Goal: Communication & Community: Answer question/provide support

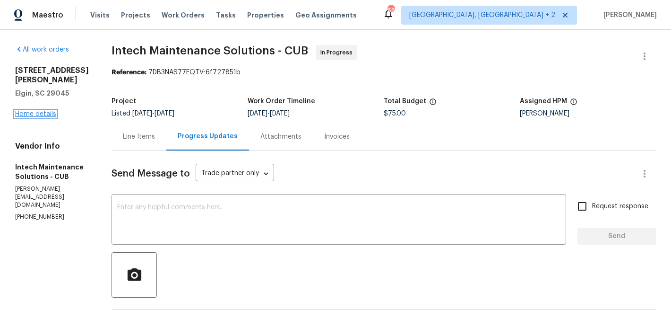
click at [28, 112] on link "Home details" at bounding box center [35, 114] width 41 height 7
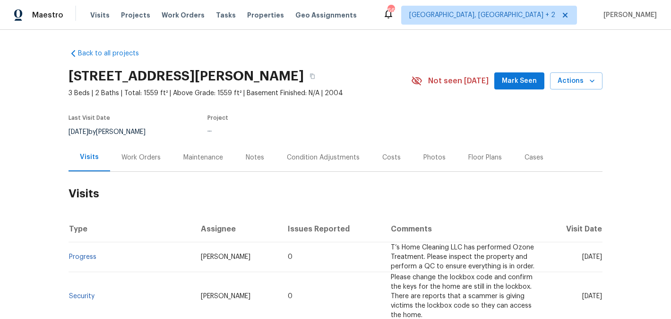
click at [143, 158] on div "Work Orders" at bounding box center [141, 157] width 39 height 9
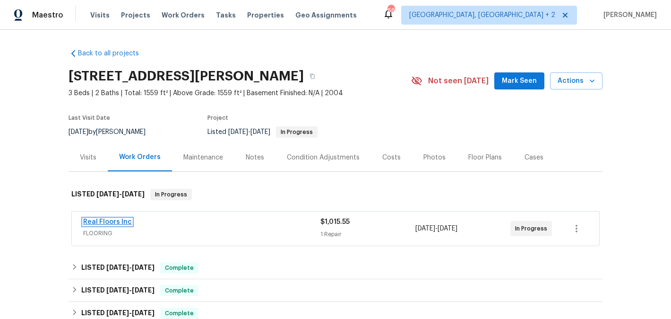
click at [121, 225] on link "Real Floors Inc" at bounding box center [107, 221] width 49 height 7
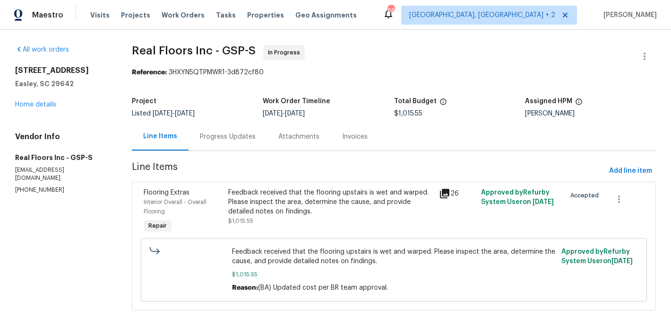
click at [241, 145] on div "Progress Updates" at bounding box center [228, 136] width 78 height 28
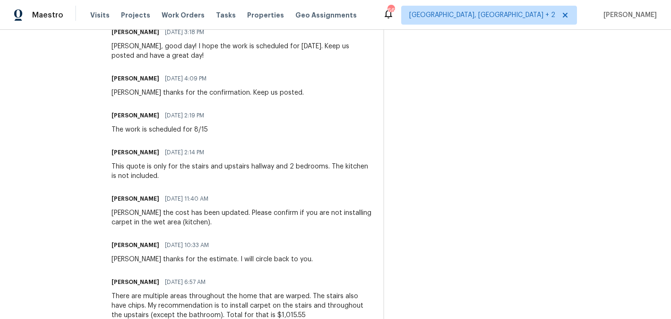
scroll to position [192, 0]
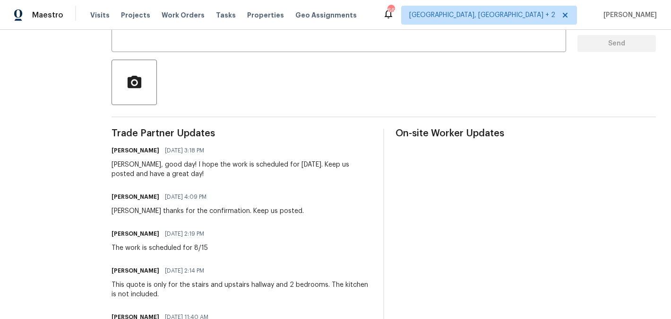
click at [121, 162] on div "Ashley, good day! I hope the work is scheduled for tomorrow, 8/15. Keep us post…" at bounding box center [242, 169] width 261 height 19
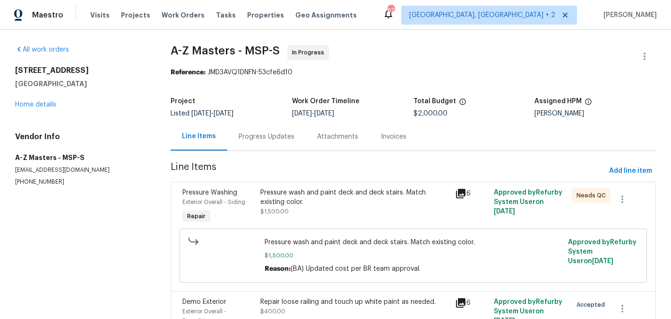
click at [247, 126] on div "Progress Updates" at bounding box center [266, 136] width 78 height 28
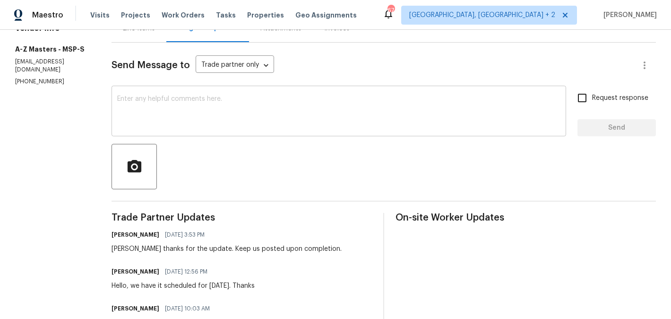
scroll to position [219, 0]
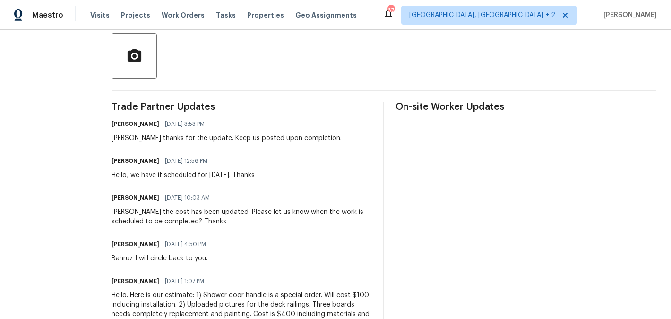
click at [112, 160] on h6 "Bahruz Mammadov" at bounding box center [136, 160] width 48 height 9
copy h6 "Bahruz"
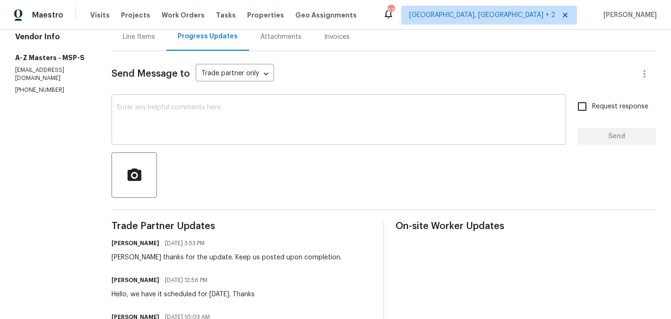
click at [156, 134] on textarea at bounding box center [338, 120] width 443 height 33
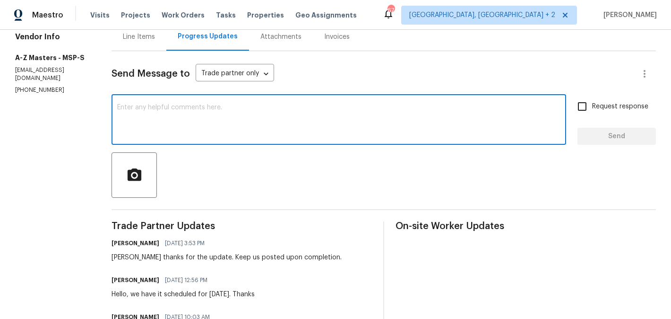
paste textarea "Bahruz"
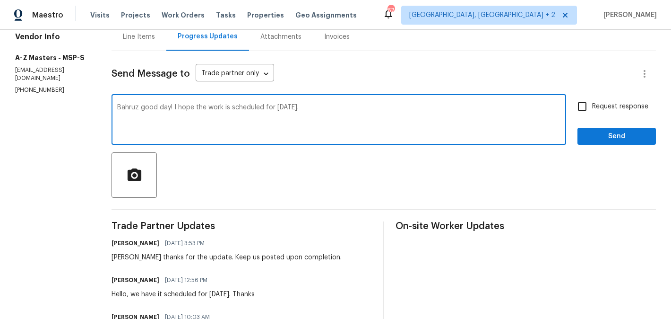
click at [287, 109] on textarea "Bahruz good day! I hope the work is scheduled for monday 7/18." at bounding box center [338, 120] width 443 height 33
click at [287, 112] on textarea "Bahruz good day! I hope the work is scheduled for monday 7/18." at bounding box center [338, 120] width 443 height 33
click at [289, 104] on textarea "Bahruz good day! I hope the work is scheduled for monday 7/18." at bounding box center [338, 120] width 443 height 33
click at [0, 0] on qb-div "Replace with Monday," at bounding box center [0, 0] width 0 height 0
click at [342, 106] on textarea "Bahruz good day! I hope the work is scheduled for Monday, 8/18." at bounding box center [338, 120] width 443 height 33
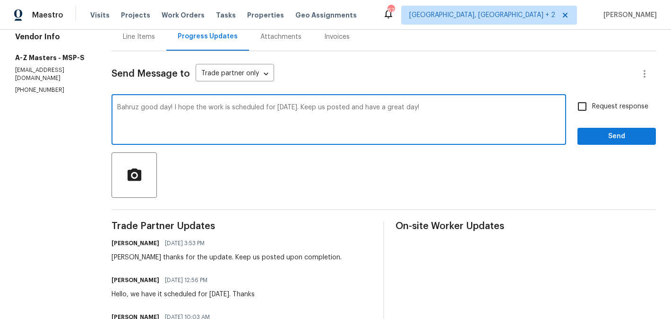
click at [0, 0] on span "Bahruz" at bounding box center [0, 0] width 0 height 0
type textarea "Bahruz, good day! I hope the work is scheduled for Monday, 8/18. Keep us posted…"
click at [603, 101] on label "Request response" at bounding box center [611, 106] width 76 height 20
click at [592, 101] on input "Request response" at bounding box center [583, 106] width 20 height 20
checkbox input "true"
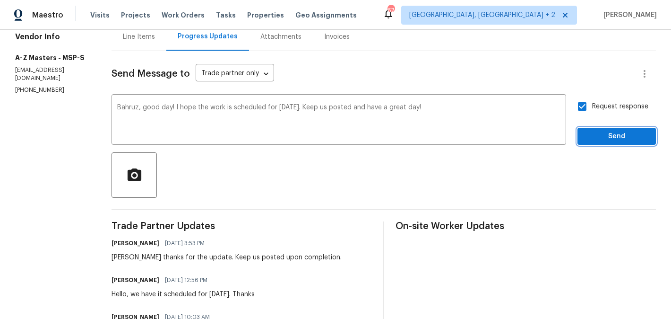
click at [587, 136] on span "Send" at bounding box center [616, 136] width 63 height 12
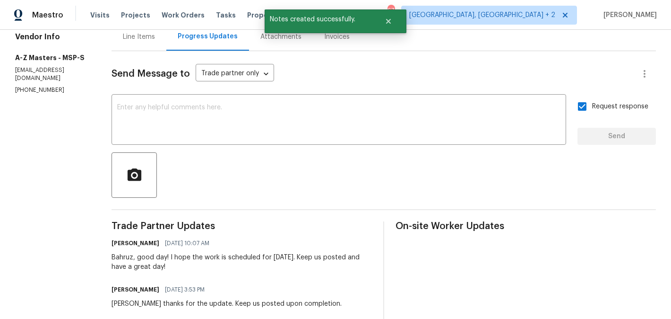
scroll to position [0, 0]
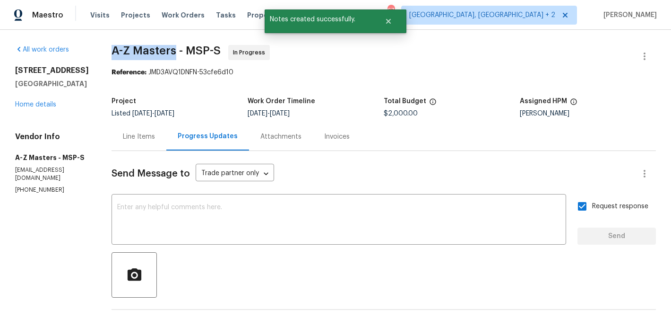
drag, startPoint x: 96, startPoint y: 54, endPoint x: 162, endPoint y: 54, distance: 66.2
copy span "A-Z Masters"
click at [33, 108] on link "Home details" at bounding box center [35, 104] width 41 height 7
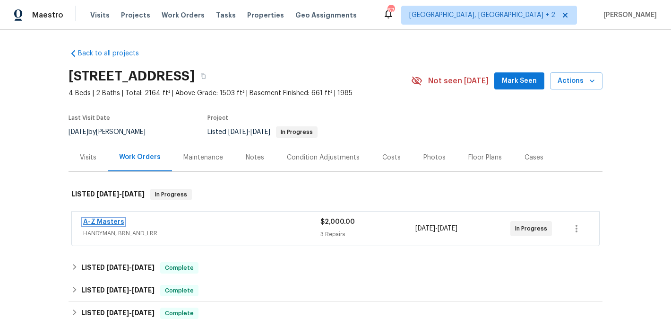
click at [107, 222] on link "A-Z Masters" at bounding box center [103, 221] width 41 height 7
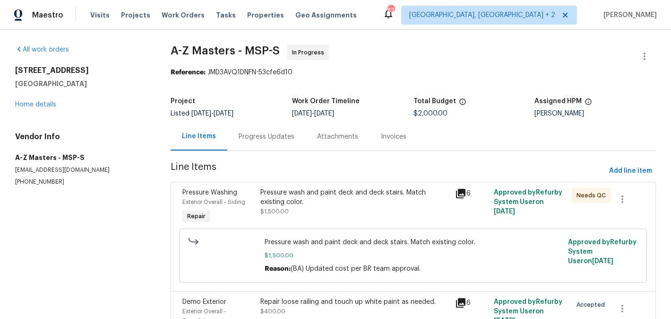
click at [267, 134] on div "Progress Updates" at bounding box center [267, 136] width 56 height 9
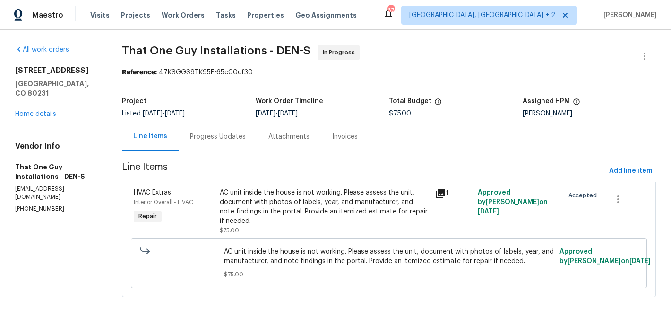
click at [207, 144] on div "Progress Updates" at bounding box center [218, 136] width 78 height 28
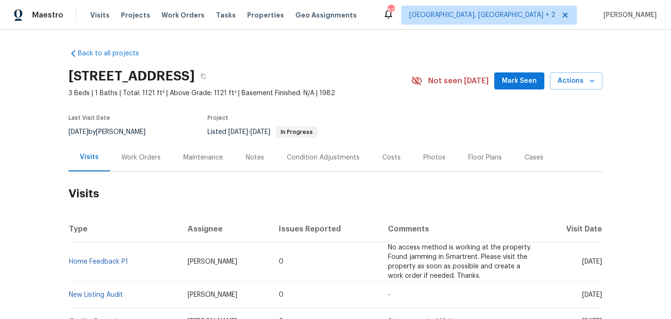
click at [129, 162] on div "Work Orders" at bounding box center [141, 157] width 62 height 28
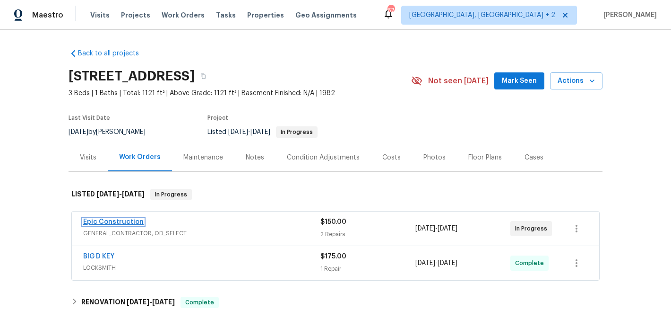
click at [131, 221] on link "Epic Construction" at bounding box center [113, 221] width 61 height 7
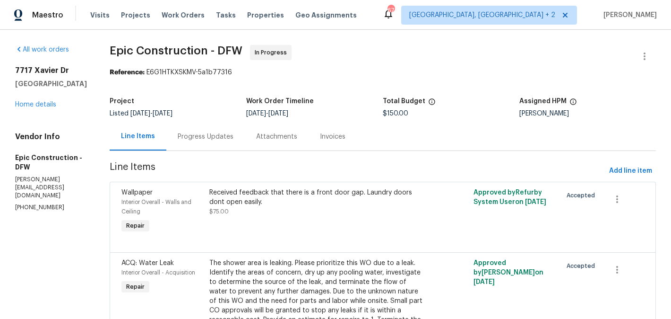
click at [189, 134] on div "Progress Updates" at bounding box center [206, 136] width 56 height 9
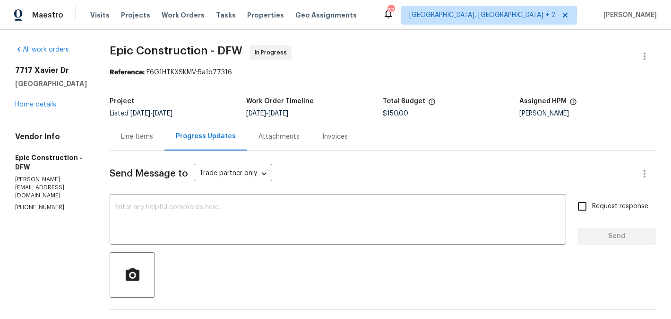
copy p "[PHONE_NUMBER]"
click at [44, 203] on p "[PHONE_NUMBER]" at bounding box center [51, 207] width 72 height 8
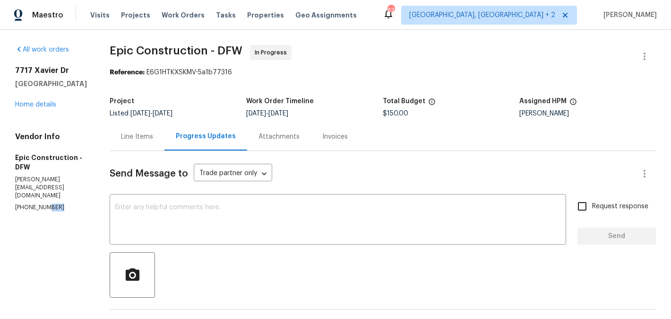
click at [44, 203] on p "[PHONE_NUMBER]" at bounding box center [51, 207] width 72 height 8
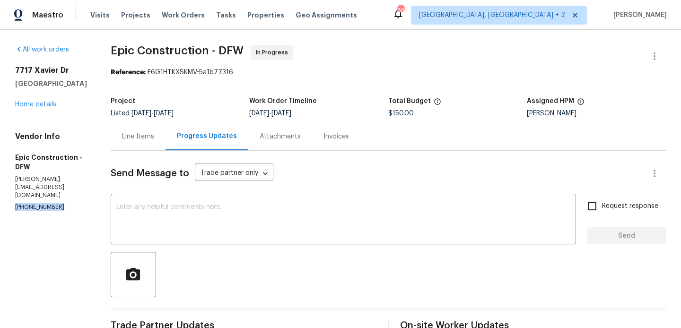
click at [26, 203] on p "(214) 208-1878" at bounding box center [51, 207] width 73 height 8
click at [211, 210] on textarea at bounding box center [343, 220] width 454 height 33
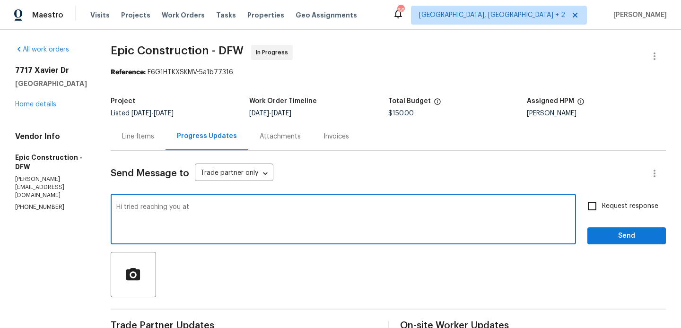
paste textarea "(214) 208-1878"
click at [267, 204] on textarea "Hi tried reaching you at (214) 208-1878" at bounding box center [343, 220] width 454 height 33
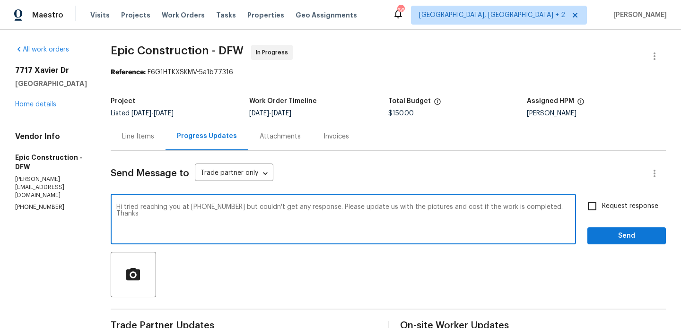
type textarea "Hi tried reaching you at (214) 208-1878 but couldn't get any response. Please u…"
click at [633, 211] on span "Request response" at bounding box center [630, 206] width 56 height 10
click at [602, 211] on input "Request response" at bounding box center [592, 206] width 20 height 20
checkbox input "true"
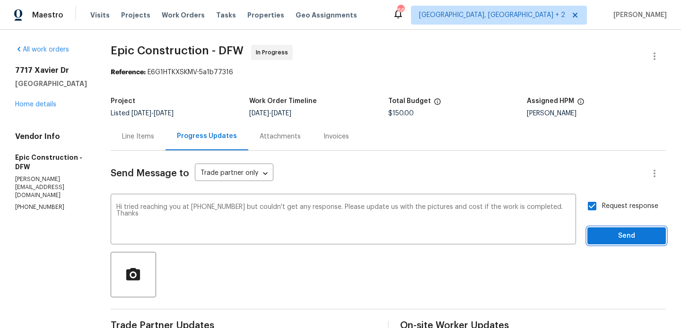
click at [631, 227] on button "Send" at bounding box center [626, 235] width 78 height 17
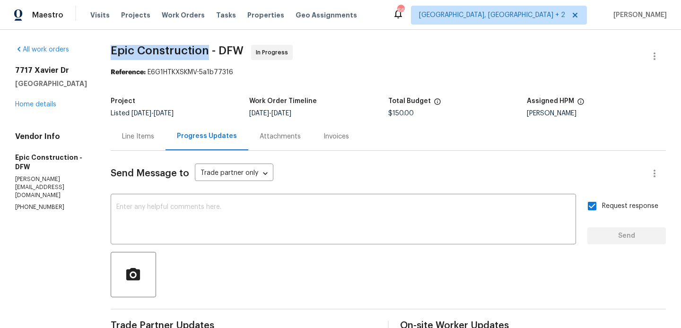
drag, startPoint x: 108, startPoint y: 48, endPoint x: 203, endPoint y: 57, distance: 95.5
copy span "Epic Construction"
click at [40, 103] on link "Home details" at bounding box center [35, 104] width 41 height 7
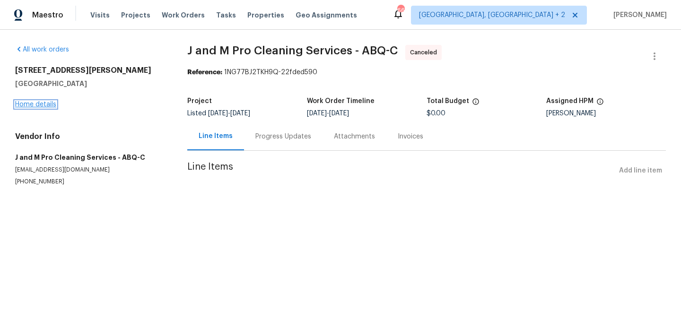
click at [39, 101] on link "Home details" at bounding box center [35, 104] width 41 height 7
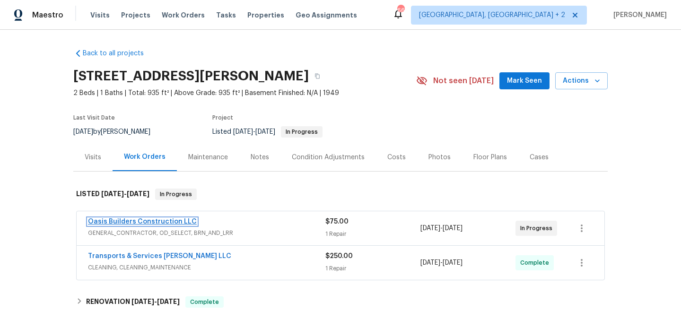
click at [129, 220] on link "Oasis Builders Construction LLC" at bounding box center [142, 221] width 109 height 7
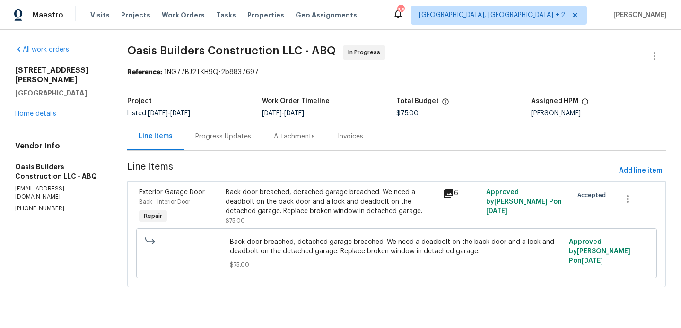
click at [228, 143] on div "Progress Updates" at bounding box center [223, 136] width 78 height 28
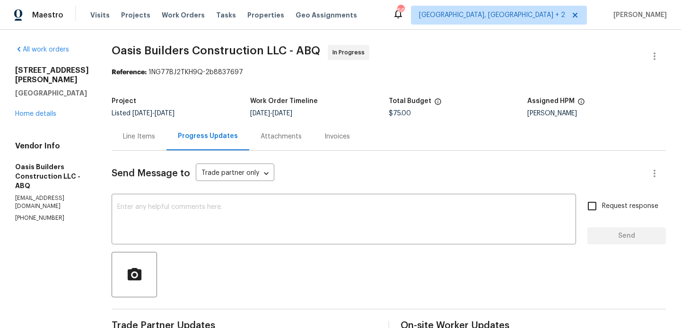
click at [39, 117] on div "[STREET_ADDRESS] Home details" at bounding box center [52, 92] width 74 height 53
click at [35, 113] on link "Home details" at bounding box center [35, 114] width 41 height 7
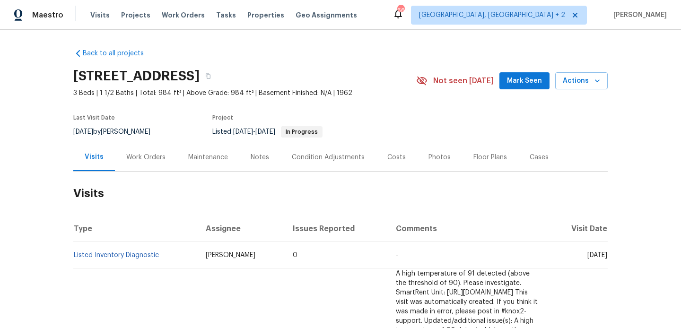
click at [124, 148] on div "Work Orders" at bounding box center [146, 157] width 62 height 28
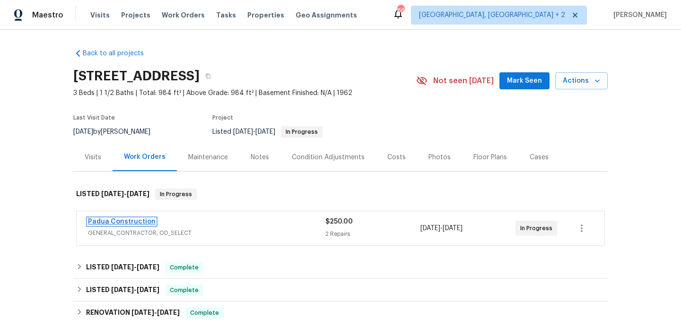
click at [118, 223] on link "Padua Construction" at bounding box center [122, 221] width 68 height 7
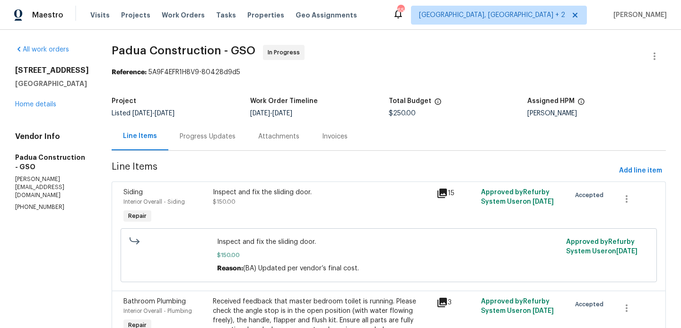
click at [206, 144] on div "Progress Updates" at bounding box center [207, 136] width 78 height 28
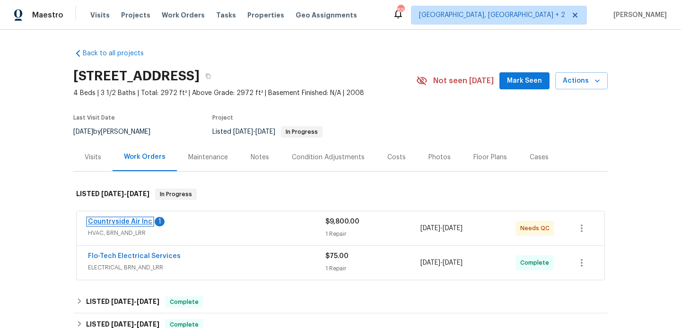
click at [140, 221] on link "Countryside Air Inc" at bounding box center [120, 221] width 64 height 7
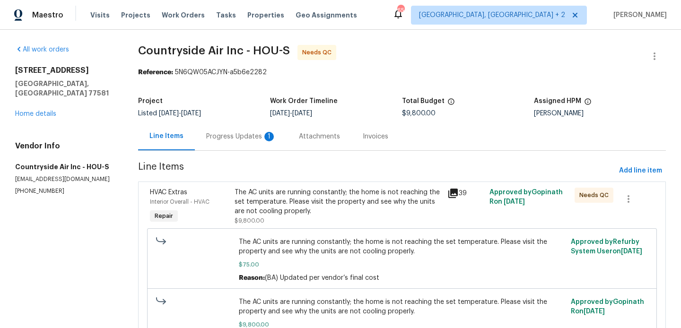
click at [247, 134] on div "Progress Updates 1" at bounding box center [241, 136] width 70 height 9
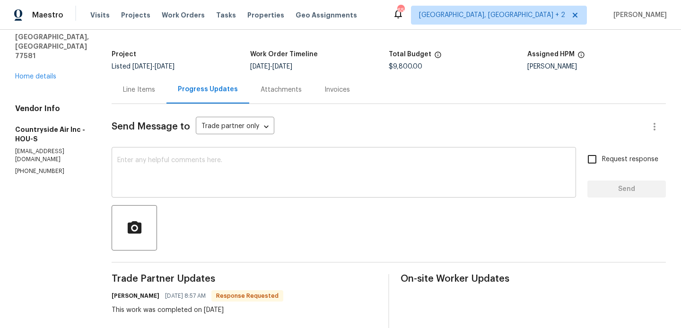
scroll to position [53, 0]
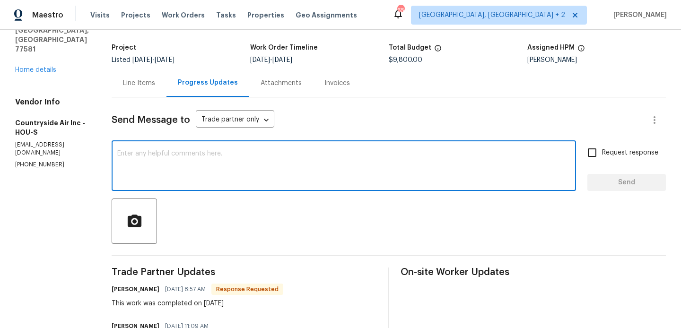
click at [206, 163] on textarea at bounding box center [343, 166] width 453 height 33
type textarea "Thanks, WO approved."
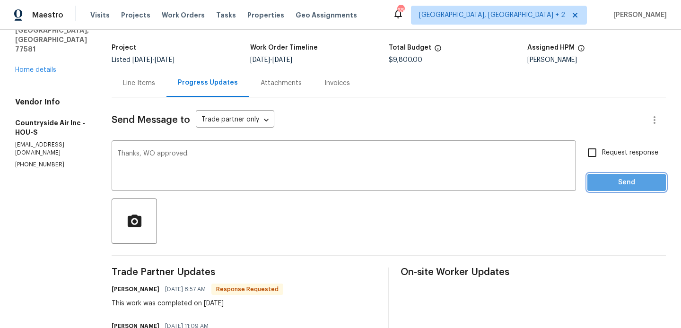
click at [609, 184] on span "Send" at bounding box center [626, 183] width 63 height 12
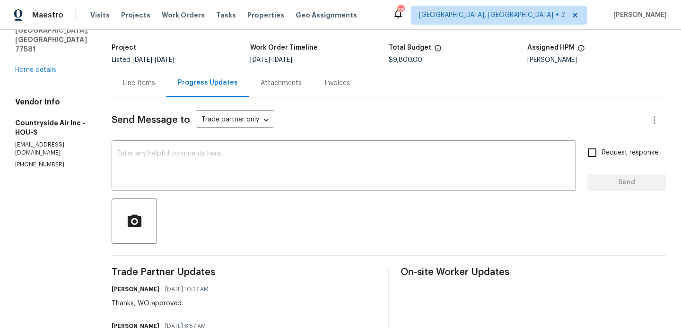
scroll to position [0, 0]
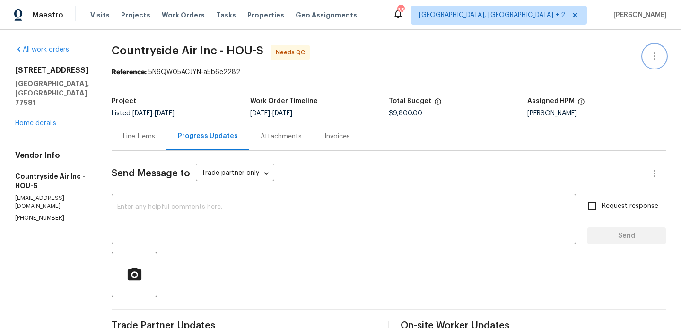
click at [653, 51] on icon "button" at bounding box center [654, 56] width 11 height 11
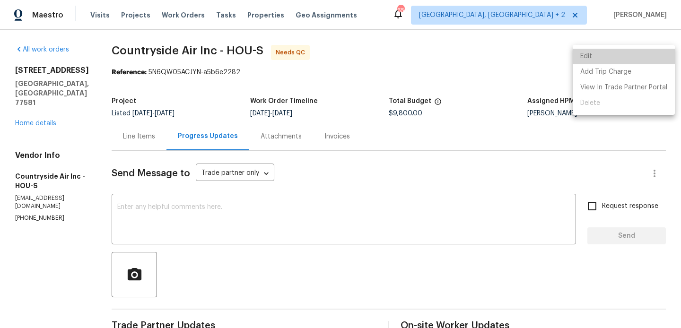
click at [635, 51] on li "Edit" at bounding box center [624, 57] width 102 height 16
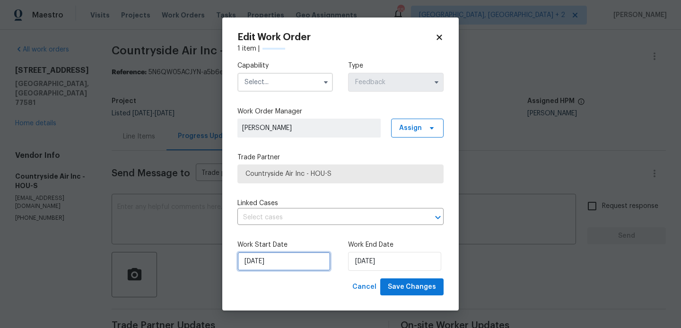
click at [283, 258] on input "[DATE]" at bounding box center [283, 261] width 93 height 19
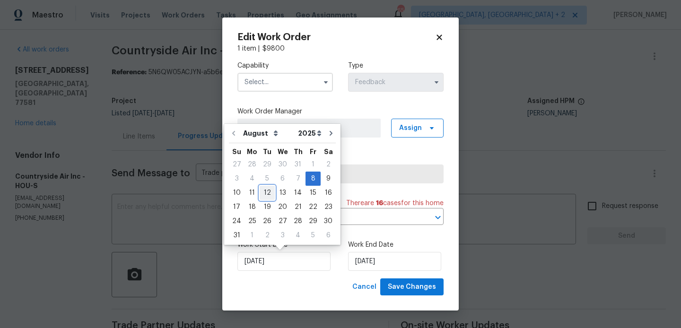
click at [267, 194] on div "12" at bounding box center [267, 192] width 15 height 13
type input "12/08/2025"
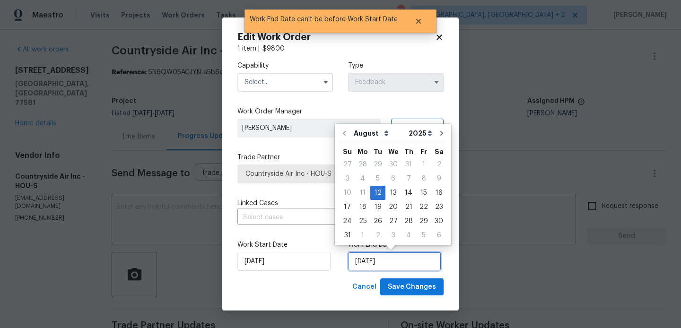
click at [383, 267] on input "12/08/2025" at bounding box center [394, 261] width 93 height 19
click at [403, 189] on div "14" at bounding box center [408, 192] width 15 height 13
type input "14/08/2025"
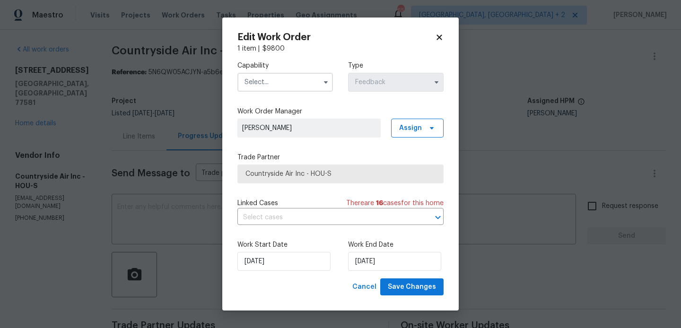
click at [266, 77] on input "text" at bounding box center [285, 82] width 96 height 19
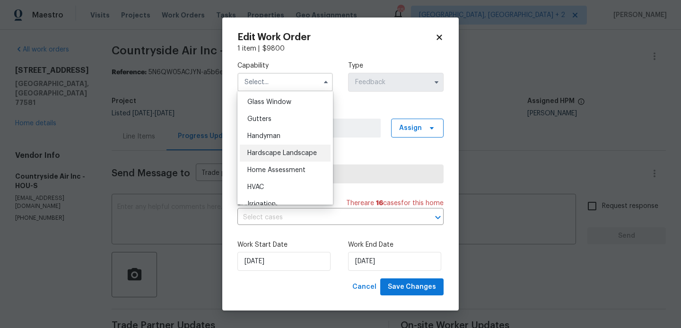
scroll to position [492, 0]
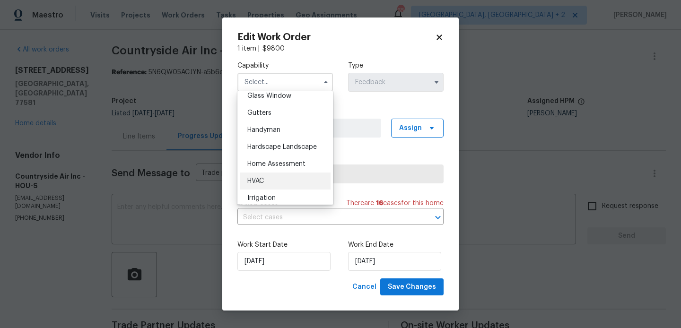
click at [271, 179] on div "HVAC" at bounding box center [285, 181] width 91 height 17
type input "HVAC"
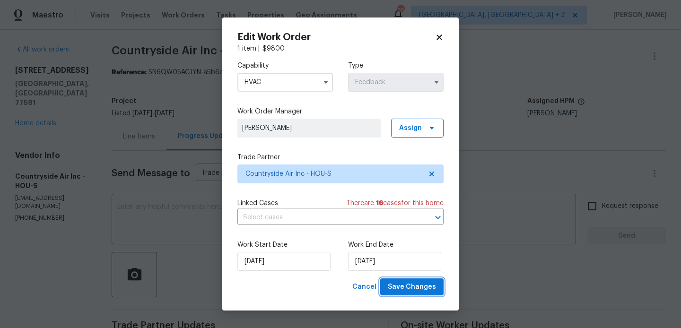
click at [409, 285] on span "Save Changes" at bounding box center [412, 287] width 48 height 12
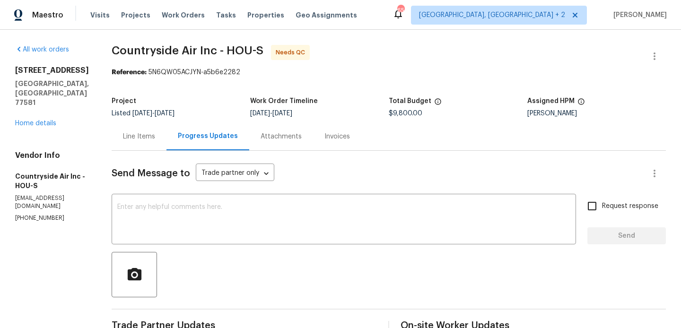
click at [148, 129] on div "Line Items" at bounding box center [139, 136] width 55 height 28
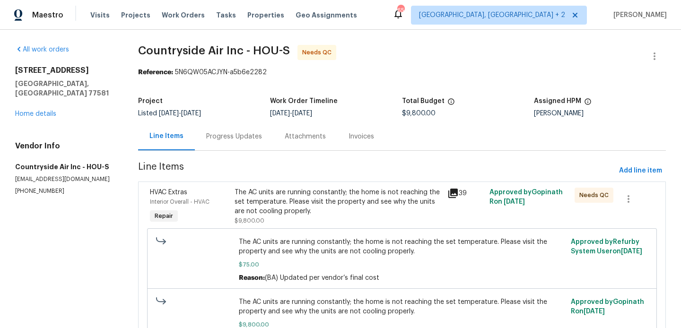
click at [318, 211] on div "The AC units are running constantly; the home is not reaching the set temperatu…" at bounding box center [338, 202] width 207 height 28
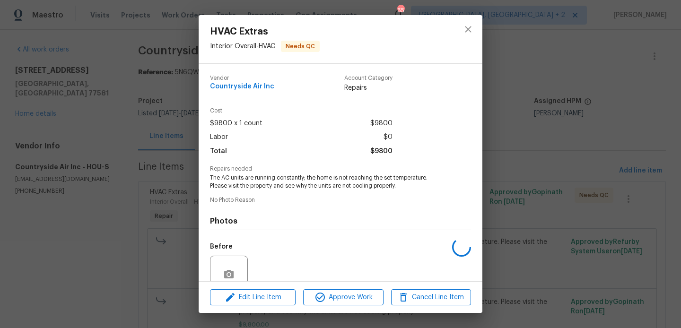
scroll to position [83, 0]
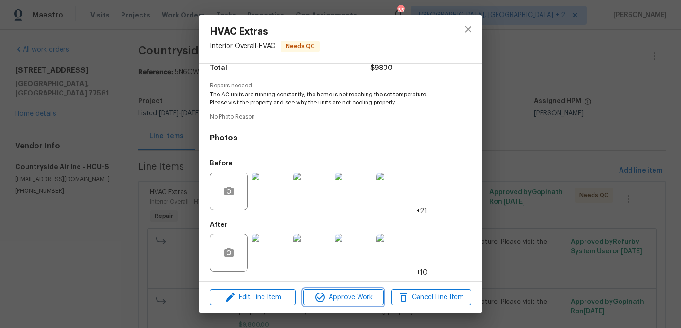
click at [329, 299] on span "Approve Work" at bounding box center [343, 298] width 74 height 12
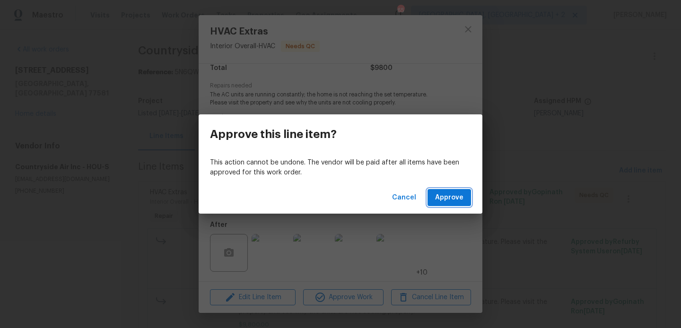
click at [444, 200] on span "Approve" at bounding box center [449, 198] width 28 height 12
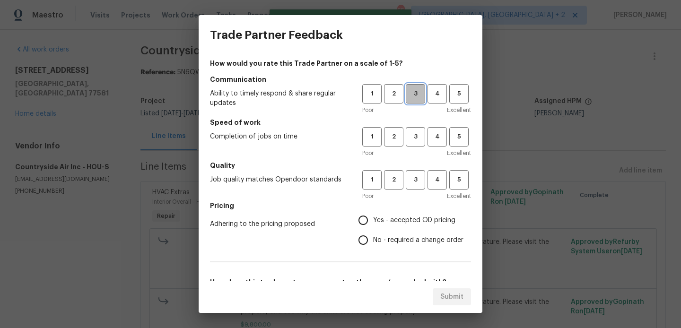
click at [420, 103] on button "3" at bounding box center [415, 93] width 19 height 19
click at [420, 142] on span "3" at bounding box center [415, 136] width 17 height 11
click at [420, 192] on div "Poor Excellent" at bounding box center [416, 195] width 109 height 9
click at [420, 185] on span "3" at bounding box center [415, 179] width 17 height 11
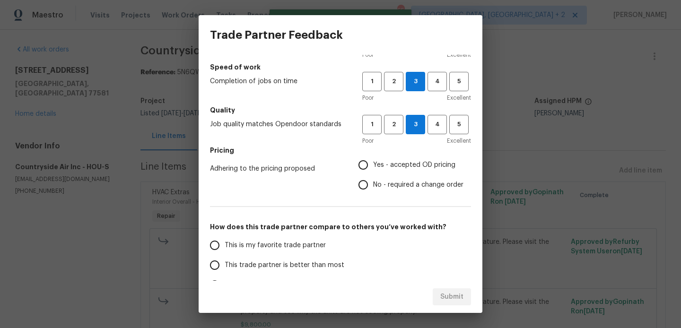
click at [393, 186] on span "No - required a change order" at bounding box center [418, 185] width 90 height 10
click at [373, 186] on input "No - required a change order" at bounding box center [363, 185] width 20 height 20
radio input "true"
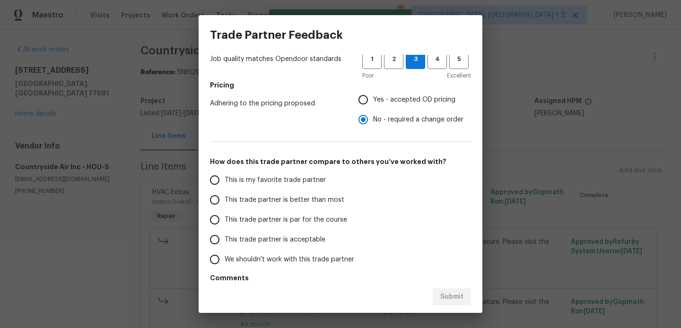
scroll to position [122, 0]
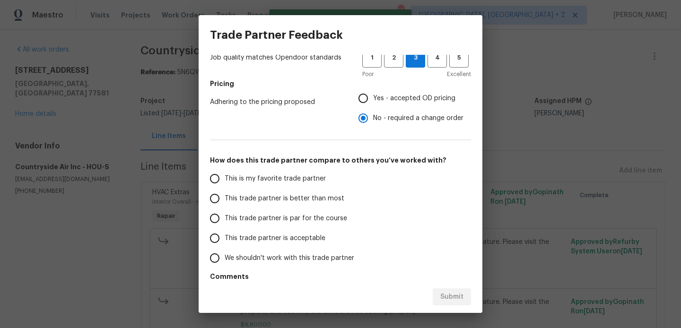
click at [293, 201] on span "This trade partner is better than most" at bounding box center [285, 199] width 120 height 10
click at [225, 201] on input "This trade partner is better than most" at bounding box center [215, 199] width 20 height 20
click at [447, 296] on span "Submit" at bounding box center [451, 297] width 23 height 12
radio input "true"
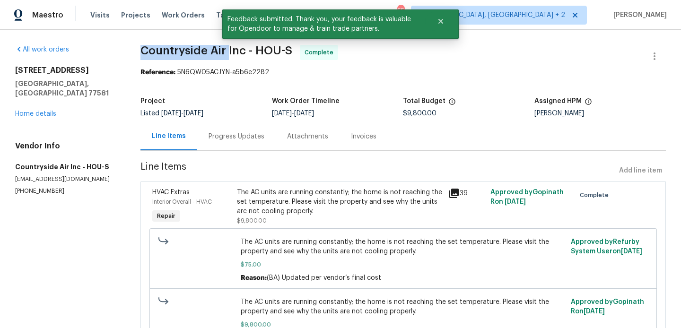
drag, startPoint x: 130, startPoint y: 56, endPoint x: 227, endPoint y: 56, distance: 96.4
click at [227, 56] on div "All work orders 3306 Cactus Heights Ln Pearland, TX 77581 Home details Vendor I…" at bounding box center [340, 208] width 681 height 357
copy span "Countryside Air"
click at [46, 111] on link "Home details" at bounding box center [35, 114] width 41 height 7
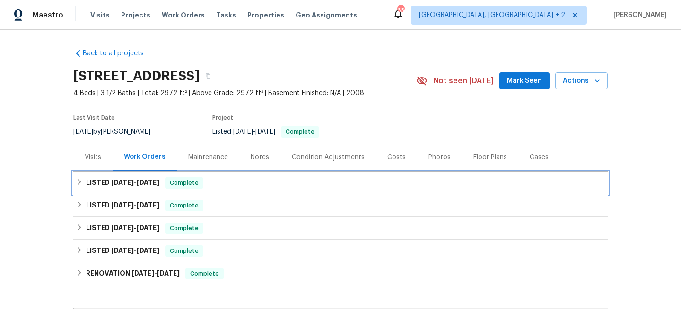
click at [177, 178] on div "Complete" at bounding box center [184, 182] width 38 height 11
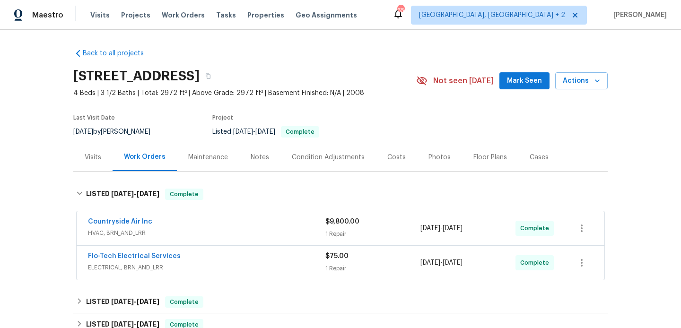
click at [177, 178] on div "Back to all projects 3306 Cactus Heights Ln, Pearland, TX 77581 4 Beds | 3 1/2 …" at bounding box center [340, 309] width 534 height 536
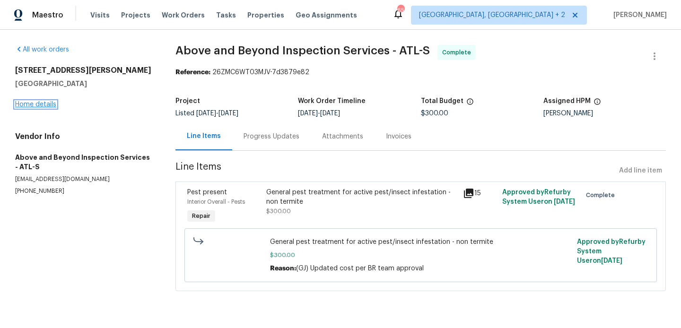
click at [31, 103] on link "Home details" at bounding box center [35, 104] width 41 height 7
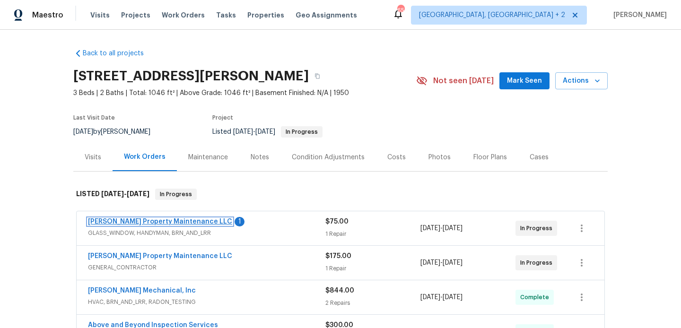
click at [161, 221] on link "Glen Property Maintenance LLC" at bounding box center [160, 221] width 144 height 7
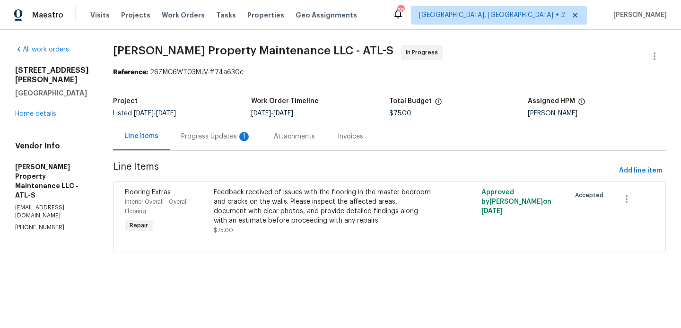
click at [228, 125] on div "Progress Updates 1" at bounding box center [216, 136] width 93 height 28
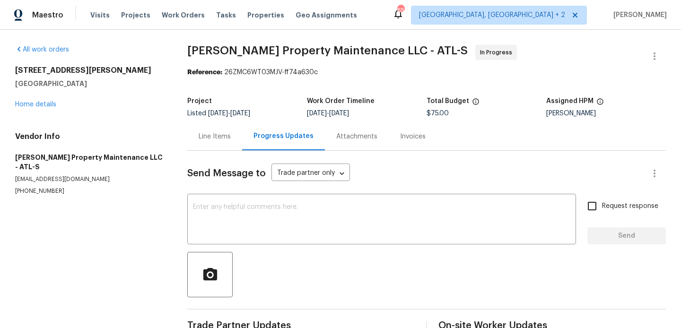
scroll to position [124, 0]
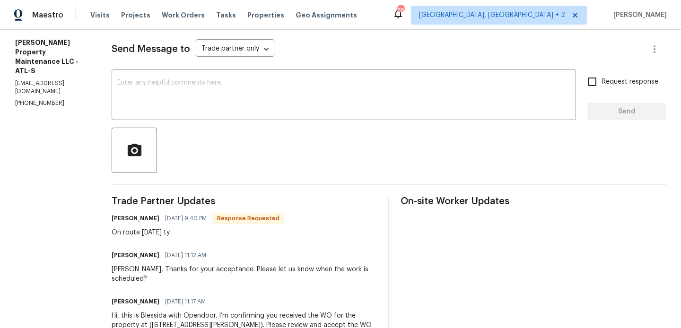
click at [130, 213] on div "Daniel glen 08/14/2025 9:40 PM Response Requested" at bounding box center [198, 218] width 173 height 13
click at [122, 220] on h6 "Daniel glen" at bounding box center [136, 218] width 48 height 9
copy h6 "Daniel"
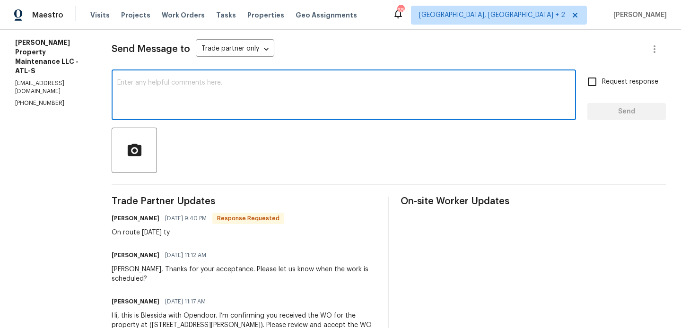
click at [190, 107] on textarea at bounding box center [343, 95] width 453 height 33
paste textarea "Daniel"
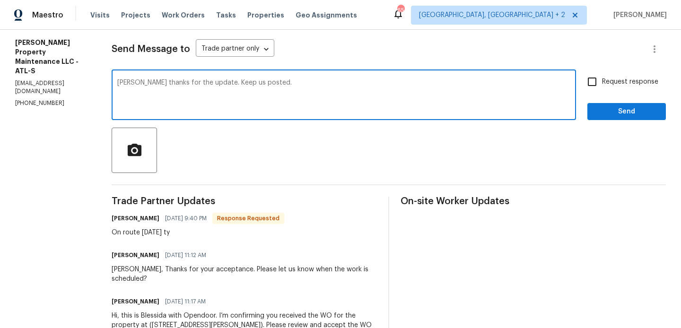
type textarea "Daniel thanks for the update. Keep us posted."
click at [608, 84] on span "Request response" at bounding box center [630, 82] width 56 height 10
click at [602, 84] on input "Request response" at bounding box center [592, 82] width 20 height 20
checkbox input "true"
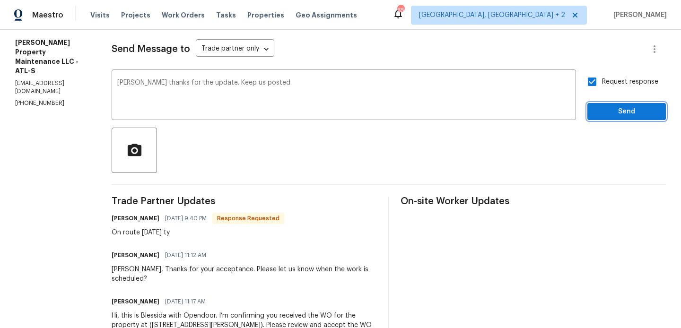
click at [608, 104] on button "Send" at bounding box center [626, 111] width 78 height 17
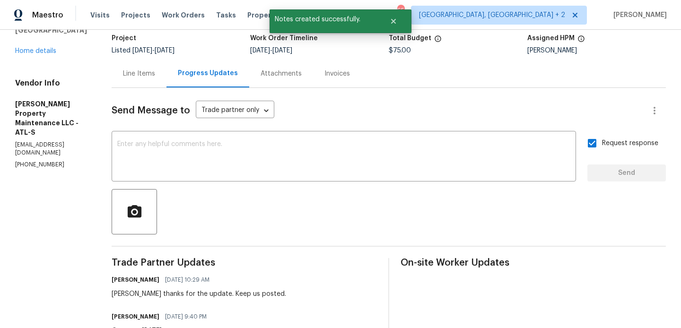
scroll to position [0, 0]
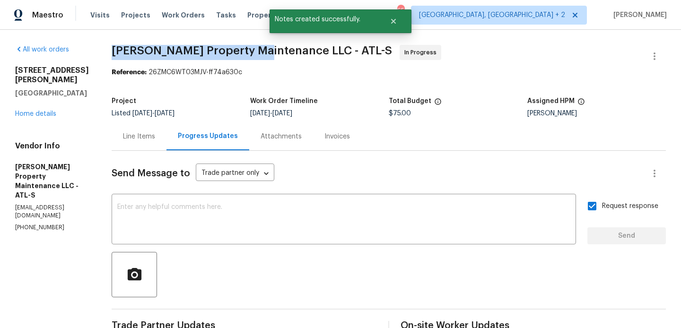
drag, startPoint x: 112, startPoint y: 56, endPoint x: 263, endPoint y: 52, distance: 151.4
click at [263, 52] on div "All work orders 136 Victor Cir NW Atlanta, GA 30314 Home details Vendor Info Gl…" at bounding box center [340, 293] width 681 height 526
copy span "Glen Property Maintenance"
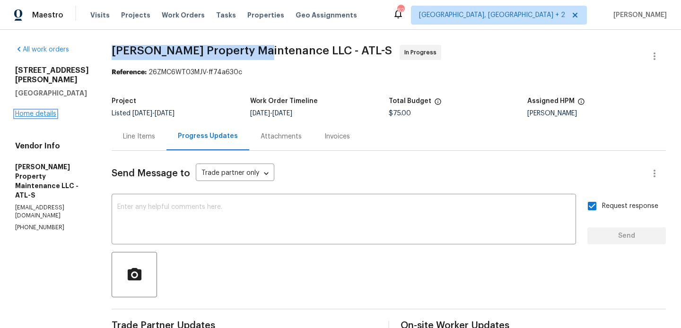
click at [34, 111] on link "Home details" at bounding box center [35, 114] width 41 height 7
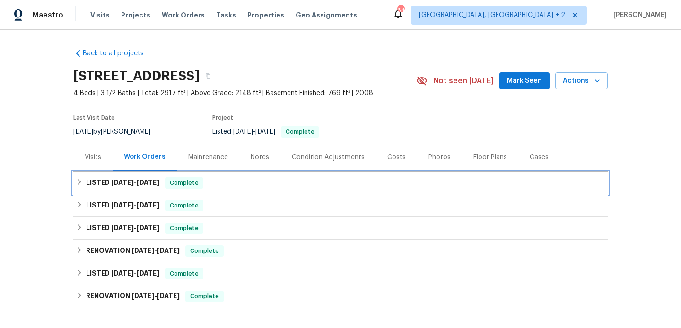
click at [163, 187] on div "LISTED 8/6/25 - 8/8/25 Complete" at bounding box center [340, 182] width 529 height 11
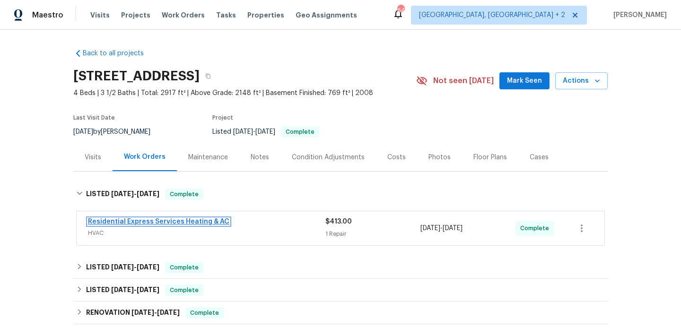
click at [155, 223] on link "Residential Express Services Heating & AC" at bounding box center [158, 221] width 141 height 7
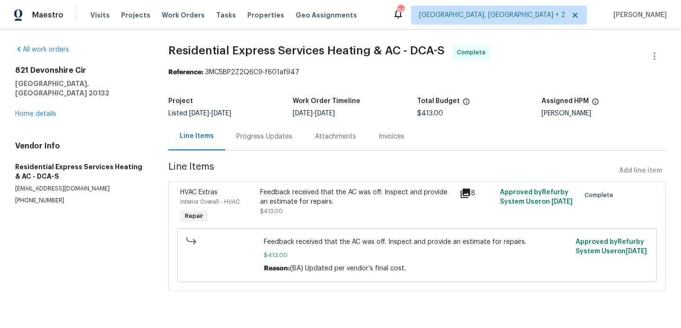
click at [265, 136] on div "Progress Updates" at bounding box center [264, 136] width 56 height 9
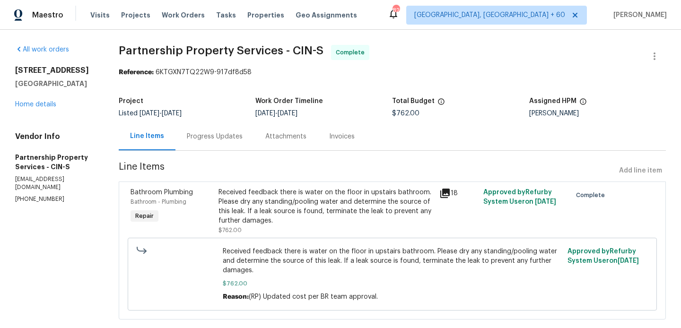
click at [243, 136] on div "Progress Updates" at bounding box center [215, 136] width 56 height 9
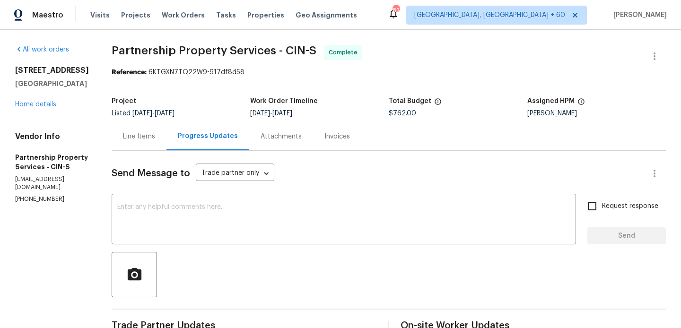
click at [155, 137] on div "Line Items" at bounding box center [139, 136] width 32 height 9
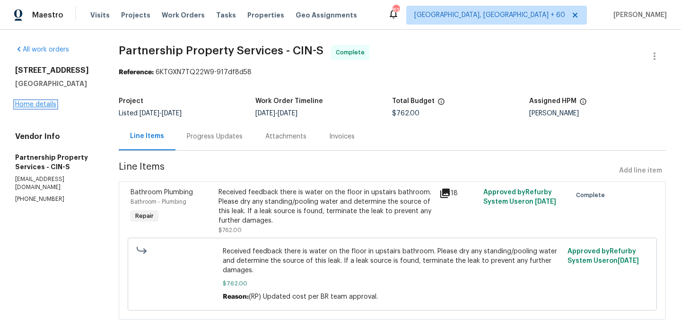
click at [38, 102] on link "Home details" at bounding box center [35, 104] width 41 height 7
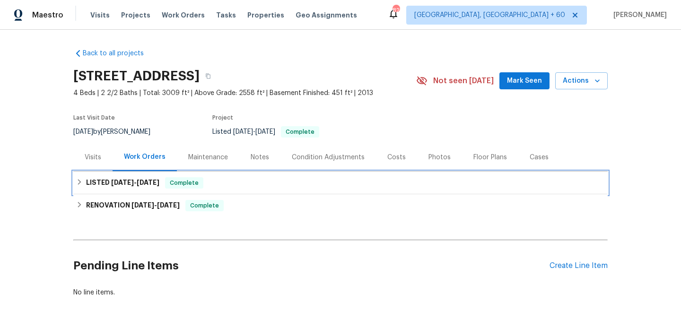
click at [189, 188] on div "Complete" at bounding box center [184, 182] width 38 height 11
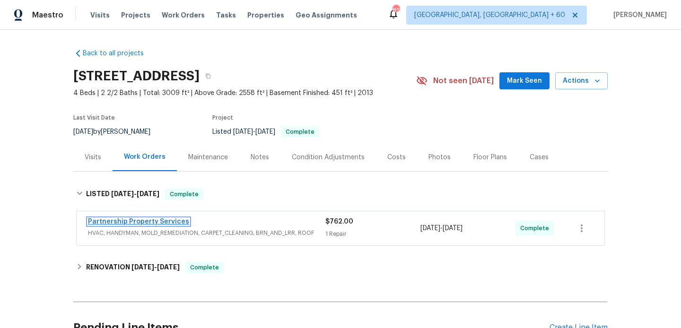
click at [166, 220] on link "Partnership Property Services" at bounding box center [138, 221] width 101 height 7
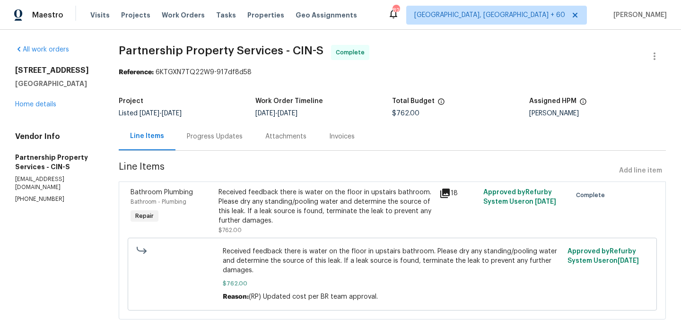
click at [254, 123] on div "Progress Updates" at bounding box center [214, 136] width 78 height 28
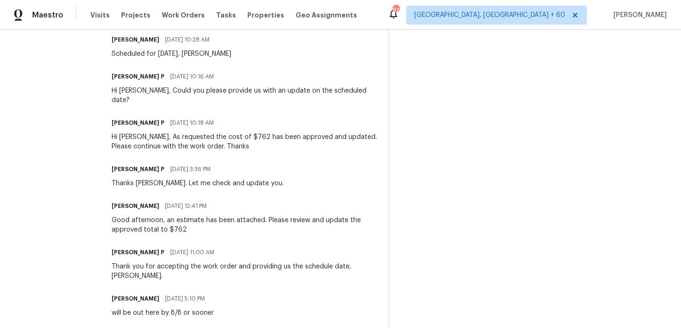
scroll to position [565, 0]
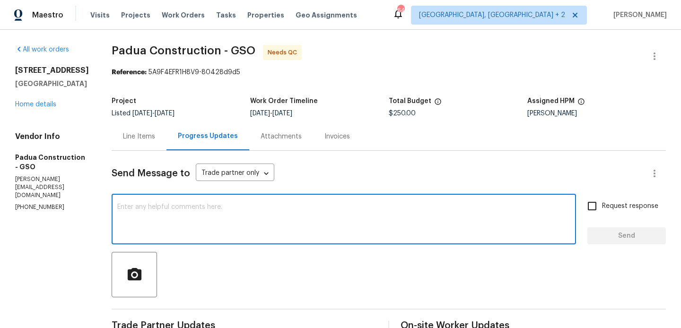
click at [174, 214] on textarea at bounding box center [343, 220] width 453 height 33
type textarea "WO approved."
click at [623, 239] on span "Send" at bounding box center [626, 236] width 63 height 12
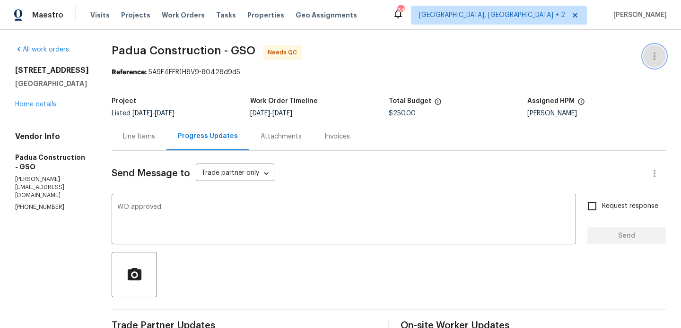
click at [663, 52] on button "button" at bounding box center [654, 56] width 23 height 23
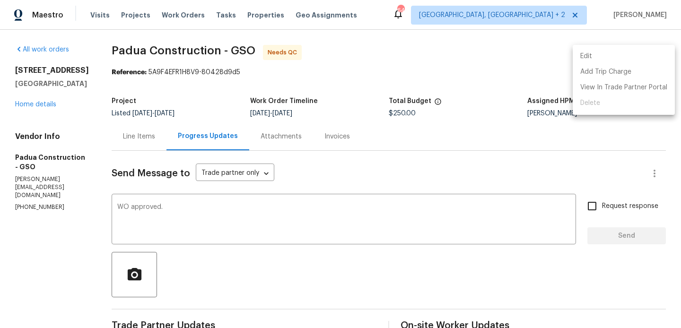
click at [622, 52] on li "Edit" at bounding box center [624, 57] width 102 height 16
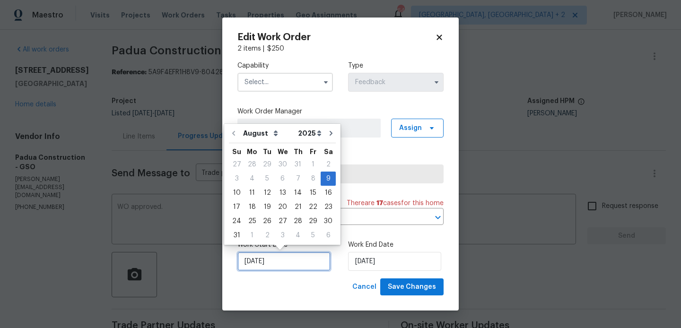
click at [251, 263] on input "[DATE]" at bounding box center [283, 261] width 93 height 19
click at [263, 192] on div "12" at bounding box center [267, 192] width 15 height 13
type input "[DATE]"
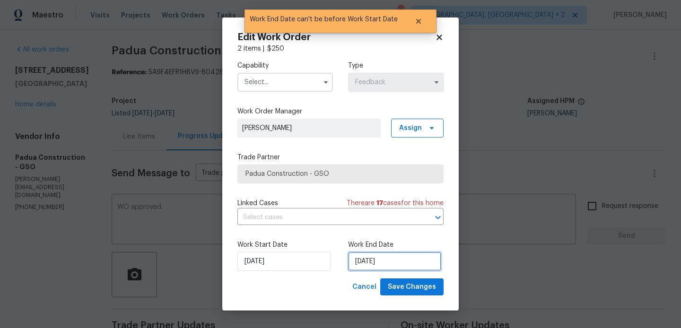
click at [404, 257] on input "[DATE]" at bounding box center [394, 261] width 93 height 19
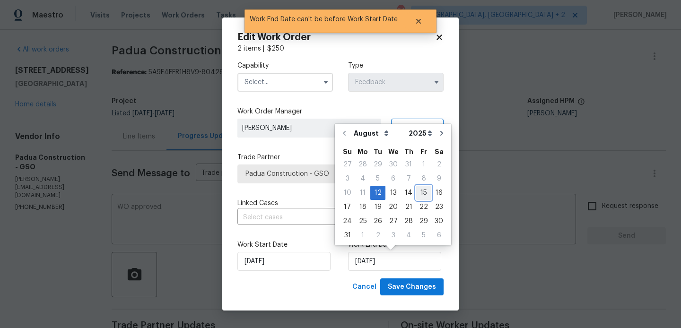
click at [417, 192] on div "15" at bounding box center [423, 192] width 15 height 13
type input "[DATE]"
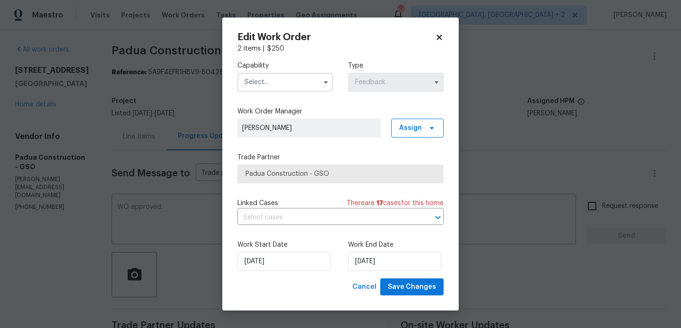
click at [271, 87] on input "text" at bounding box center [285, 82] width 96 height 19
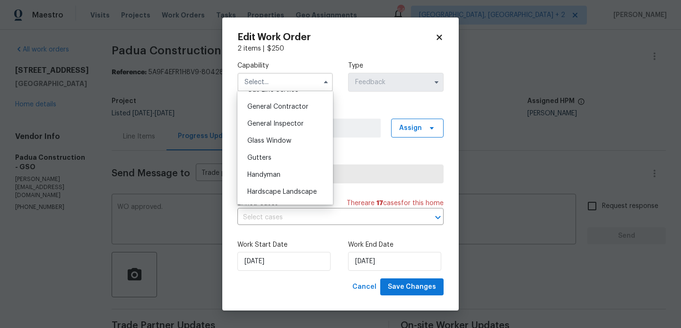
scroll to position [478, 0]
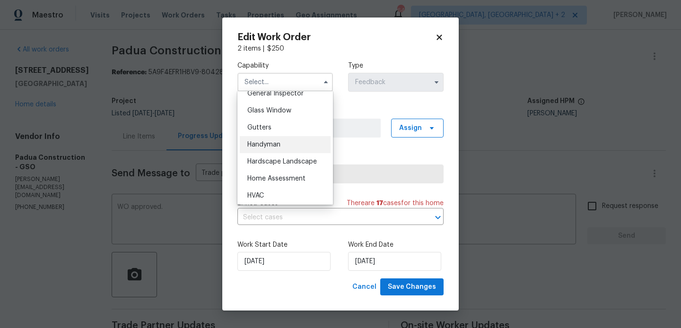
click at [285, 146] on div "Handyman" at bounding box center [285, 144] width 91 height 17
type input "Handyman"
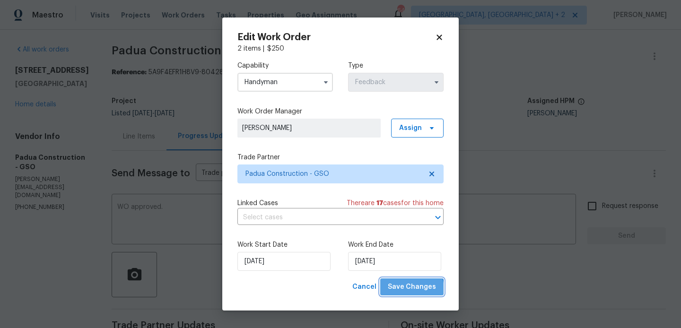
click at [414, 289] on span "Save Changes" at bounding box center [412, 287] width 48 height 12
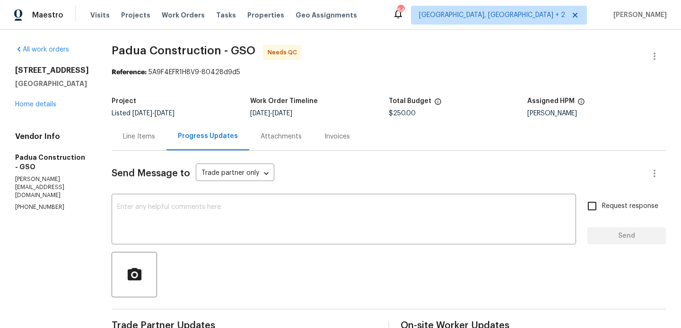
click at [139, 139] on div "Line Items" at bounding box center [139, 136] width 32 height 9
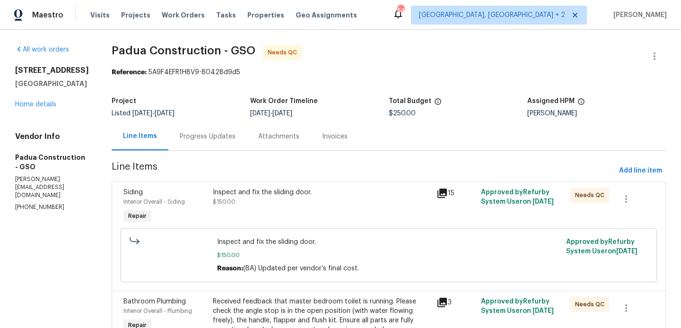
click at [312, 200] on div "Inspect and fix the sliding door. $150.00" at bounding box center [321, 197] width 217 height 19
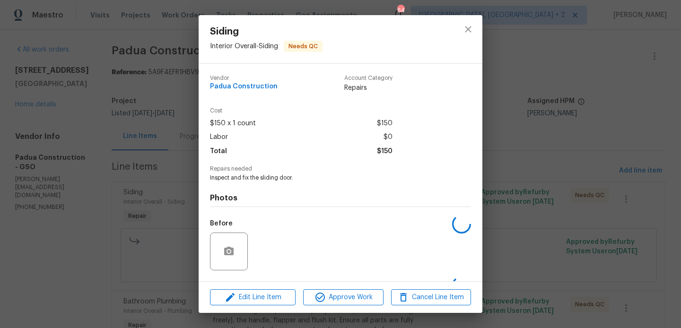
scroll to position [60, 0]
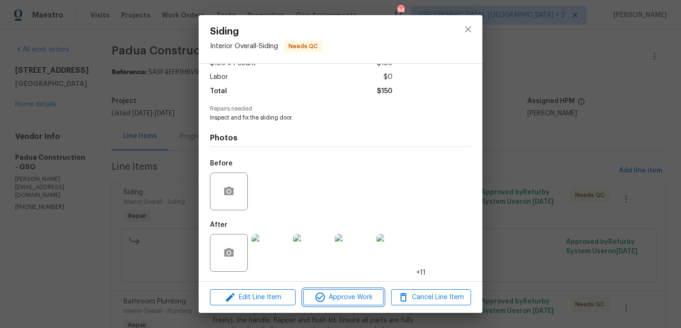
click at [335, 300] on span "Approve Work" at bounding box center [343, 298] width 74 height 12
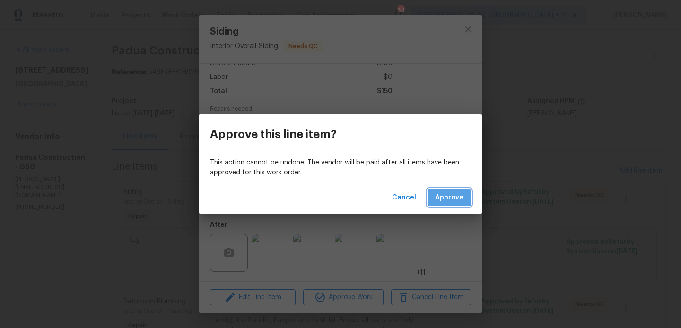
click at [439, 199] on span "Approve" at bounding box center [449, 198] width 28 height 12
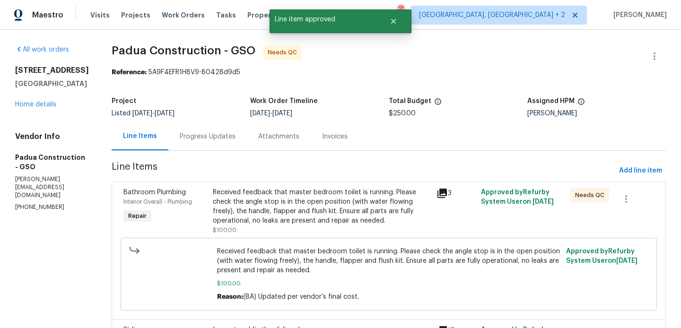
click at [329, 204] on div "Received feedback that master bedroom toilet is running. Please check the angle…" at bounding box center [321, 207] width 217 height 38
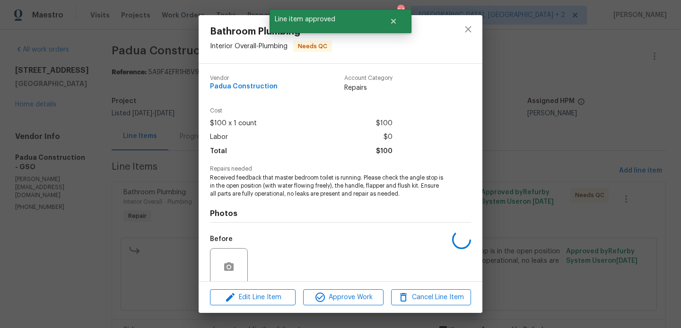
scroll to position [76, 0]
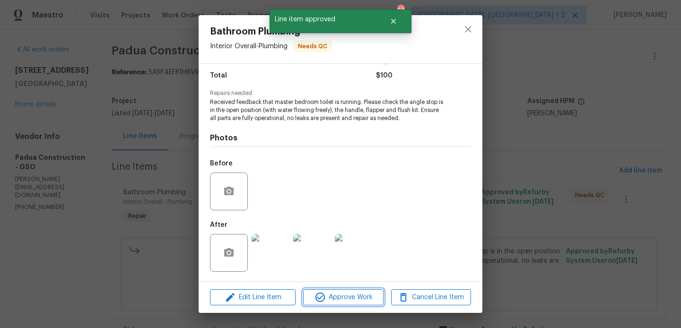
click at [333, 294] on span "Approve Work" at bounding box center [343, 298] width 74 height 12
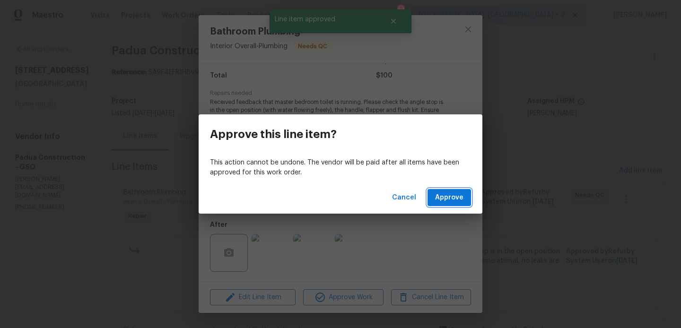
click at [441, 200] on span "Approve" at bounding box center [449, 198] width 28 height 12
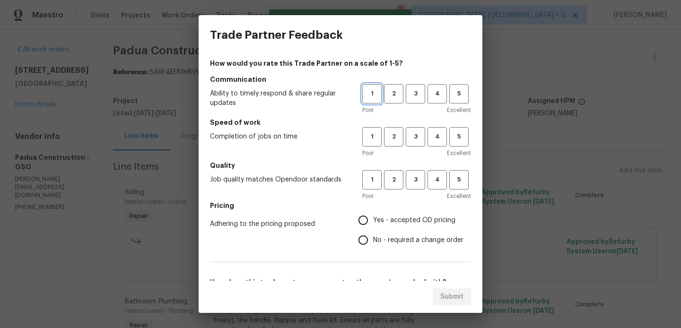
click at [373, 95] on span "1" at bounding box center [371, 93] width 17 height 11
click at [384, 139] on button "2" at bounding box center [393, 136] width 19 height 19
click at [377, 183] on span "1" at bounding box center [371, 179] width 17 height 11
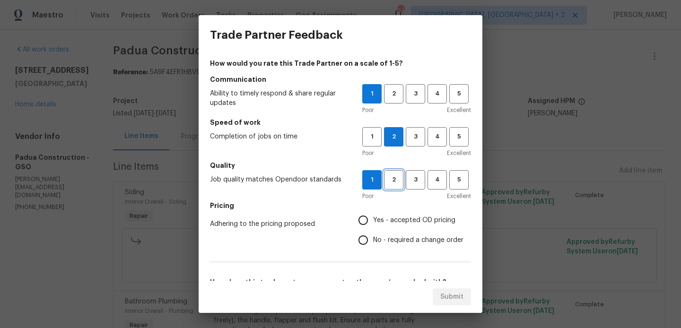
click at [390, 175] on span "2" at bounding box center [393, 179] width 17 height 11
click at [376, 131] on span "1" at bounding box center [371, 136] width 17 height 11
click at [405, 242] on span "No - required a change order" at bounding box center [418, 240] width 90 height 10
click at [373, 242] on input "No - required a change order" at bounding box center [363, 240] width 20 height 20
radio input "true"
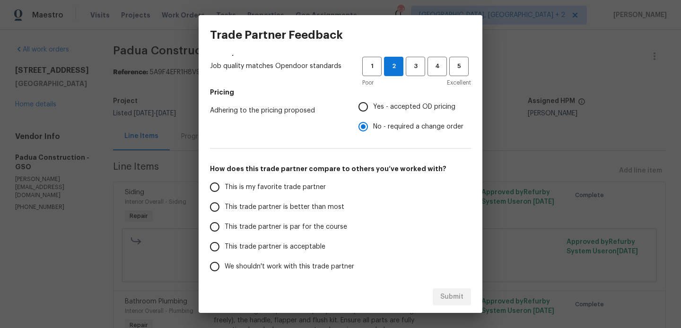
scroll to position [133, 0]
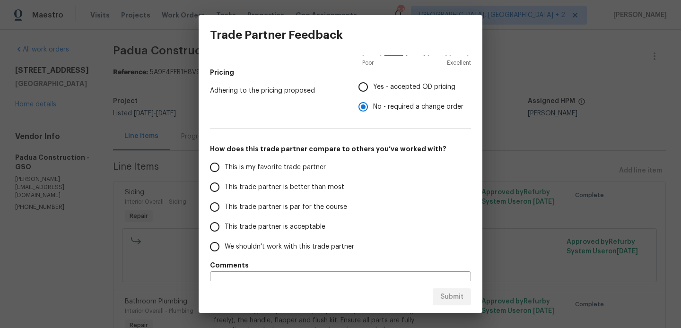
click at [304, 227] on span "This trade partner is acceptable" at bounding box center [275, 227] width 101 height 10
click at [225, 227] on input "This trade partner is acceptable" at bounding box center [215, 227] width 20 height 20
click at [446, 295] on span "Submit" at bounding box center [451, 297] width 23 height 12
radio input "true"
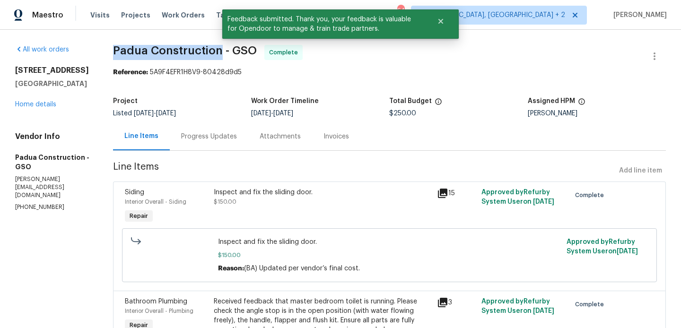
drag, startPoint x: 113, startPoint y: 52, endPoint x: 220, endPoint y: 56, distance: 107.4
click at [220, 56] on span "Padua Construction - GSO" at bounding box center [185, 50] width 144 height 11
copy span "Padua Construction"
click at [55, 103] on link "Home details" at bounding box center [35, 104] width 41 height 7
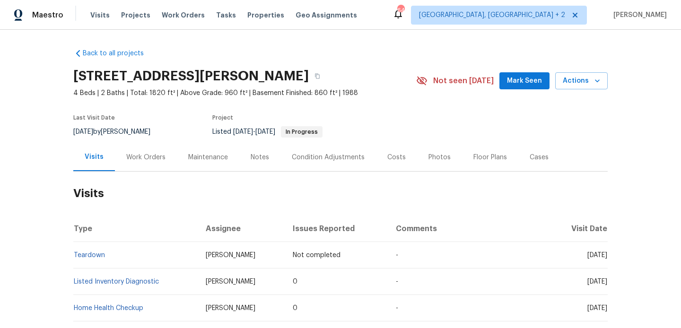
click at [165, 160] on div "Work Orders" at bounding box center [146, 157] width 62 height 28
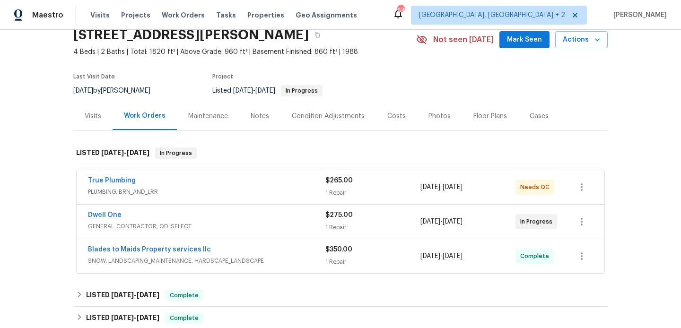
scroll to position [47, 0]
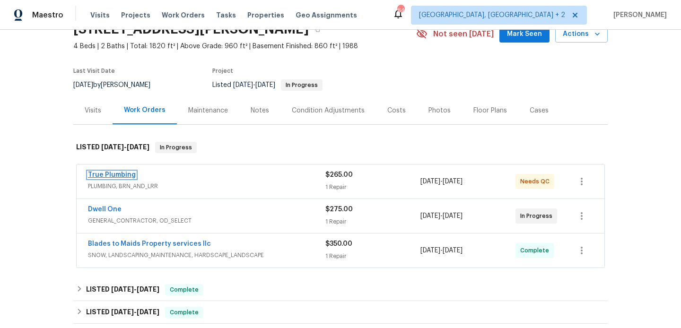
click at [125, 173] on link "True Plumbing" at bounding box center [112, 175] width 48 height 7
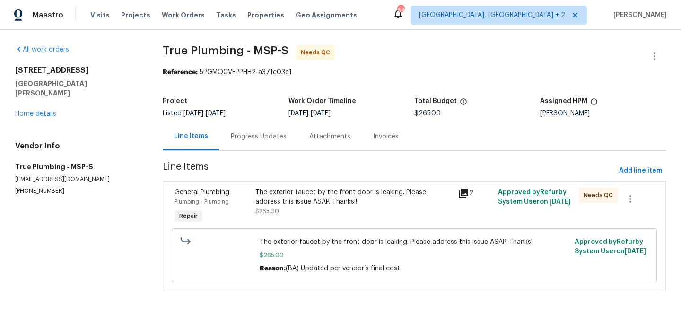
click at [252, 138] on div "Progress Updates" at bounding box center [259, 136] width 56 height 9
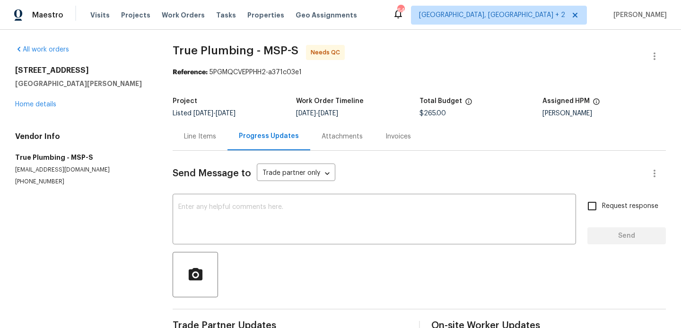
click at [210, 133] on div "Line Items" at bounding box center [200, 136] width 32 height 9
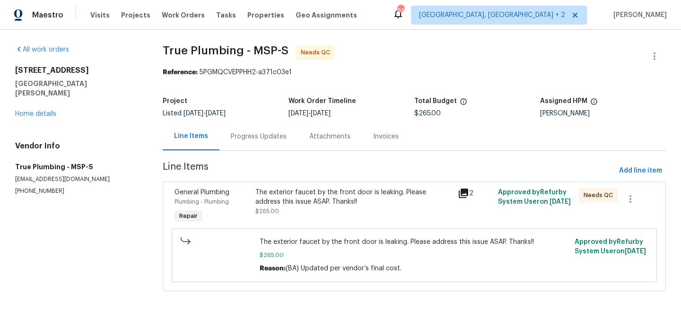
click at [326, 196] on div "The exterior faucet by the front door is leaking. Please address this issue ASA…" at bounding box center [353, 197] width 196 height 19
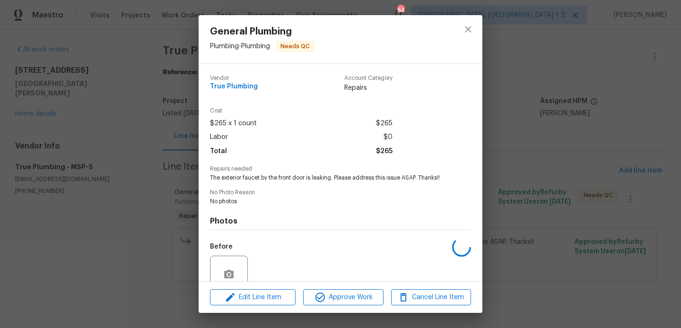
scroll to position [83, 0]
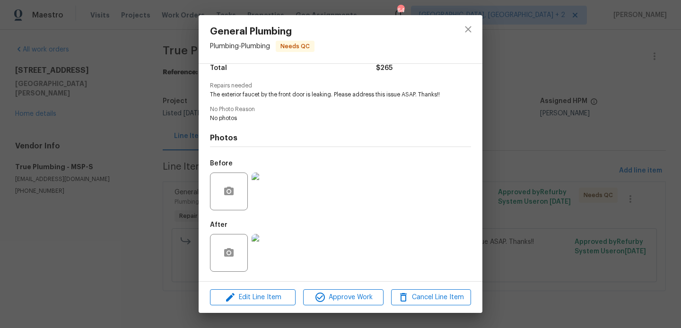
click at [516, 203] on div "General Plumbing Plumbing - Plumbing Needs QC Vendor True Plumbing Account Cate…" at bounding box center [340, 164] width 681 height 328
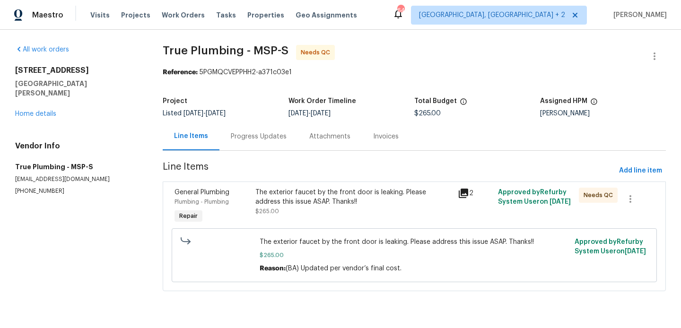
click at [284, 140] on div "Progress Updates" at bounding box center [258, 136] width 78 height 28
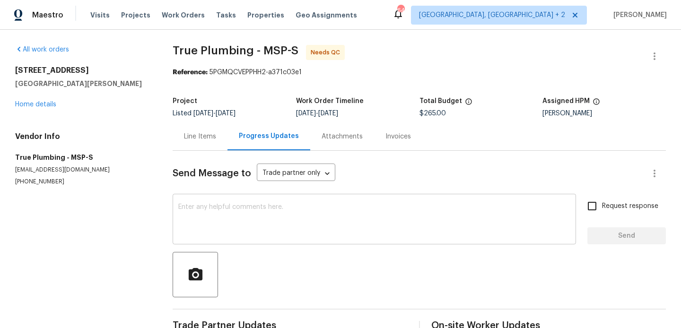
scroll to position [64, 0]
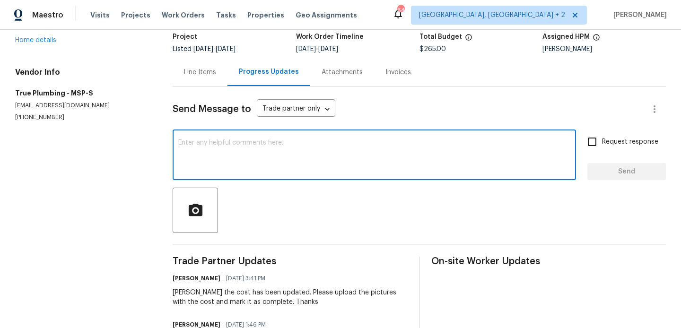
click at [246, 162] on textarea at bounding box center [374, 155] width 392 height 33
type textarea "WO approved. Thanks"
click at [625, 168] on span "Send" at bounding box center [626, 172] width 63 height 12
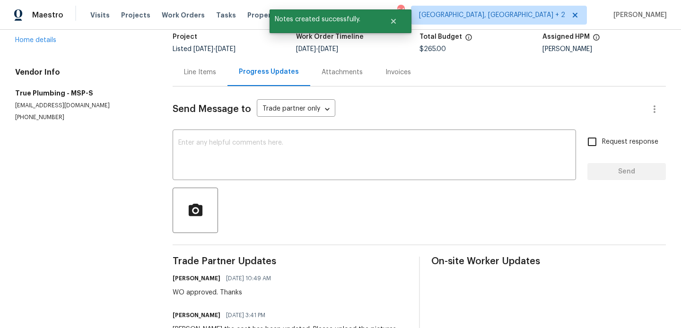
click at [625, 168] on div "Request response Send" at bounding box center [626, 156] width 78 height 48
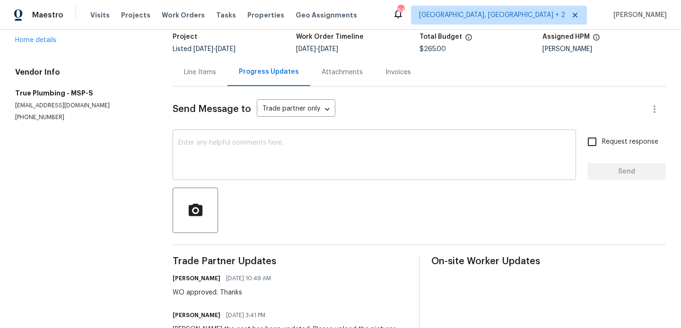
scroll to position [0, 0]
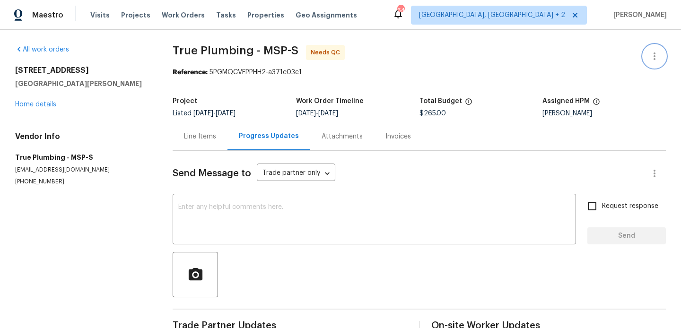
click at [665, 52] on button "button" at bounding box center [654, 56] width 23 height 23
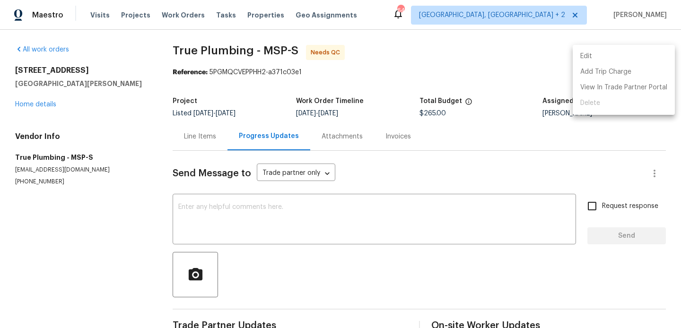
click at [650, 52] on li "Edit" at bounding box center [624, 57] width 102 height 16
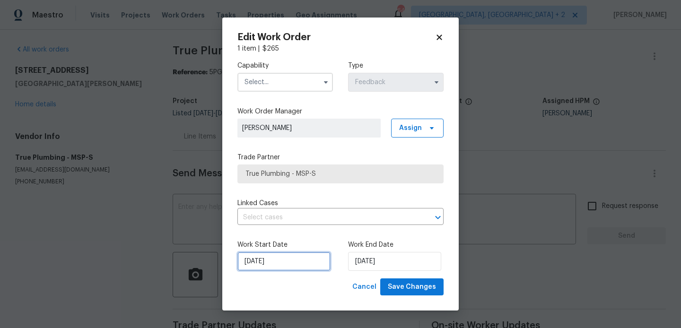
click at [305, 270] on input "13/08/2025" at bounding box center [283, 261] width 93 height 19
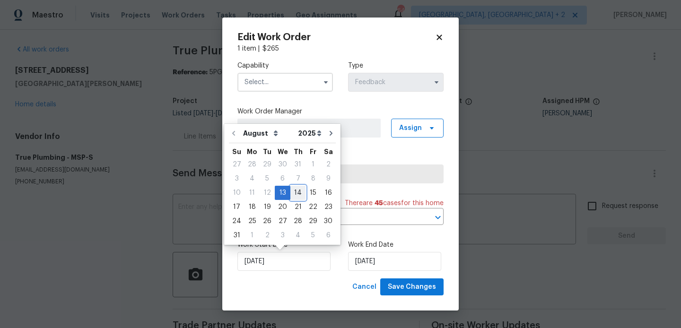
click at [295, 191] on div "14" at bounding box center [297, 192] width 15 height 13
type input "14/08/2025"
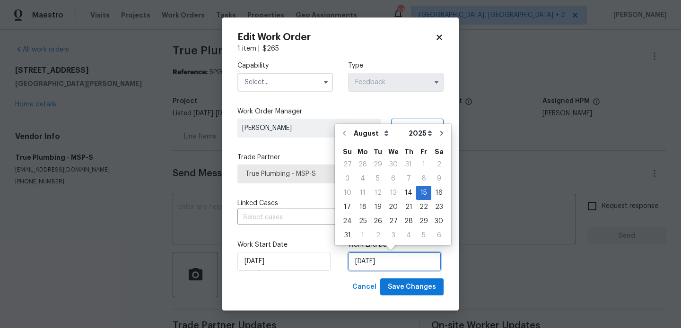
click at [375, 258] on input "15/08/2025" at bounding box center [394, 261] width 93 height 19
click at [406, 188] on div "14" at bounding box center [408, 192] width 15 height 13
type input "14/08/2025"
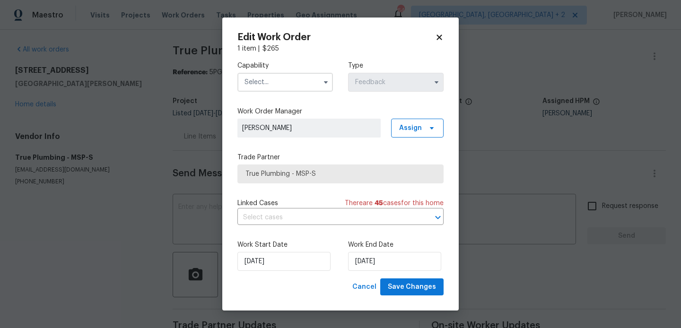
click at [256, 79] on input "text" at bounding box center [285, 82] width 96 height 19
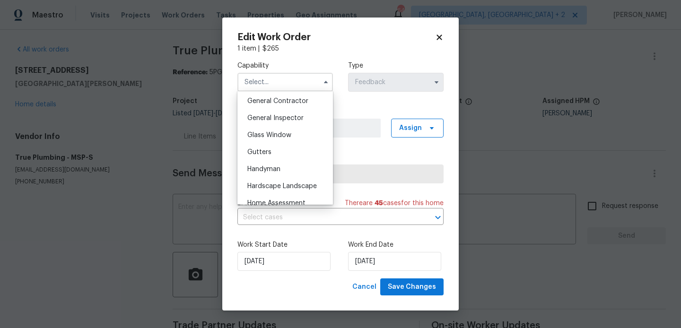
scroll to position [463, 0]
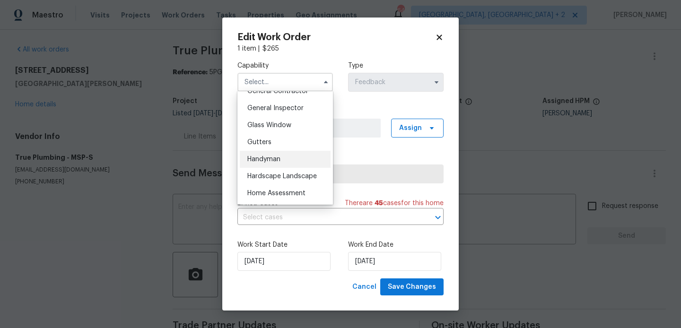
click at [283, 158] on div "Handyman" at bounding box center [285, 159] width 91 height 17
type input "Handyman"
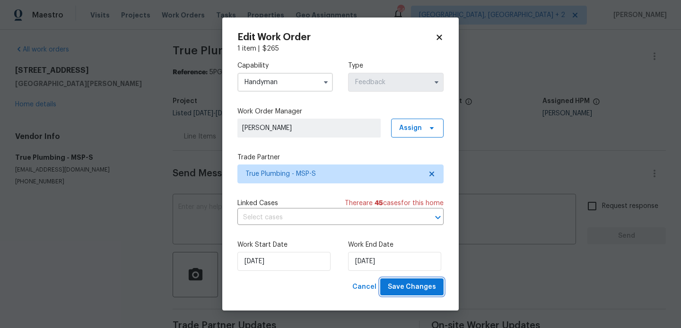
click at [401, 287] on span "Save Changes" at bounding box center [412, 287] width 48 height 12
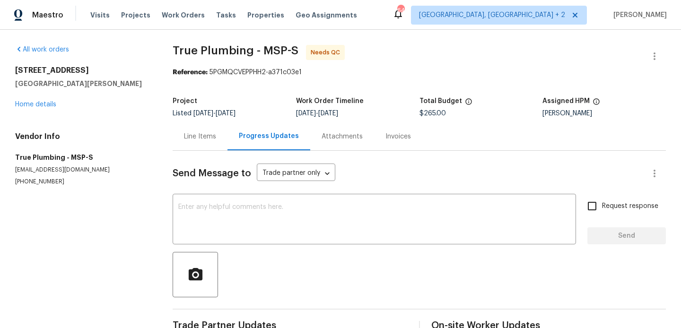
click at [193, 130] on div "Line Items" at bounding box center [200, 136] width 55 height 28
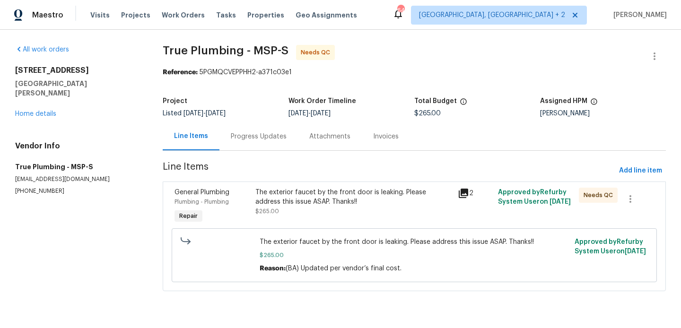
click at [340, 209] on div "The exterior faucet by the front door is leaking. Please address this issue ASA…" at bounding box center [353, 202] width 196 height 28
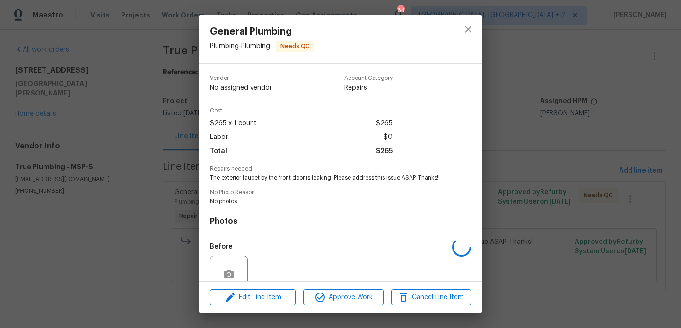
scroll to position [83, 0]
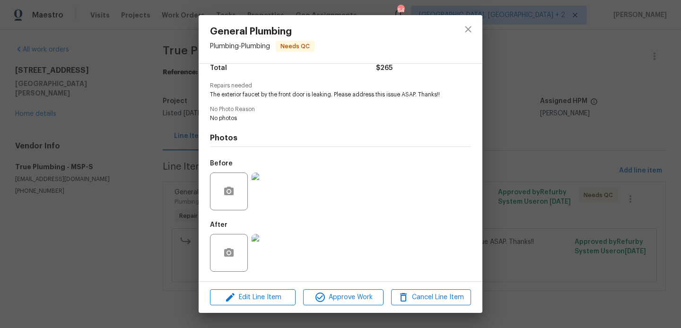
click at [333, 305] on div "Edit Line Item Approve Work Cancel Line Item" at bounding box center [341, 298] width 284 height 32
click at [261, 256] on img at bounding box center [271, 253] width 38 height 38
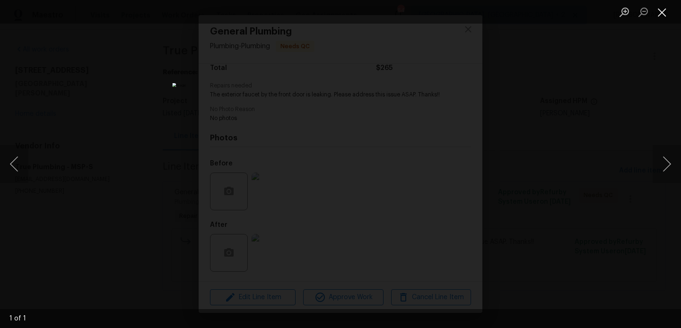
click at [661, 12] on button "Close lightbox" at bounding box center [661, 12] width 19 height 17
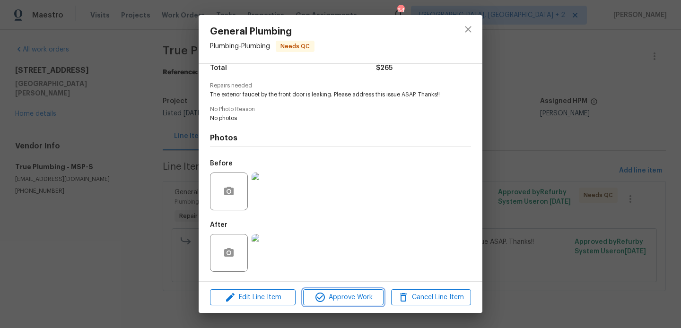
click at [339, 298] on span "Approve Work" at bounding box center [343, 298] width 74 height 12
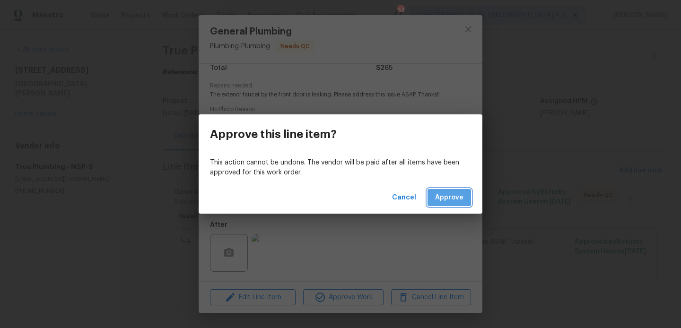
click at [459, 197] on span "Approve" at bounding box center [449, 198] width 28 height 12
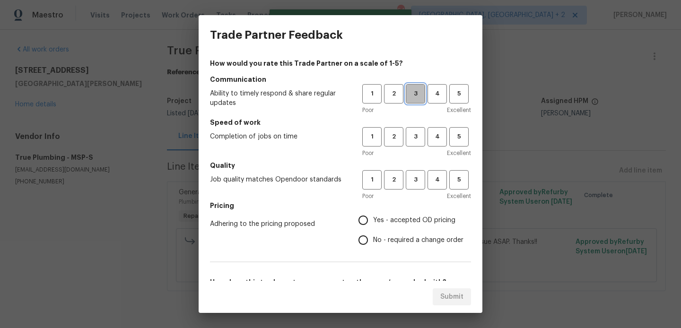
click at [419, 100] on button "3" at bounding box center [415, 93] width 19 height 19
click at [418, 130] on button "3" at bounding box center [415, 136] width 19 height 19
click at [418, 183] on span "3" at bounding box center [415, 179] width 17 height 11
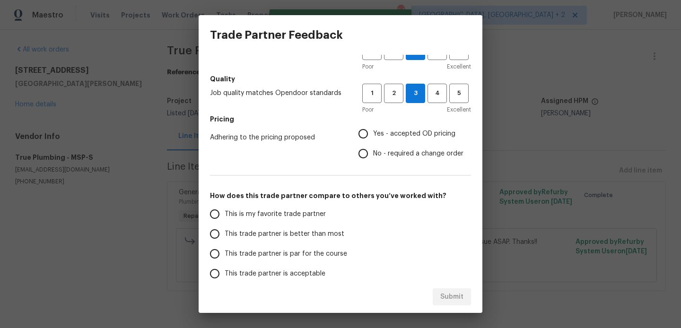
click at [400, 157] on span "No - required a change order" at bounding box center [418, 154] width 90 height 10
click at [373, 157] on input "No - required a change order" at bounding box center [363, 154] width 20 height 20
radio input "true"
click at [277, 238] on span "This trade partner is better than most" at bounding box center [285, 234] width 120 height 10
click at [225, 238] on input "This trade partner is better than most" at bounding box center [215, 234] width 20 height 20
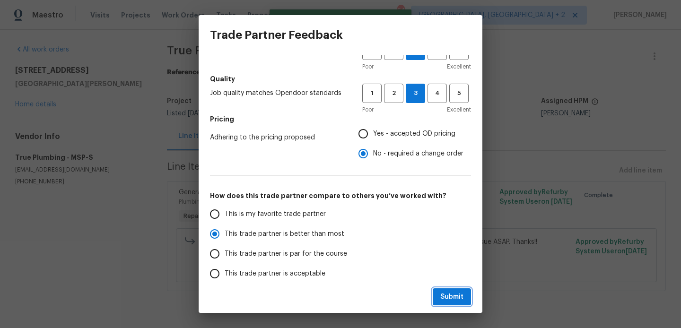
click at [462, 296] on span "Submit" at bounding box center [451, 297] width 23 height 12
radio input "true"
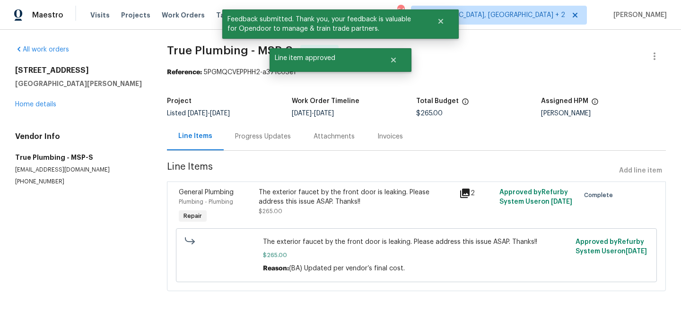
click at [273, 142] on div "Progress Updates" at bounding box center [263, 136] width 78 height 28
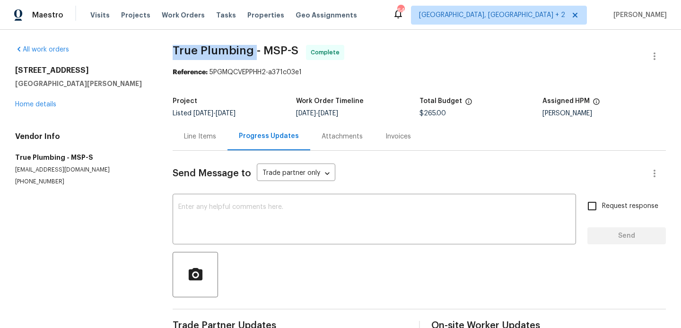
drag, startPoint x: 176, startPoint y: 50, endPoint x: 256, endPoint y: 51, distance: 79.9
click at [256, 50] on span "True Plumbing - MSP-S" at bounding box center [236, 50] width 126 height 11
copy span "True Plumbing"
click at [39, 105] on link "Home details" at bounding box center [35, 104] width 41 height 7
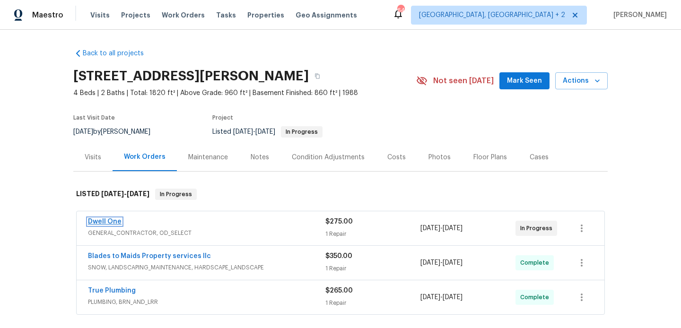
click at [90, 223] on link "Dwell One" at bounding box center [105, 221] width 34 height 7
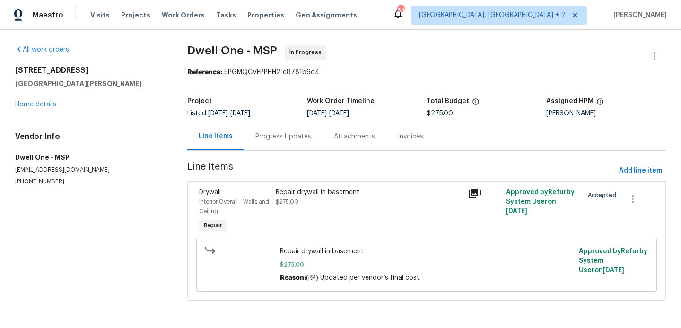
click at [288, 135] on div "Progress Updates" at bounding box center [283, 136] width 56 height 9
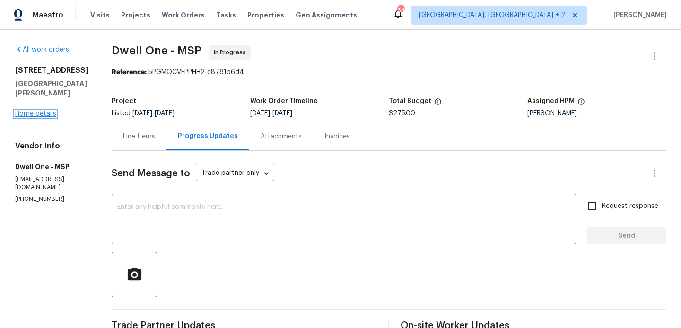
click at [28, 113] on link "Home details" at bounding box center [35, 114] width 41 height 7
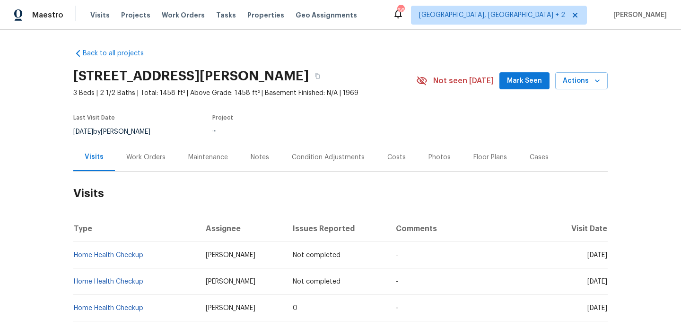
click at [153, 151] on div "Work Orders" at bounding box center [146, 157] width 62 height 28
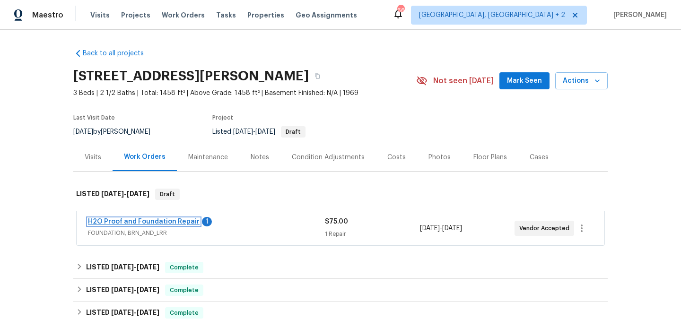
click at [163, 220] on link "H2O Proof and Foundation Repair" at bounding box center [144, 221] width 112 height 7
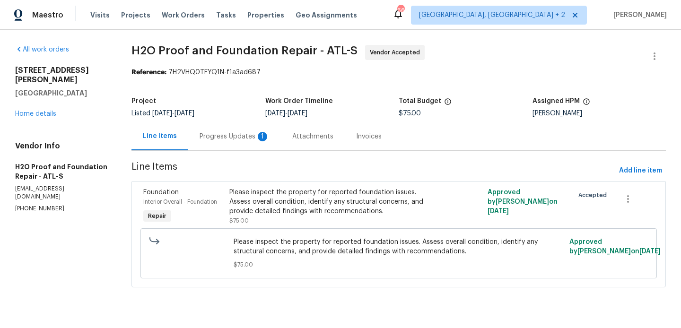
click at [246, 137] on div "Progress Updates 1" at bounding box center [235, 136] width 70 height 9
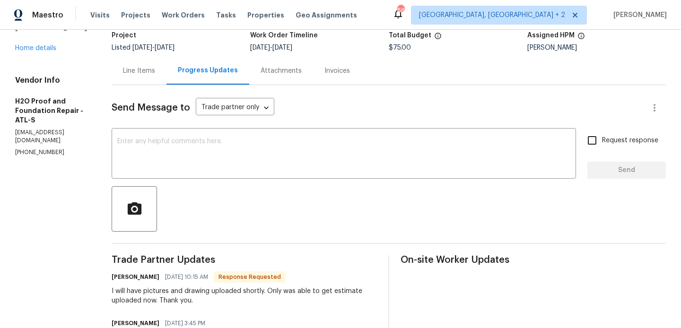
scroll to position [182, 0]
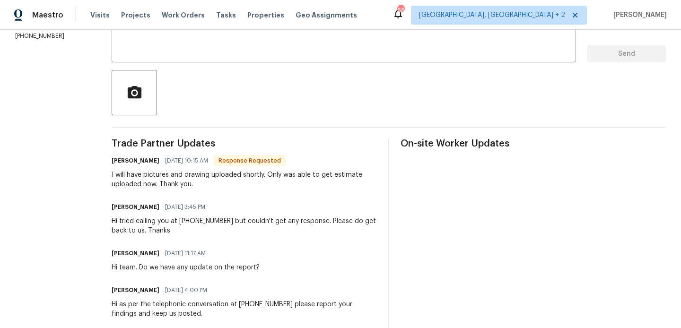
click at [112, 161] on h6 "[PERSON_NAME]" at bounding box center [136, 160] width 48 height 9
copy h6 "[PERSON_NAME]"
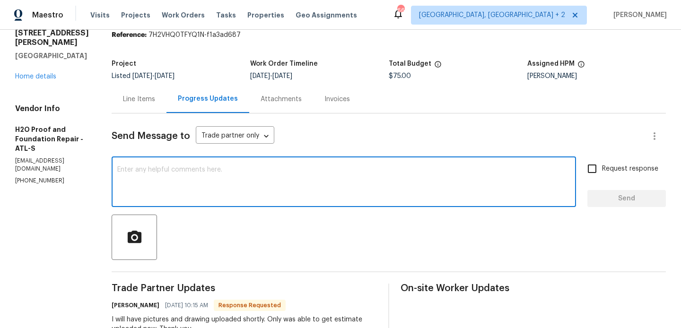
click at [190, 177] on textarea at bounding box center [343, 182] width 453 height 33
paste textarea "[PERSON_NAME]"
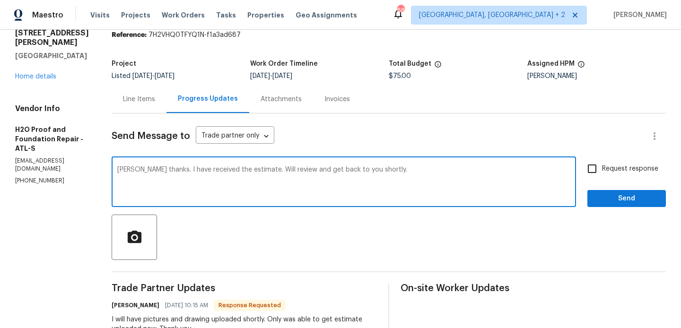
click at [0, 0] on qb-div "Add a comma [PERSON_NAME] ," at bounding box center [0, 0] width 0 height 0
type textarea "[PERSON_NAME], thanks. I have received the estimate. Will review and get back t…"
click at [600, 168] on input "Request response" at bounding box center [592, 169] width 20 height 20
checkbox input "true"
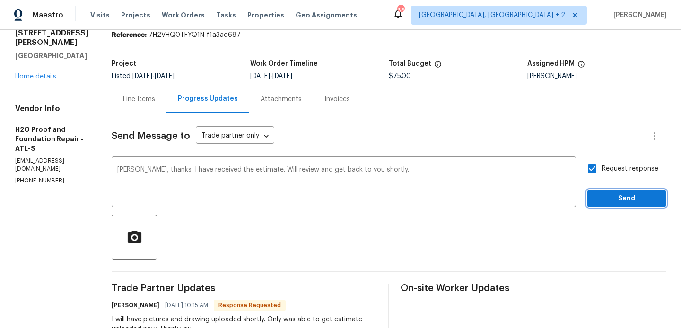
click at [600, 204] on span "Send" at bounding box center [626, 199] width 63 height 12
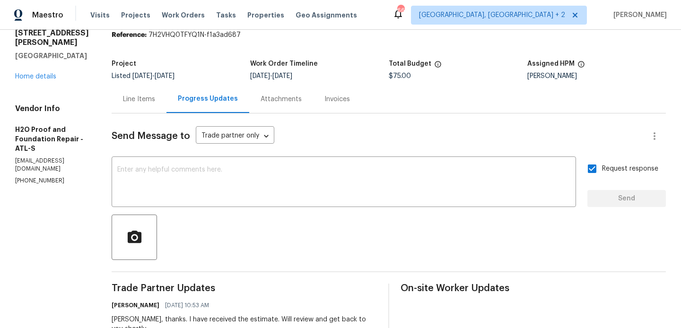
click at [126, 110] on div "Line Items" at bounding box center [139, 99] width 55 height 28
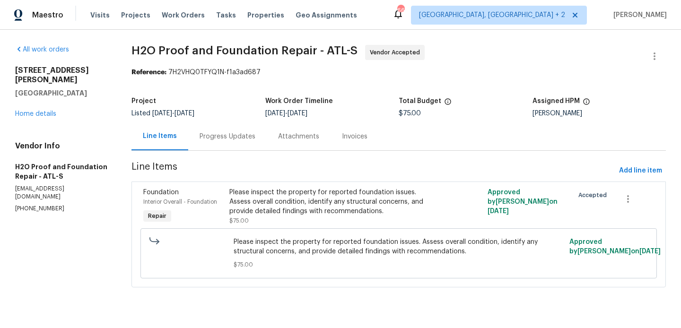
click at [269, 198] on div "Please inspect the property for reported foundation issues. Assess overall cond…" at bounding box center [333, 202] width 209 height 28
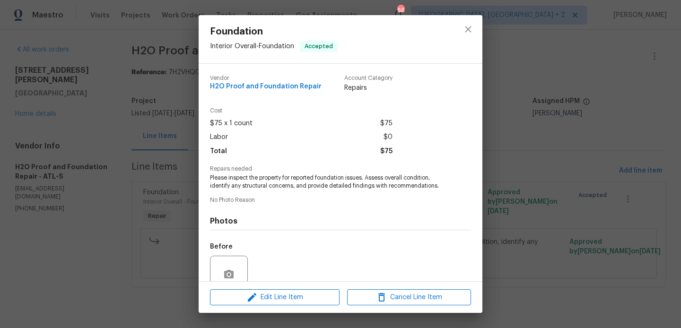
click at [248, 177] on span "Please inspect the property for reported foundation issues. Assess overall cond…" at bounding box center [327, 182] width 235 height 16
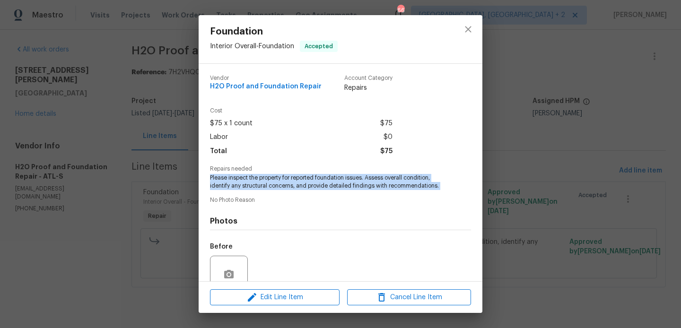
click at [248, 177] on span "Please inspect the property for reported foundation issues. Assess overall cond…" at bounding box center [327, 182] width 235 height 16
copy span "Please inspect the property for reported foundation issues. Assess overall cond…"
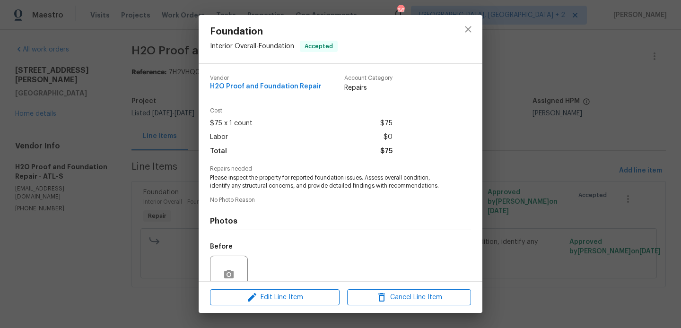
click at [180, 139] on div "Foundation Interior Overall - Foundation Accepted Vendor H2O Proof and Foundati…" at bounding box center [340, 164] width 681 height 328
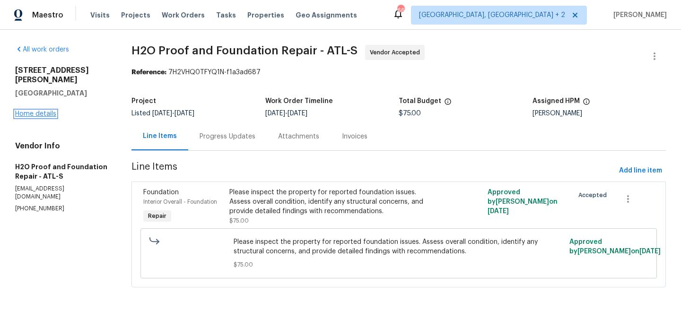
click at [43, 117] on link "Home details" at bounding box center [35, 114] width 41 height 7
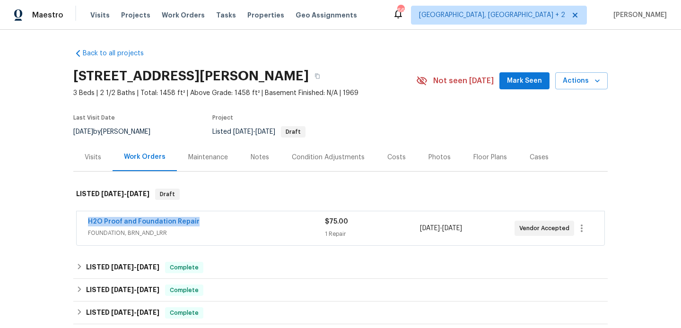
drag, startPoint x: 203, startPoint y: 220, endPoint x: 72, endPoint y: 220, distance: 131.0
click at [72, 220] on div "Back to all projects [STREET_ADDRESS][PERSON_NAME] 3 Beds | 2 1/2 Baths | Total…" at bounding box center [340, 179] width 681 height 298
copy link "H2O Proof and Foundation Repair"
click at [122, 220] on link "H2O Proof and Foundation Repair" at bounding box center [144, 221] width 112 height 7
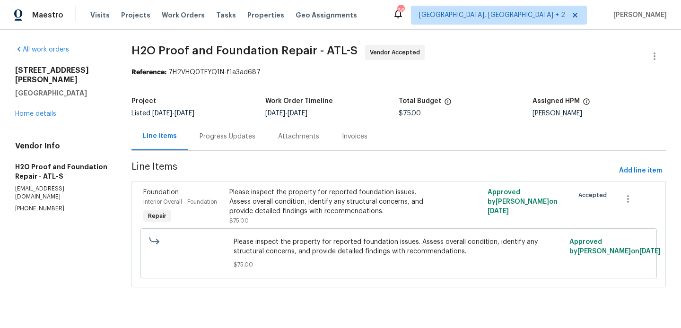
click at [414, 117] on div "Project Listed [DATE] - [DATE] Work Order Timeline [DATE] - [DATE] Total Budget…" at bounding box center [398, 107] width 534 height 30
copy span "$75.00"
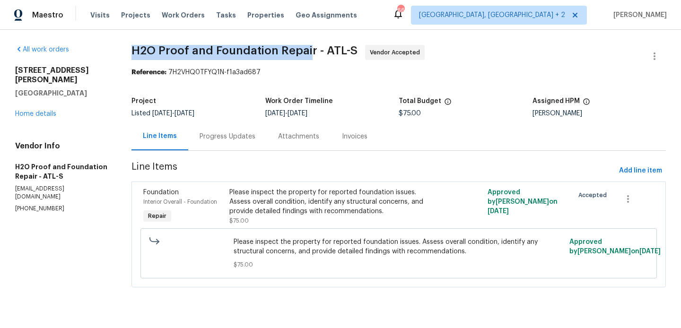
drag, startPoint x: 121, startPoint y: 48, endPoint x: 309, endPoint y: 52, distance: 187.7
click at [309, 52] on div "All work orders [STREET_ADDRESS][PERSON_NAME] Home details Vendor Info H2O Proo…" at bounding box center [340, 172] width 681 height 284
drag, startPoint x: 313, startPoint y: 52, endPoint x: 132, endPoint y: 47, distance: 180.7
click at [131, 47] on span "H2O Proof and Foundation Repair - ATL-S" at bounding box center [244, 50] width 226 height 11
copy span "H2O Proof and Foundation Repair"
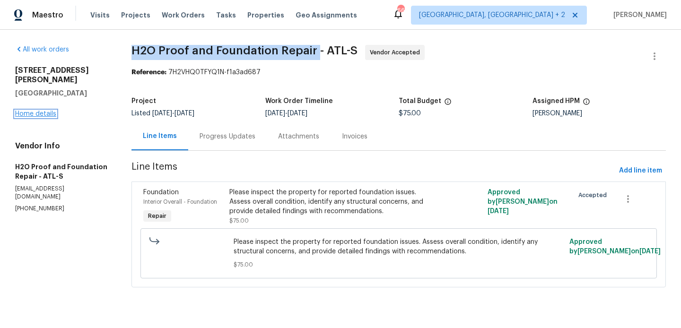
click at [32, 112] on link "Home details" at bounding box center [35, 114] width 41 height 7
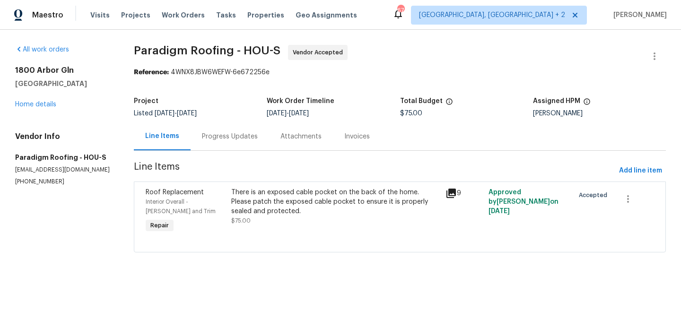
click at [219, 150] on div "Progress Updates" at bounding box center [230, 136] width 78 height 28
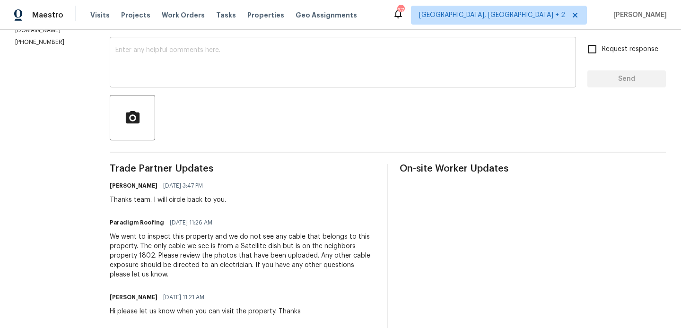
scroll to position [256, 0]
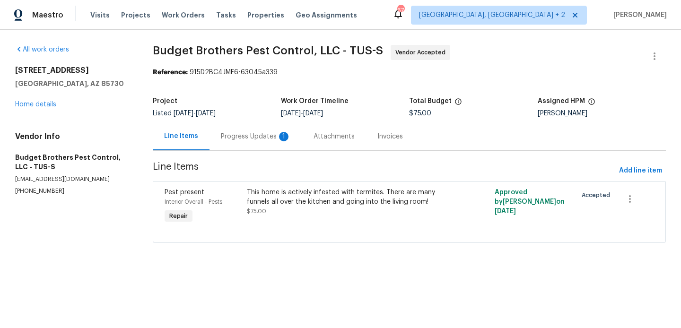
click at [252, 125] on div "Progress Updates 1" at bounding box center [255, 136] width 93 height 28
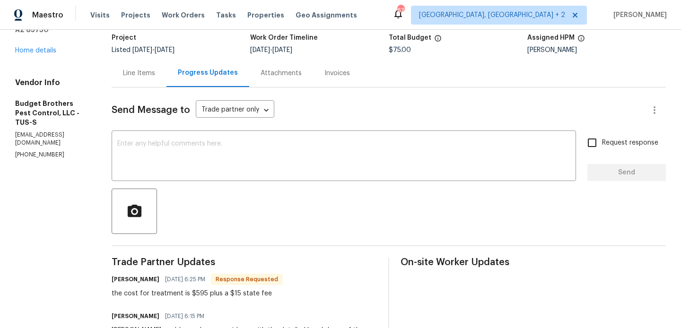
scroll to position [187, 0]
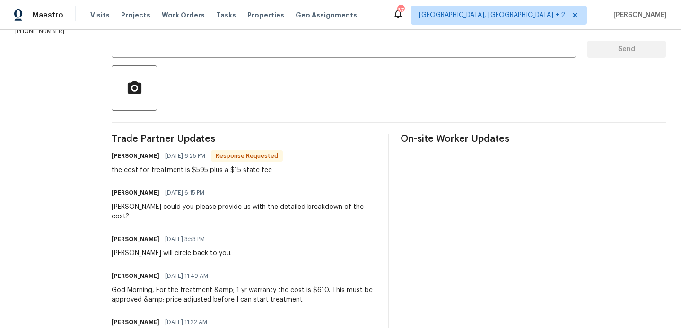
click at [135, 155] on h6 "[PERSON_NAME]" at bounding box center [136, 155] width 48 height 9
copy h6 "[PERSON_NAME]"
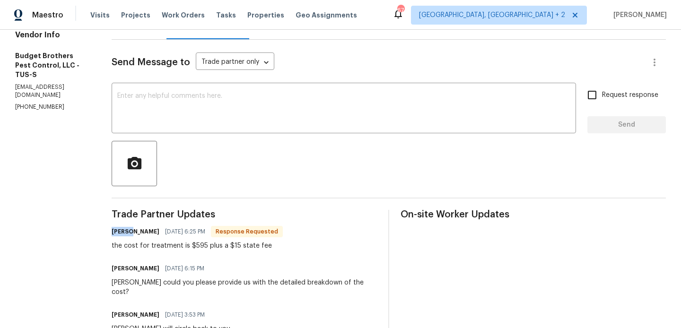
scroll to position [114, 0]
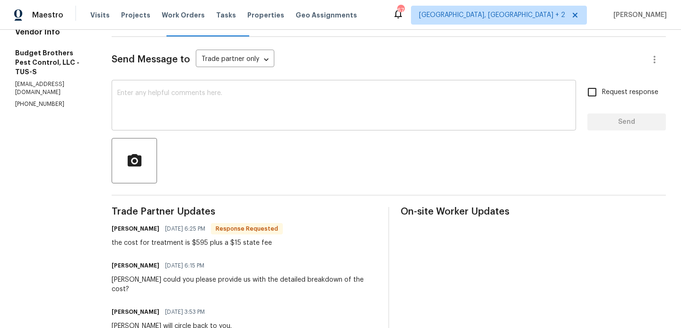
click at [268, 128] on div "x ​" at bounding box center [344, 106] width 464 height 48
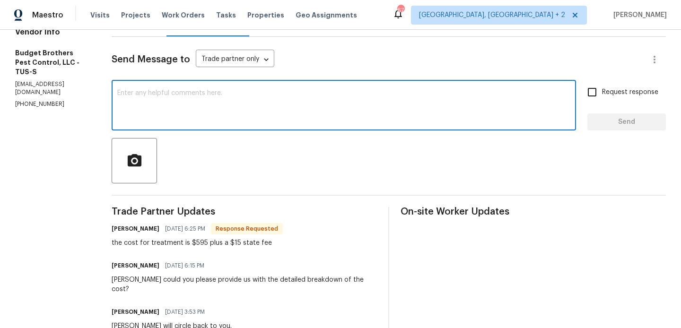
paste textarea "[PERSON_NAME]"
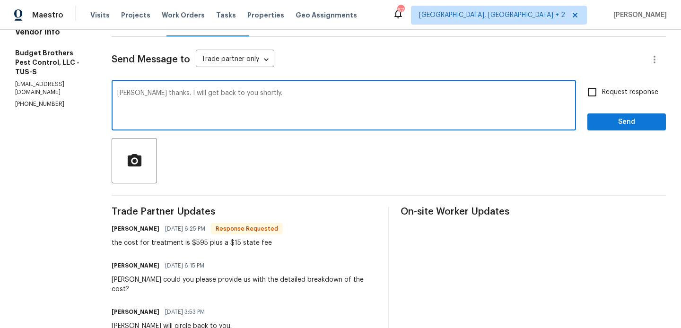
type textarea "[PERSON_NAME] thanks. I will get back to you shortly."
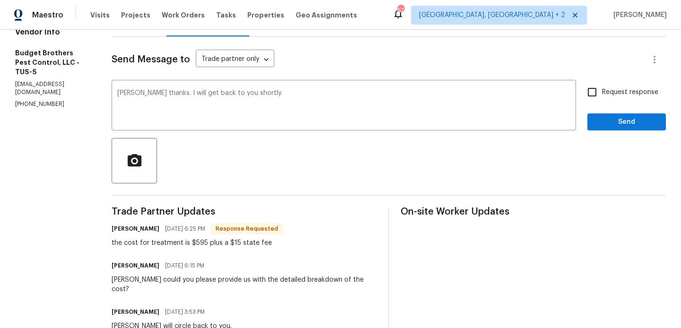
click at [618, 98] on label "Request response" at bounding box center [620, 92] width 76 height 20
click at [602, 98] on input "Request response" at bounding box center [592, 92] width 20 height 20
checkbox input "true"
click at [609, 119] on span "Send" at bounding box center [626, 122] width 63 height 12
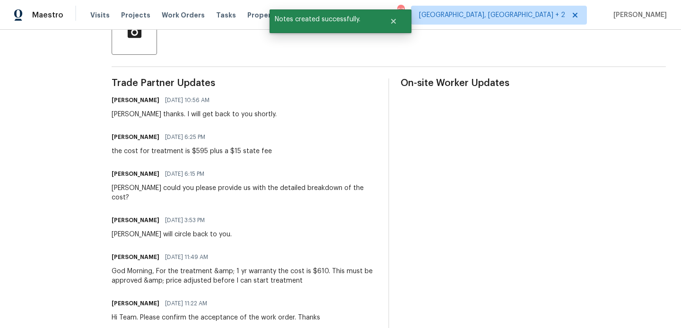
scroll to position [243, 0]
click at [197, 150] on div "the cost for treatment is $595 plus a $15 state fee" at bounding box center [192, 150] width 160 height 9
copy div "the cost for treatment is $595 plus a $15 state fee"
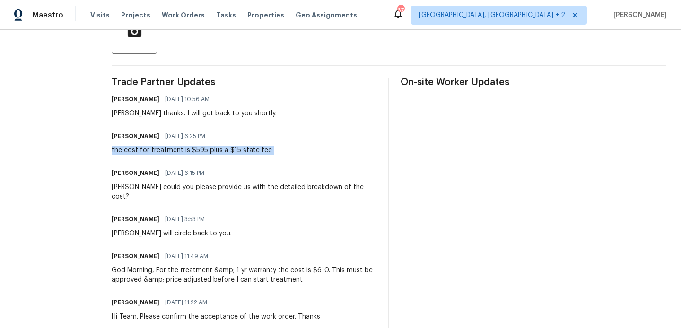
scroll to position [0, 0]
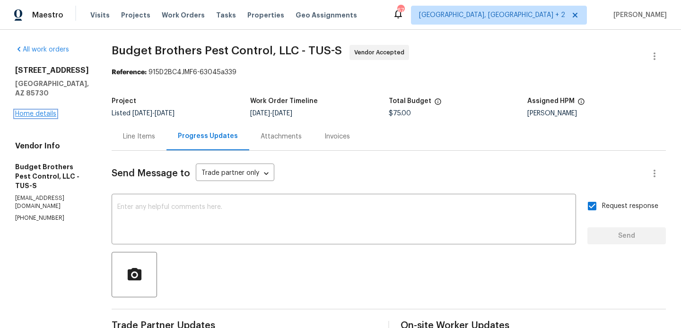
click at [34, 111] on link "Home details" at bounding box center [35, 114] width 41 height 7
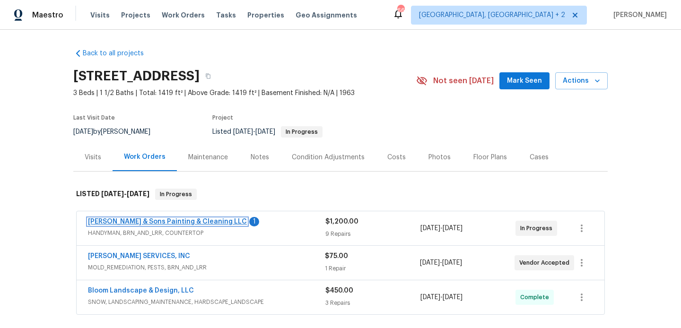
click at [189, 223] on link "[PERSON_NAME] & Sons Painting & Cleaning LLC" at bounding box center [167, 221] width 159 height 7
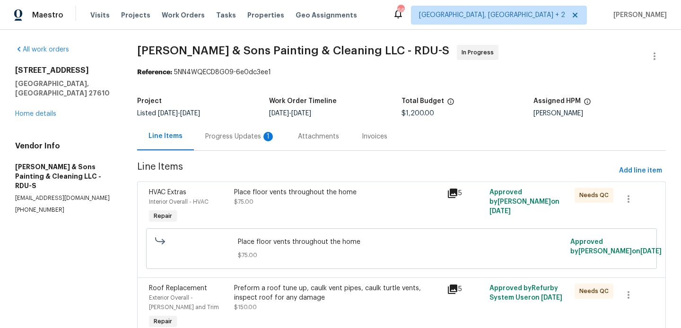
click at [252, 138] on div "Progress Updates 1" at bounding box center [240, 136] width 70 height 9
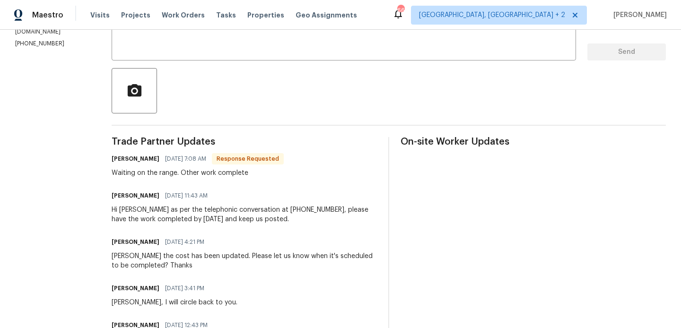
scroll to position [161, 0]
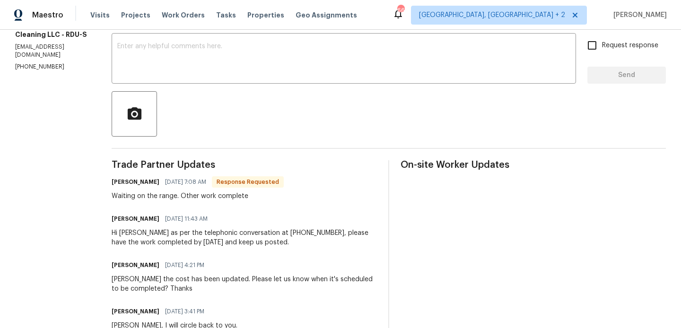
click at [112, 179] on h6 "[PERSON_NAME]" at bounding box center [136, 181] width 48 height 9
copy h6 "[PERSON_NAME]"
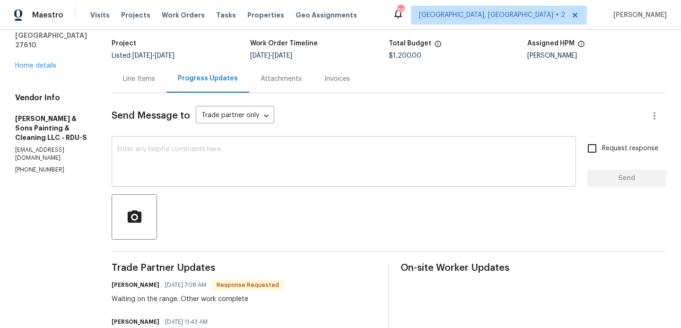
click at [173, 166] on textarea at bounding box center [343, 162] width 453 height 33
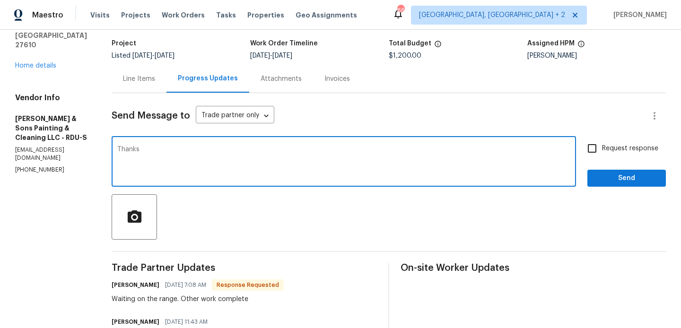
paste textarea "[PERSON_NAME]"
type textarea "Thanks [PERSON_NAME]. Keep us posted upon completion."
click at [607, 151] on span "Request response" at bounding box center [630, 149] width 56 height 10
click at [602, 151] on input "Request response" at bounding box center [592, 149] width 20 height 20
checkbox input "true"
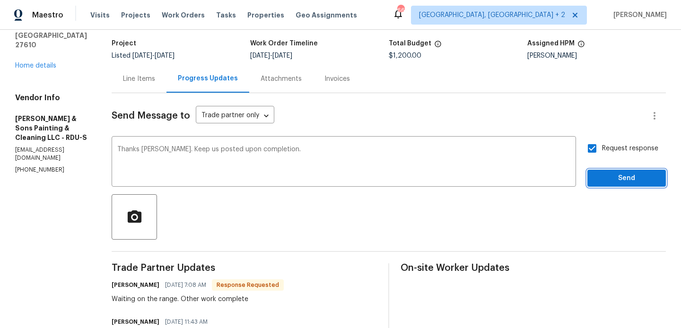
click at [600, 178] on span "Send" at bounding box center [626, 179] width 63 height 12
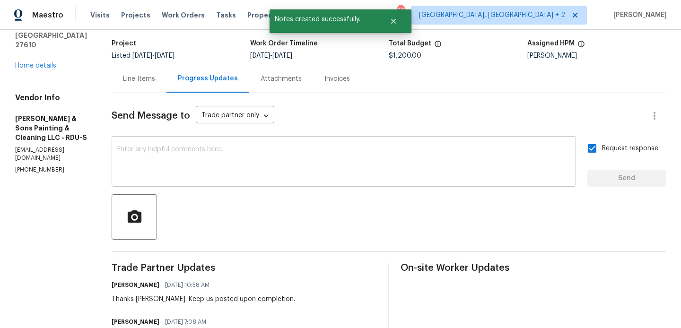
scroll to position [0, 0]
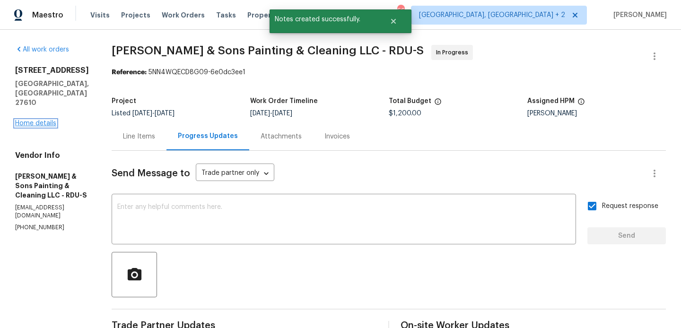
click at [34, 120] on link "Home details" at bounding box center [35, 123] width 41 height 7
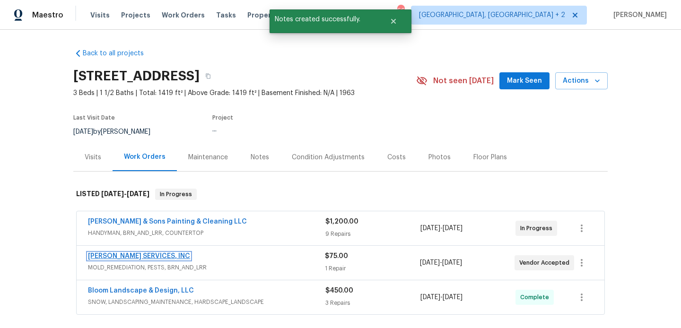
click at [153, 254] on link "[PERSON_NAME] SERVICES, INC" at bounding box center [139, 256] width 102 height 7
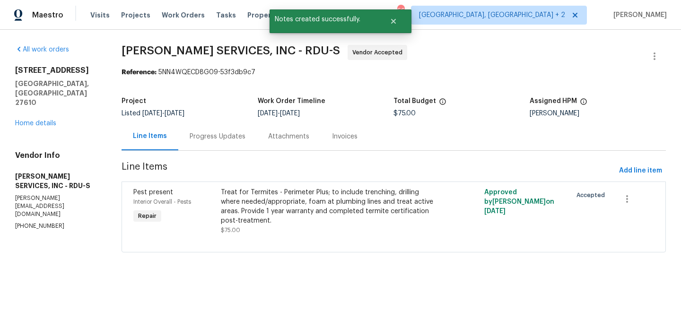
click at [238, 133] on div "Progress Updates" at bounding box center [218, 136] width 56 height 9
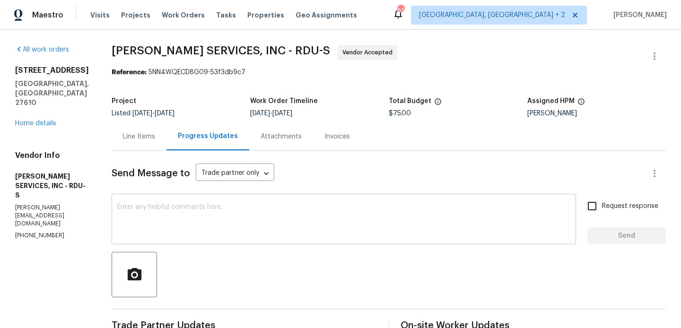
click at [167, 226] on textarea at bounding box center [343, 220] width 453 height 33
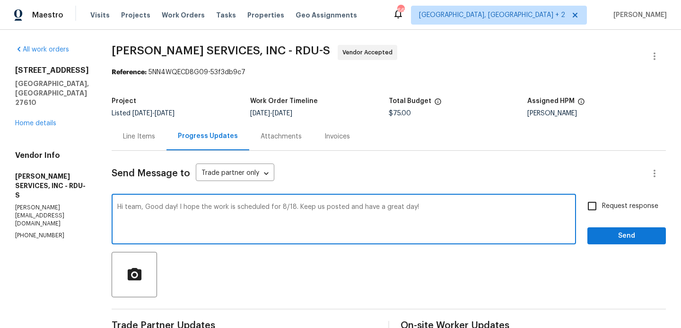
type textarea "Hi team, Good day! I hope the work is scheduled for 8/18. Keep us posted and ha…"
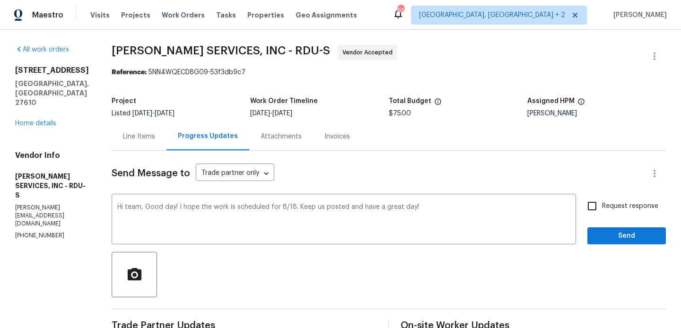
click at [618, 199] on label "Request response" at bounding box center [620, 206] width 76 height 20
click at [602, 199] on input "Request response" at bounding box center [592, 206] width 20 height 20
checkbox input "true"
click at [618, 228] on button "Send" at bounding box center [626, 235] width 78 height 17
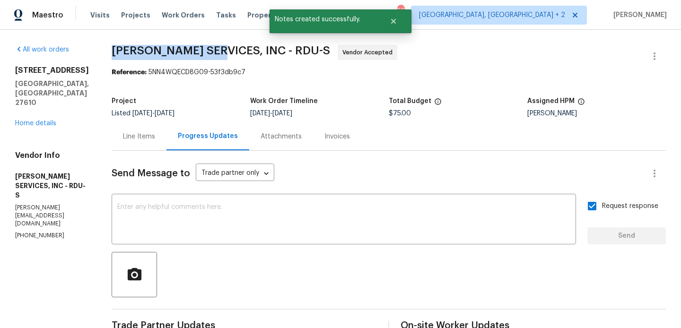
drag, startPoint x: 125, startPoint y: 50, endPoint x: 236, endPoint y: 52, distance: 111.6
click at [236, 52] on span "[PERSON_NAME] SERVICES, INC - RDU-S" at bounding box center [221, 50] width 218 height 11
copy span "[PERSON_NAME] SERVICES"
click at [30, 100] on div "[STREET_ADDRESS] Home details" at bounding box center [52, 97] width 74 height 62
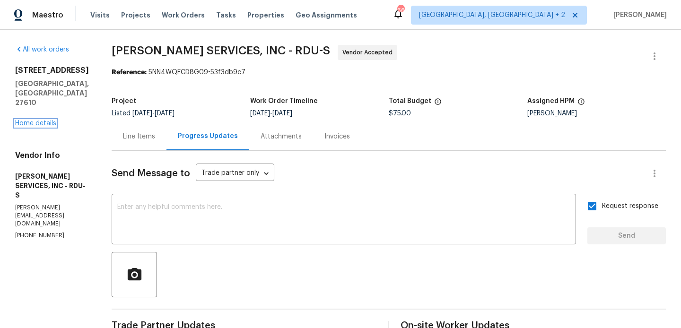
click at [30, 120] on link "Home details" at bounding box center [35, 123] width 41 height 7
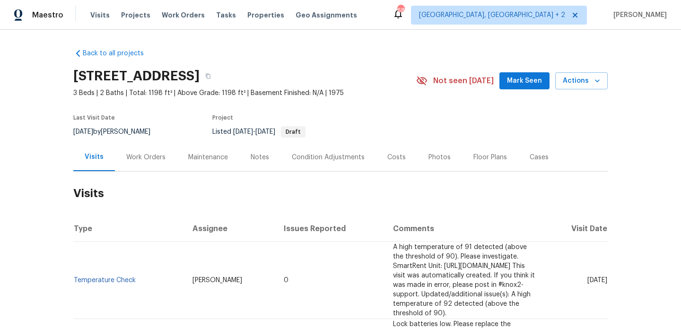
click at [159, 150] on div "Work Orders" at bounding box center [146, 157] width 62 height 28
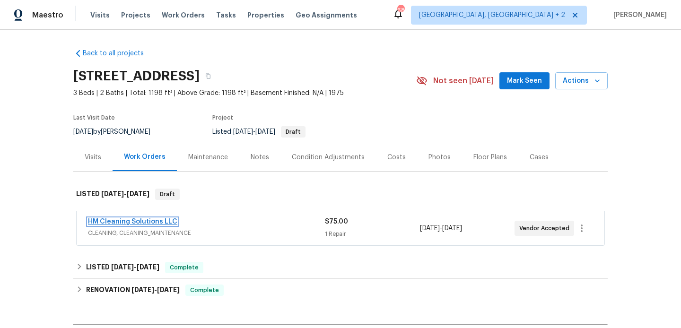
click at [159, 223] on link "HM Cleaning Solutions LLC" at bounding box center [132, 221] width 89 height 7
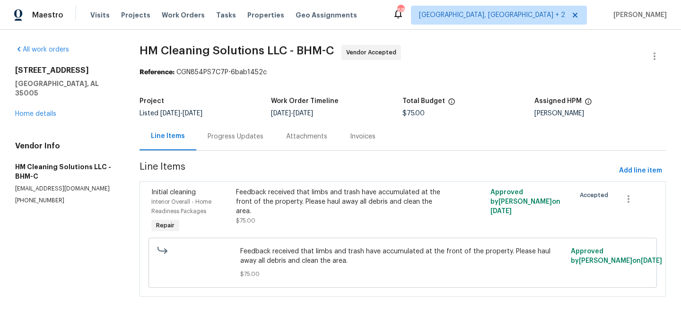
click at [247, 133] on div "Progress Updates" at bounding box center [236, 136] width 56 height 9
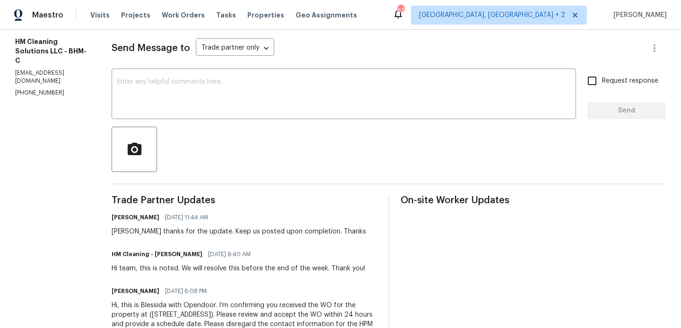
scroll to position [125, 0]
click at [146, 233] on div "[PERSON_NAME] thanks for the update. Keep us posted upon completion. Thanks" at bounding box center [239, 231] width 254 height 9
copy div "[PERSON_NAME]"
click at [202, 104] on textarea at bounding box center [343, 95] width 453 height 33
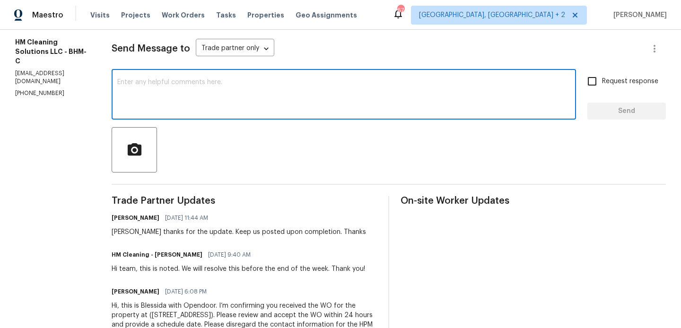
paste textarea "[PERSON_NAME]"
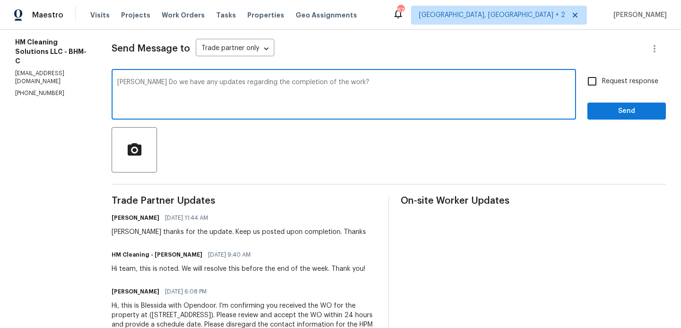
click at [303, 106] on textarea "[PERSON_NAME] Do we have any updates regarding the completion of the work?" at bounding box center [343, 95] width 453 height 33
type textarea "[PERSON_NAME] Do we have any updates regarding the completion of the work?"
click at [591, 84] on input "Request response" at bounding box center [592, 81] width 20 height 20
checkbox input "true"
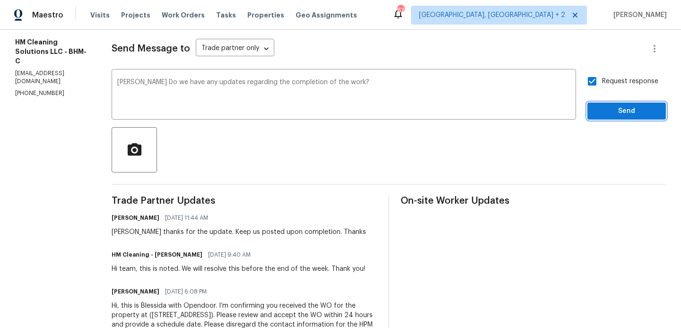
click at [604, 108] on span "Send" at bounding box center [626, 111] width 63 height 12
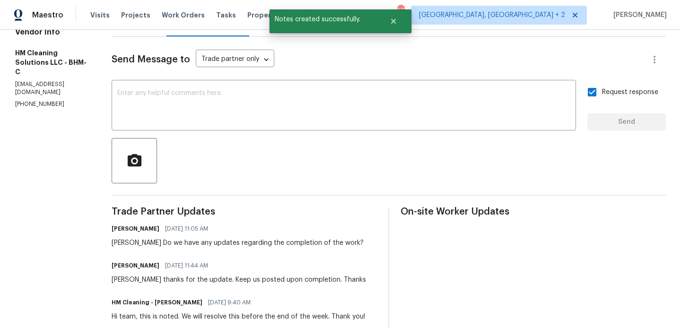
scroll to position [0, 0]
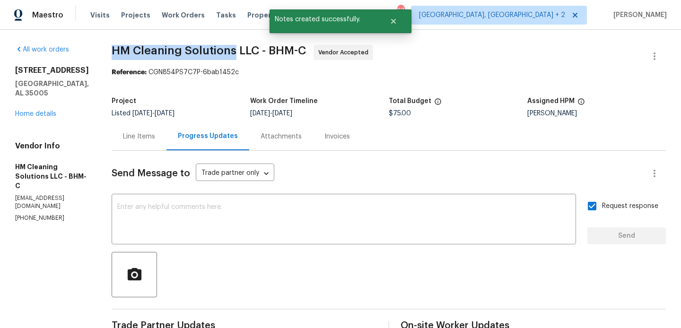
drag, startPoint x: 131, startPoint y: 54, endPoint x: 254, endPoint y: 54, distance: 122.5
click at [254, 54] on div "All work orders [STREET_ADDRESS] Home details Vendor Info HM Cleaning Solutions…" at bounding box center [340, 283] width 681 height 507
copy span "HM Cleaning Solutions"
click at [24, 111] on link "Home details" at bounding box center [35, 114] width 41 height 7
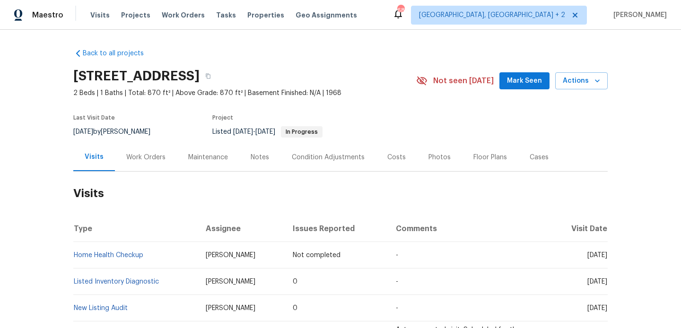
click at [153, 159] on div "Work Orders" at bounding box center [145, 157] width 39 height 9
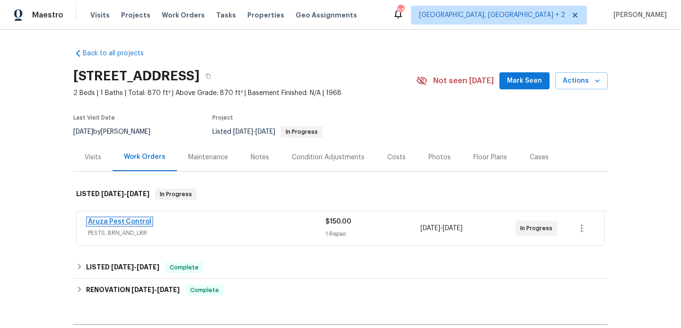
click at [139, 223] on link "Aruza Pest Control" at bounding box center [119, 221] width 63 height 7
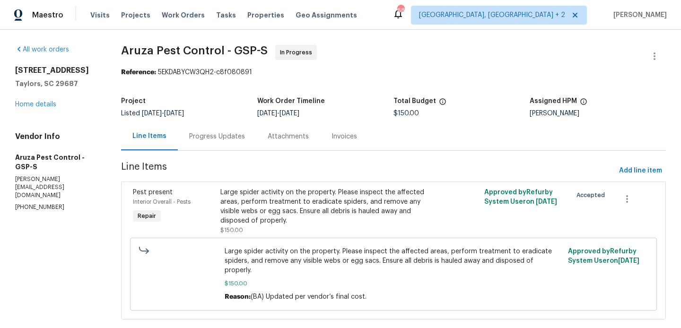
click at [229, 145] on div "Progress Updates" at bounding box center [217, 136] width 78 height 28
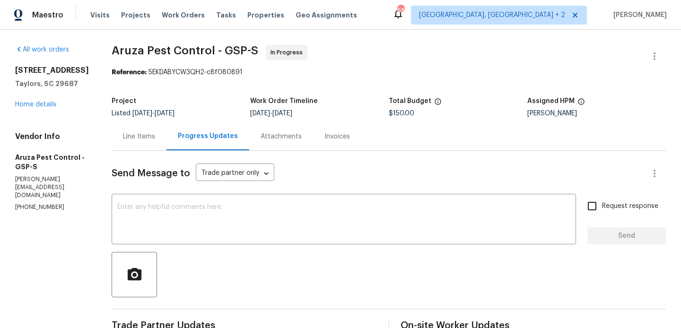
scroll to position [219, 0]
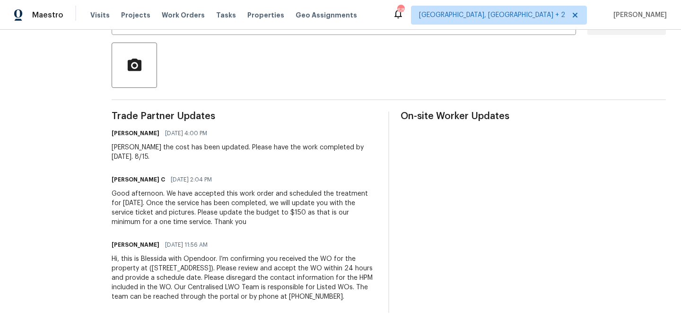
click at [122, 175] on h6 "[PERSON_NAME] C" at bounding box center [138, 179] width 53 height 9
copy h6 "[PERSON_NAME]"
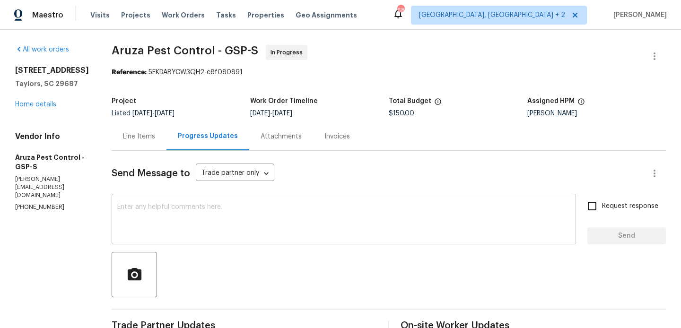
click at [157, 210] on textarea at bounding box center [343, 220] width 453 height 33
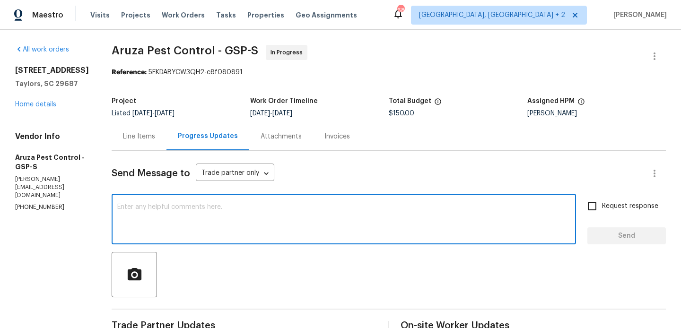
paste textarea "[PERSON_NAME]"
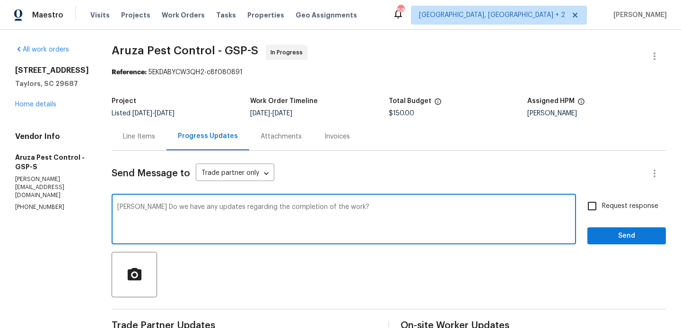
type textarea "Robbi Do we have any updates regarding the completion of the work?"
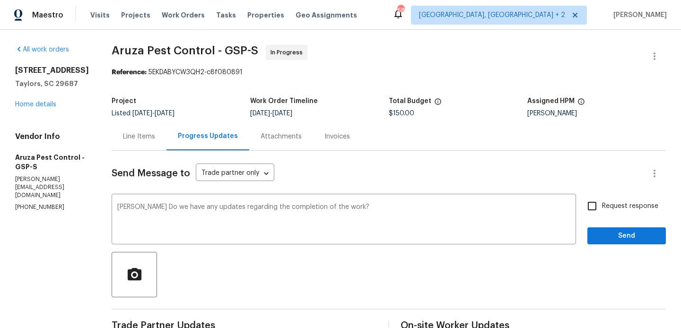
click at [607, 205] on span "Request response" at bounding box center [630, 206] width 56 height 10
click at [602, 205] on input "Request response" at bounding box center [592, 206] width 20 height 20
checkbox input "true"
click at [607, 230] on span "Send" at bounding box center [626, 236] width 63 height 12
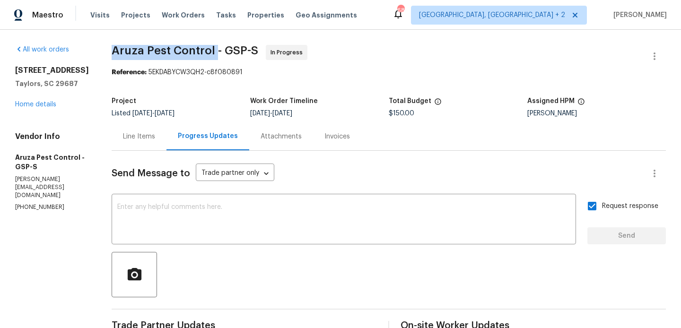
drag, startPoint x: 112, startPoint y: 53, endPoint x: 215, endPoint y: 52, distance: 103.5
click at [215, 52] on div "All work orders 308 Piedmont Ave Taylors, SC 29687 Home details Vendor Info Aru…" at bounding box center [340, 302] width 681 height 545
copy span "Aruza Pest Control"
click at [52, 104] on link "Home details" at bounding box center [35, 104] width 41 height 7
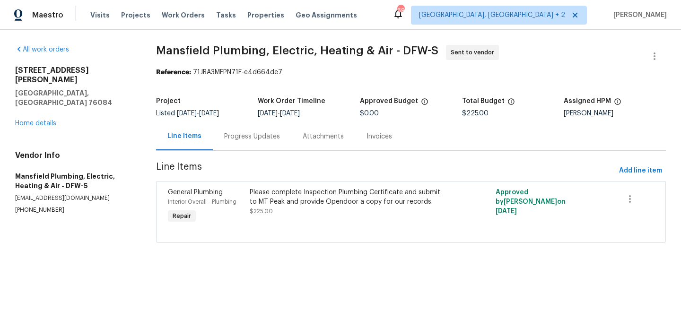
click at [225, 142] on div "Progress Updates" at bounding box center [252, 136] width 78 height 28
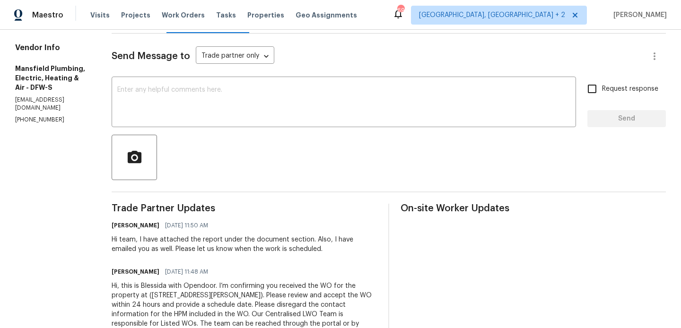
scroll to position [154, 0]
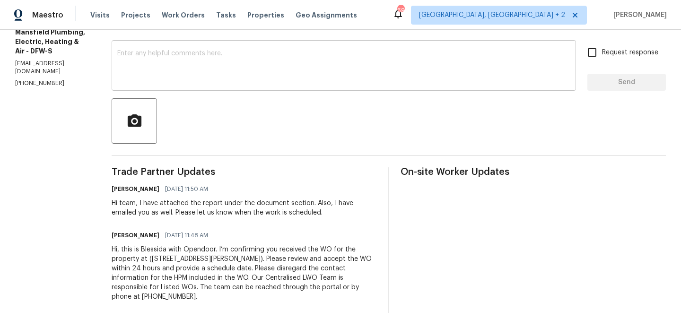
click at [220, 69] on textarea at bounding box center [343, 66] width 453 height 33
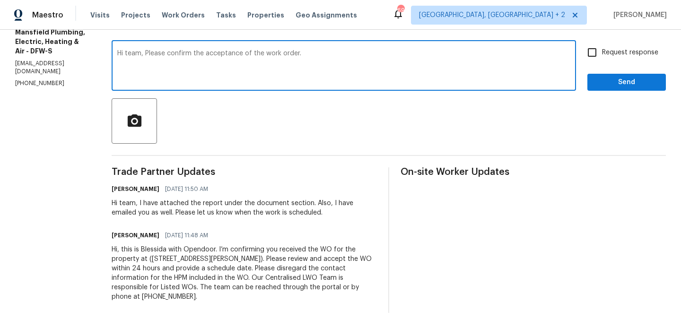
type textarea "Hi team, Please confirm the acceptance of the work order."
click at [617, 43] on label "Request response" at bounding box center [620, 53] width 76 height 20
click at [602, 43] on input "Request response" at bounding box center [592, 53] width 20 height 20
checkbox input "true"
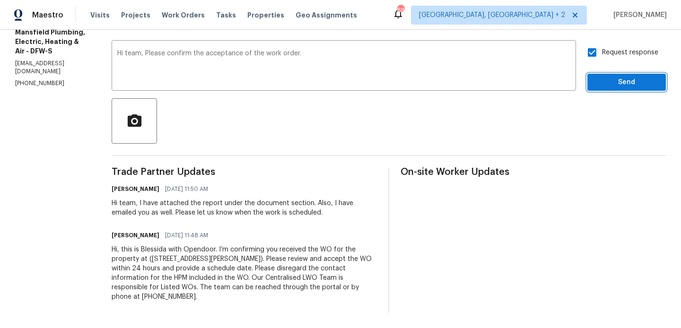
click at [617, 85] on span "Send" at bounding box center [626, 83] width 63 height 12
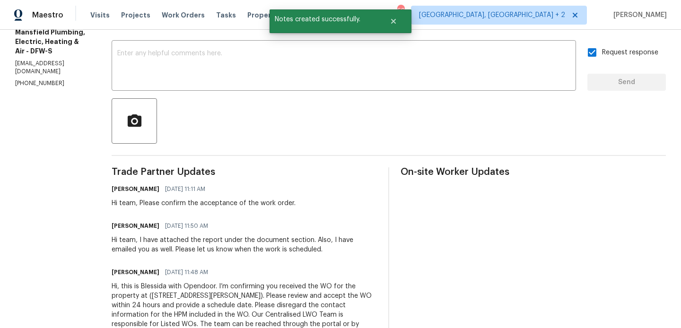
scroll to position [0, 0]
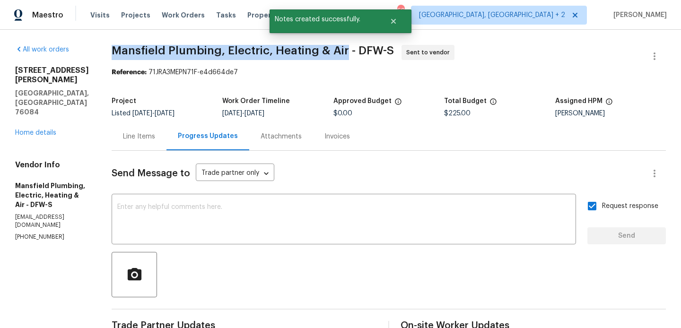
drag, startPoint x: 138, startPoint y: 47, endPoint x: 373, endPoint y: 52, distance: 235.0
click at [373, 52] on div "All work orders 124 Crockett Way Venus, TX 76084 Home details Vendor Info Mansf…" at bounding box center [340, 274] width 681 height 489
copy span "Mansfield Plumbing, Electric, Heating & Air"
click at [51, 130] on link "Home details" at bounding box center [35, 133] width 41 height 7
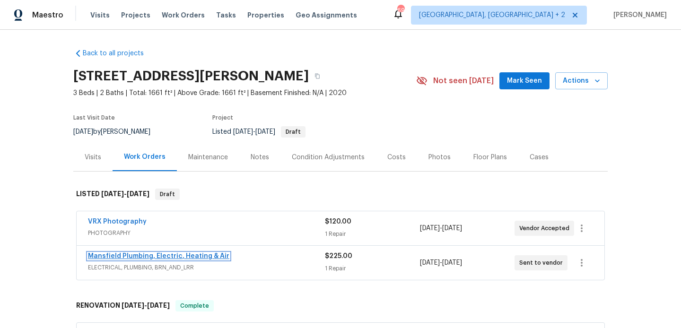
click at [153, 257] on link "Mansfield Plumbing, Electric, Heating & Air" at bounding box center [158, 256] width 141 height 7
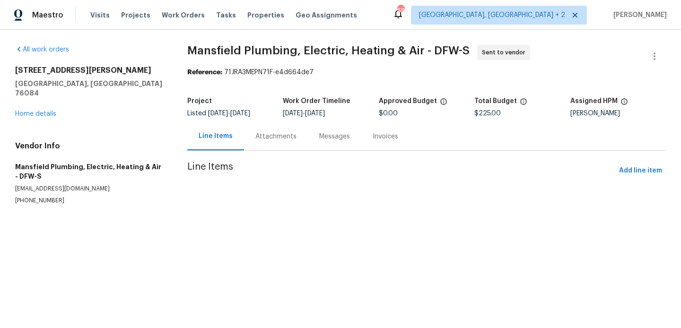
click at [40, 197] on p "(817) 247-5004" at bounding box center [89, 201] width 149 height 8
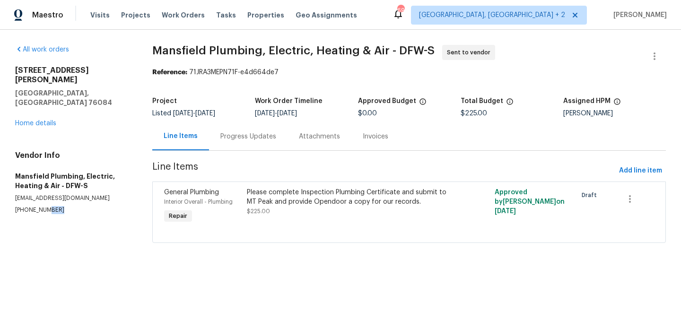
click at [40, 206] on p "(817) 247-5004" at bounding box center [72, 210] width 114 height 8
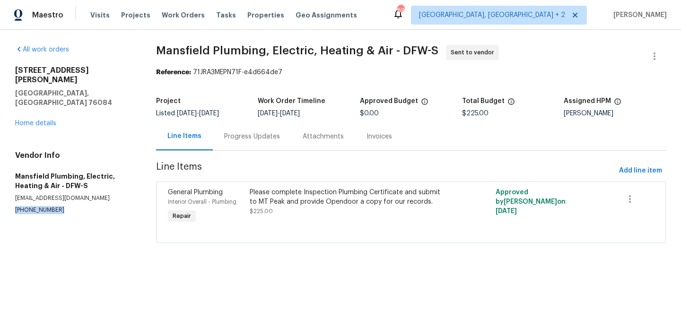
click at [40, 206] on p "(817) 247-5004" at bounding box center [74, 210] width 118 height 8
copy p "(817) 247-5004"
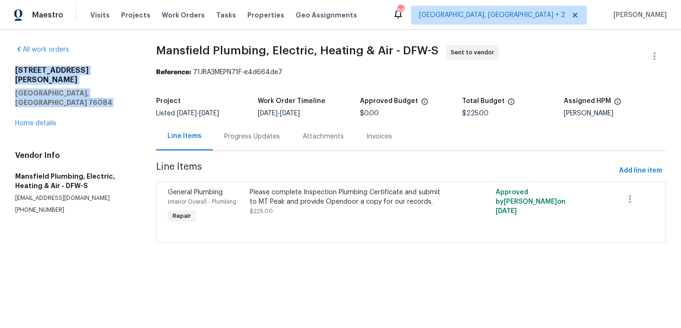
drag, startPoint x: 83, startPoint y: 90, endPoint x: 1, endPoint y: 60, distance: 87.7
click at [1, 60] on div "All work orders 124 Crockett Way Venus, TX 76084 Home details Vendor Info Mansf…" at bounding box center [340, 150] width 681 height 240
copy div "124 Crockett Way Venus, TX 76084"
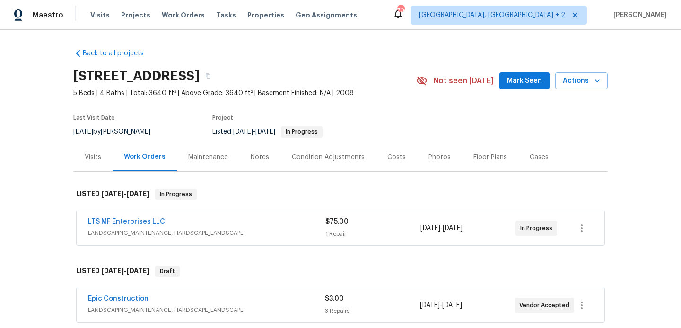
scroll to position [78, 0]
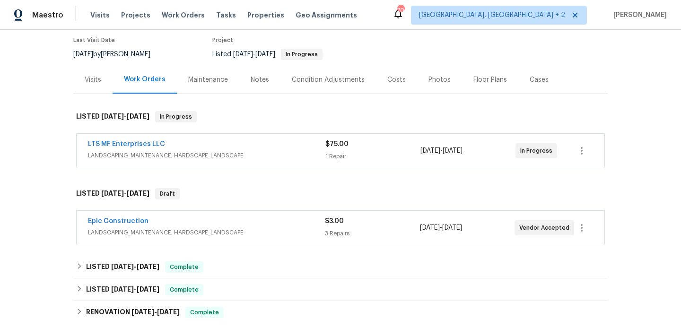
click at [120, 225] on span "Epic Construction" at bounding box center [118, 221] width 61 height 9
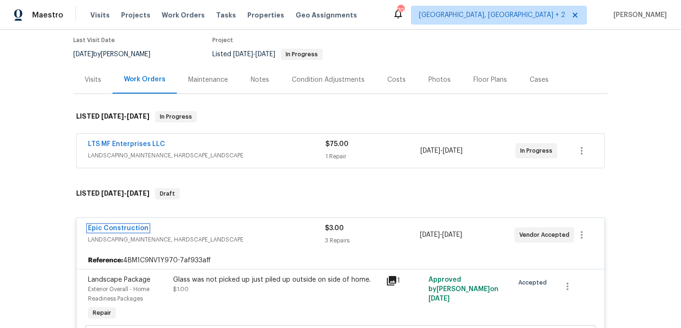
click at [125, 228] on link "Epic Construction" at bounding box center [118, 228] width 61 height 7
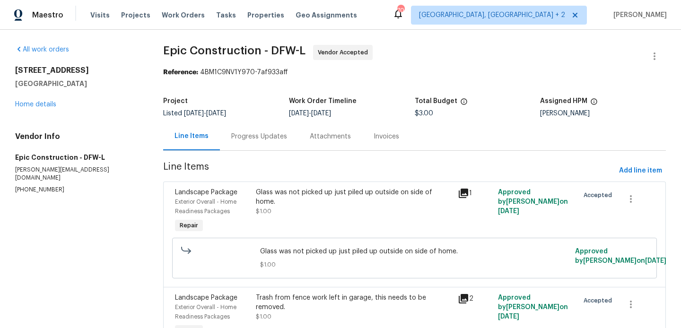
click at [259, 135] on div "Progress Updates" at bounding box center [259, 136] width 56 height 9
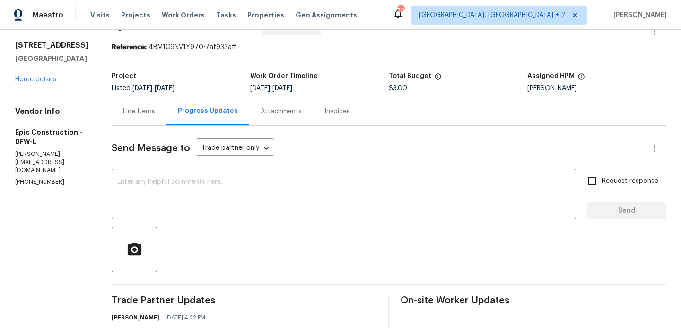
scroll to position [98, 0]
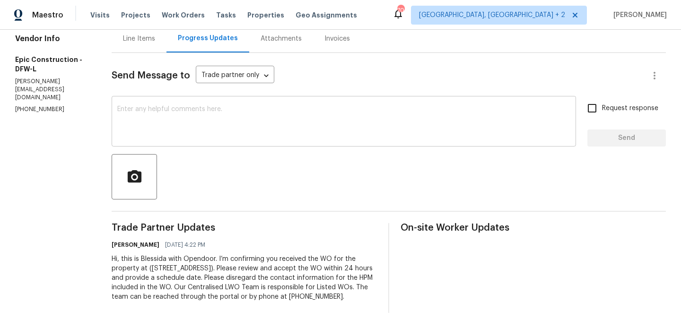
click at [238, 116] on textarea at bounding box center [343, 122] width 453 height 33
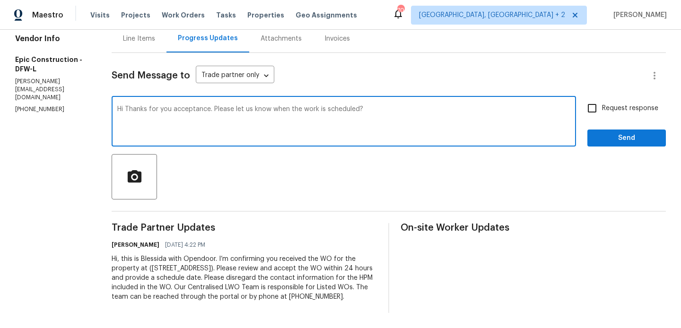
click at [238, 116] on textarea "Hi Thanks for you acceptance. Please let us know when the work is scheduled?" at bounding box center [343, 122] width 453 height 33
type textarea "Hi Thanks for you acceptance. Please let us know when the work is scheduled?"
click at [591, 106] on input "Request response" at bounding box center [592, 108] width 20 height 20
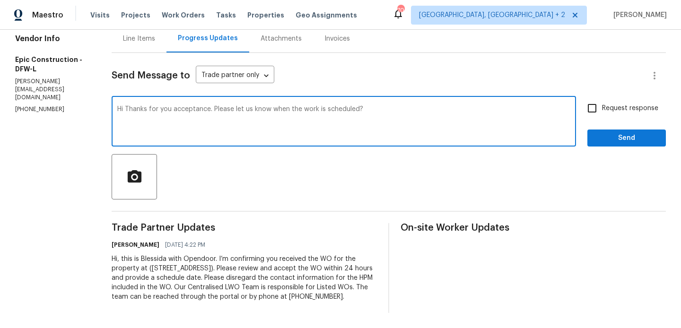
checkbox input "true"
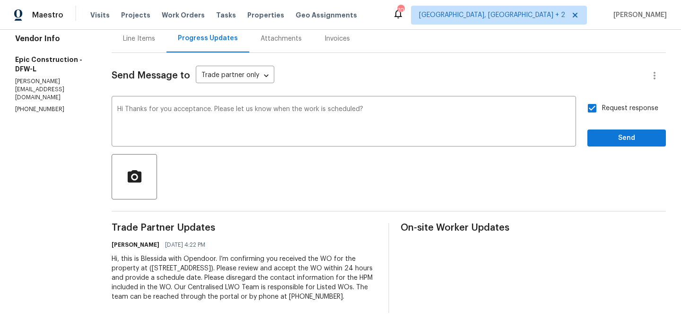
click at [602, 126] on div "Request response Send" at bounding box center [626, 122] width 78 height 48
click at [600, 137] on span "Send" at bounding box center [626, 138] width 63 height 12
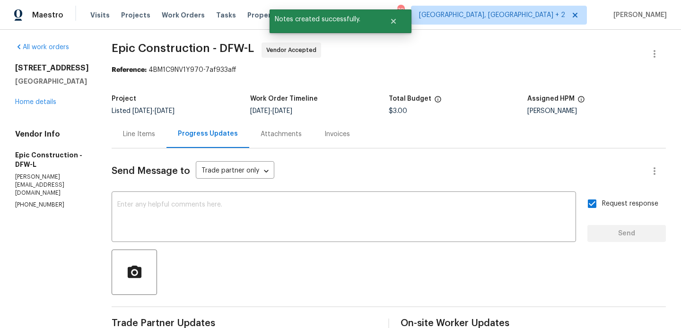
scroll to position [0, 0]
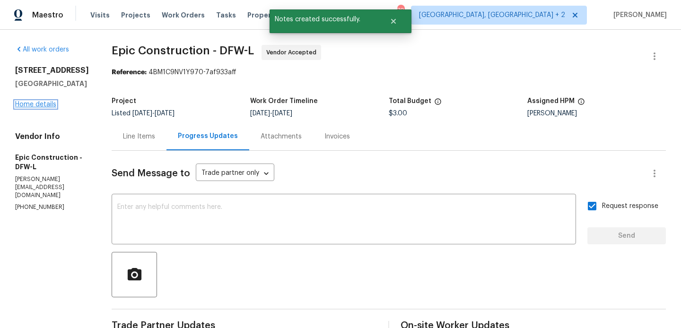
click at [30, 104] on link "Home details" at bounding box center [35, 104] width 41 height 7
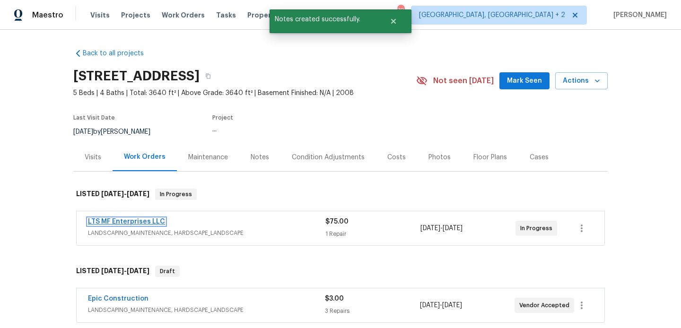
click at [143, 223] on link "LTS MF Enterprises LLC" at bounding box center [126, 221] width 77 height 7
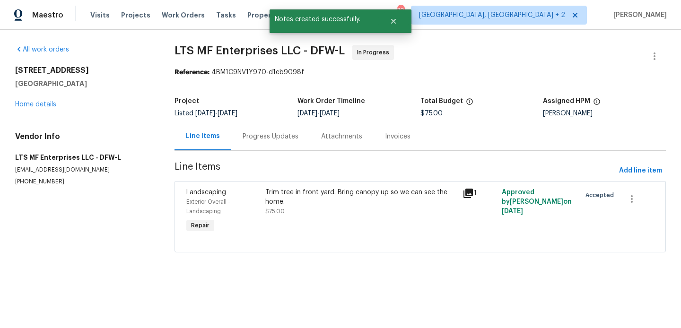
click at [261, 133] on div "Progress Updates" at bounding box center [271, 136] width 56 height 9
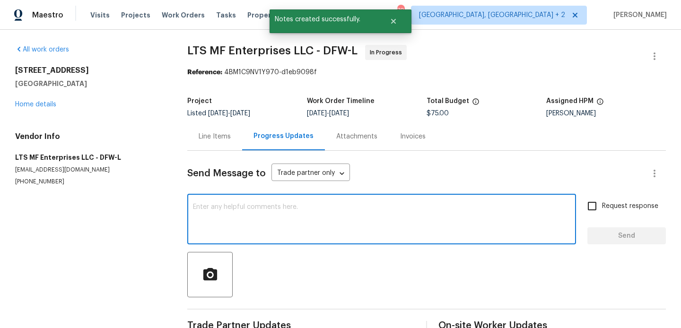
click at [294, 226] on textarea at bounding box center [381, 220] width 377 height 33
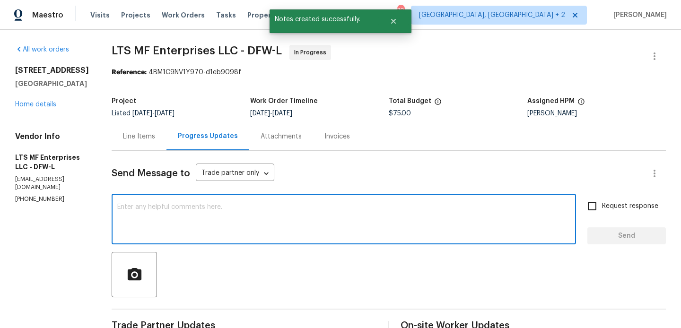
paste textarea "Hi Thanks for you acceptance. Please let us know when the work is scheduled?"
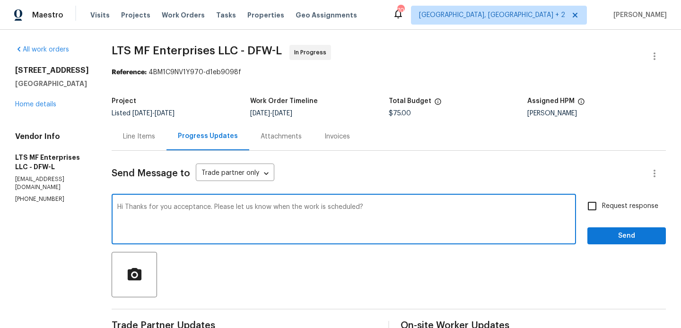
type textarea "Hi Thanks for you acceptance. Please let us know when the work is scheduled?"
click at [617, 212] on label "Request response" at bounding box center [620, 206] width 76 height 20
click at [602, 212] on input "Request response" at bounding box center [592, 206] width 20 height 20
checkbox input "true"
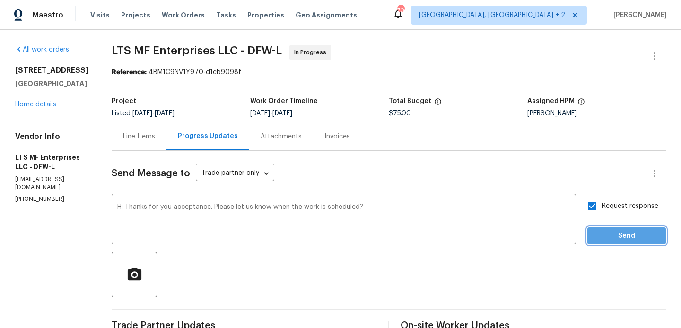
click at [614, 238] on span "Send" at bounding box center [626, 236] width 63 height 12
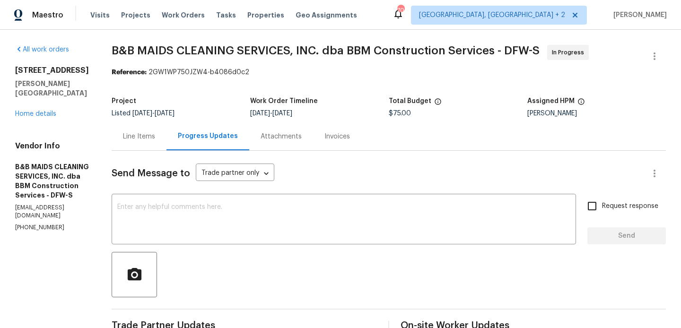
scroll to position [107, 0]
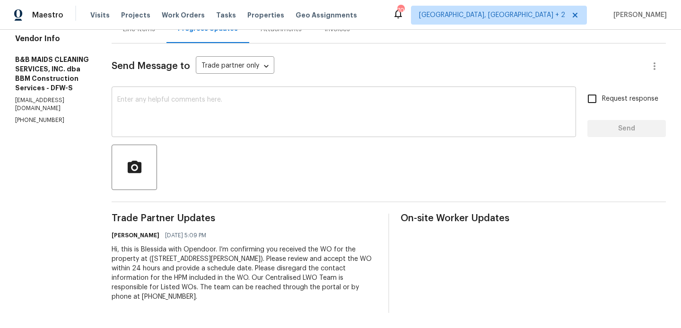
click at [242, 136] on div "x ​" at bounding box center [344, 113] width 464 height 48
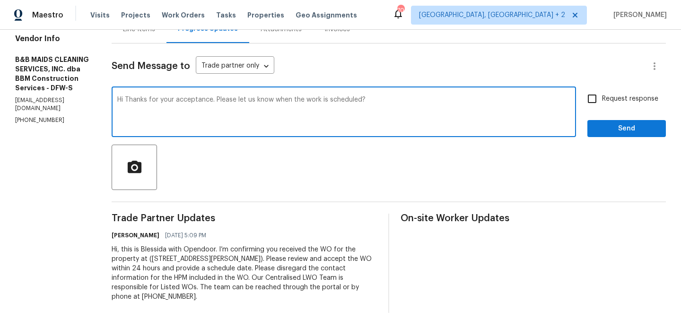
click at [0, 0] on span "scheduled." at bounding box center [0, 0] width 0 height 0
click at [0, 0] on qb-div "Add Punctuation Hi , Thanks" at bounding box center [0, 0] width 0 height 0
type textarea "Hi, Thanks for your acceptance. Please let us know when the work is scheduled."
click at [617, 103] on span "Request response" at bounding box center [630, 99] width 56 height 10
click at [602, 103] on input "Request response" at bounding box center [592, 99] width 20 height 20
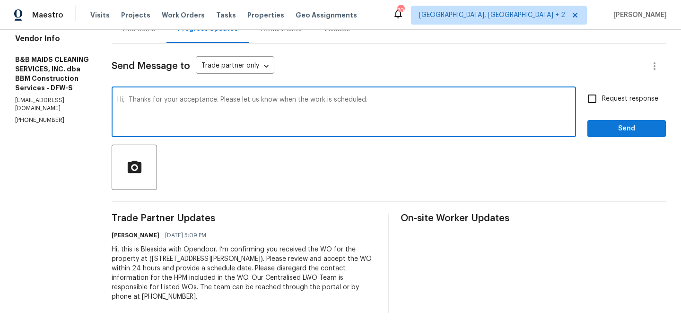
checkbox input "true"
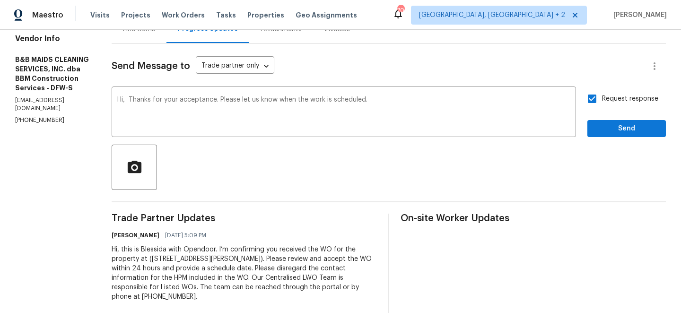
click at [613, 117] on div "Request response Send" at bounding box center [626, 113] width 78 height 48
click at [611, 126] on span "Send" at bounding box center [626, 129] width 63 height 12
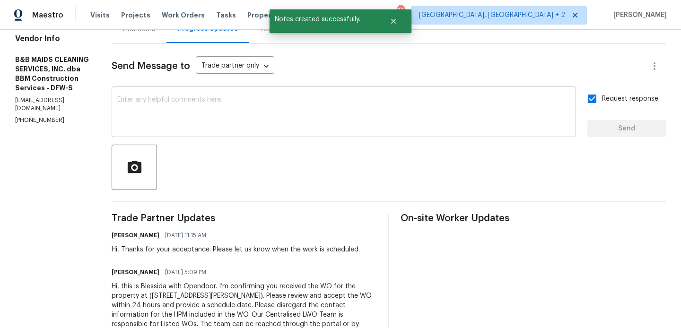
scroll to position [0, 0]
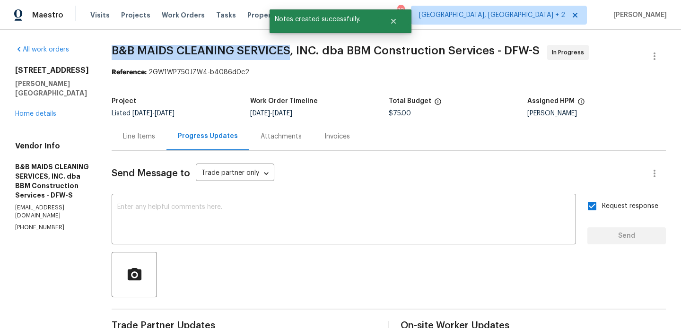
drag, startPoint x: 144, startPoint y: 50, endPoint x: 324, endPoint y: 50, distance: 180.1
click at [324, 50] on span "B&B MAIDS CLEANING SERVICES, INC. dba BBM Construction Services - DFW-S" at bounding box center [326, 50] width 428 height 11
copy span "B&B MAIDS CLEANING SERVICES"
click at [28, 111] on link "Home details" at bounding box center [35, 114] width 41 height 7
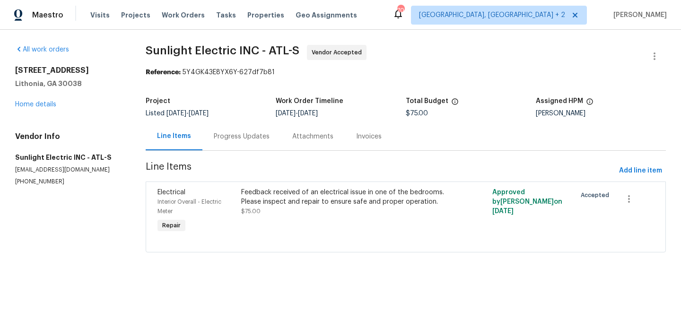
click at [252, 136] on div "Progress Updates" at bounding box center [242, 136] width 56 height 9
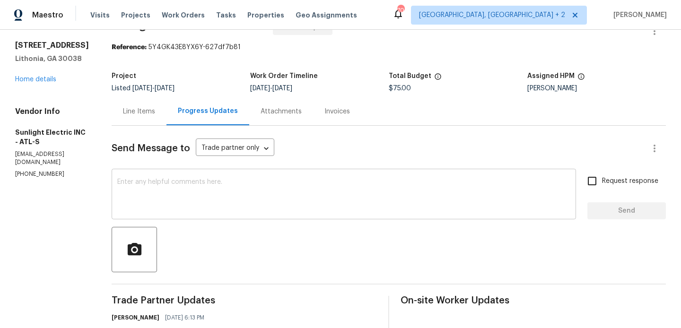
scroll to position [107, 0]
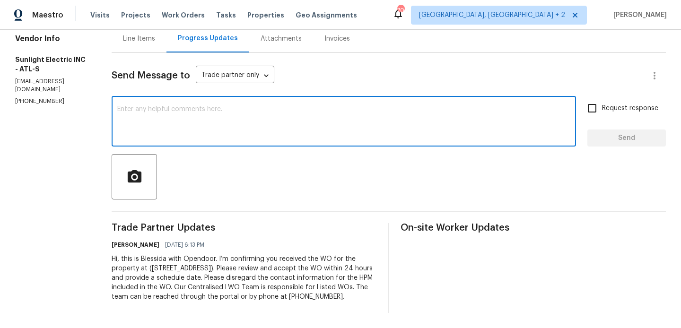
click at [245, 121] on textarea at bounding box center [343, 122] width 453 height 33
paste textarea "[STREET_ADDRESS][PERSON_NAME]"
type textarea "[STREET_ADDRESS][PERSON_NAME]"
click at [245, 121] on textarea at bounding box center [343, 122] width 453 height 33
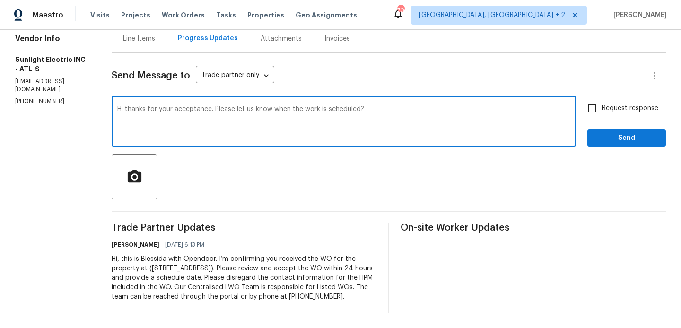
type textarea "Hi thanks for your acceptance. Please let us know when the work is scheduled?"
click at [587, 98] on input "Request response" at bounding box center [592, 108] width 20 height 20
checkbox input "true"
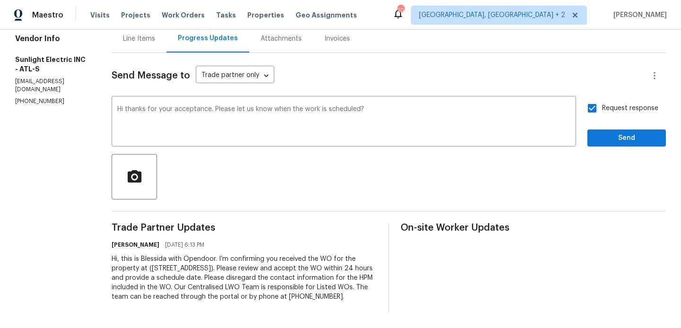
click at [593, 113] on div "Request response Send" at bounding box center [626, 122] width 78 height 48
click at [595, 154] on div at bounding box center [389, 176] width 554 height 45
click at [601, 132] on span "Send" at bounding box center [626, 138] width 63 height 12
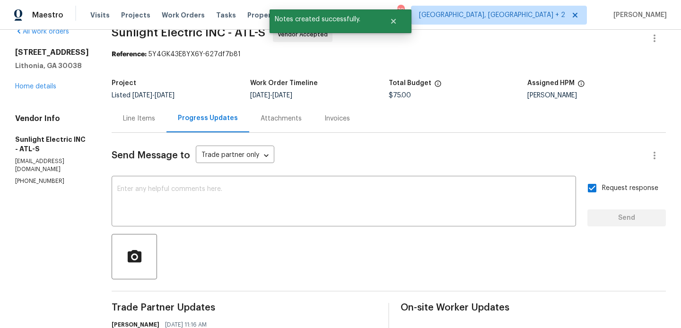
scroll to position [0, 0]
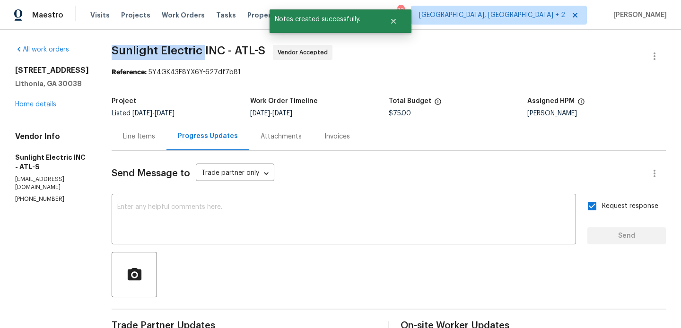
drag, startPoint x: 121, startPoint y: 53, endPoint x: 215, endPoint y: 56, distance: 93.7
click at [215, 56] on div "All work orders [STREET_ADDRESS][PERSON_NAME] Home details Vendor Info Sunlight…" at bounding box center [340, 246] width 681 height 433
copy span "Sunlight Electric"
click at [36, 103] on link "Home details" at bounding box center [35, 104] width 41 height 7
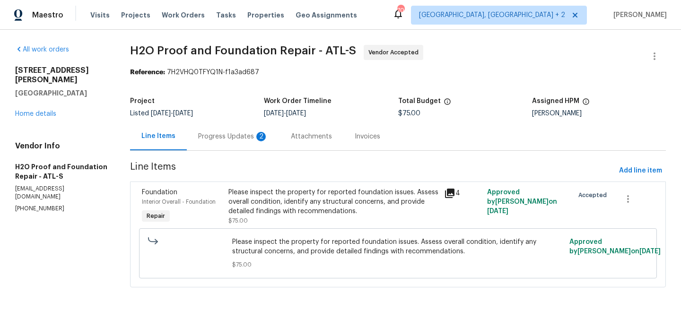
click at [207, 137] on div "Progress Updates 2" at bounding box center [233, 136] width 70 height 9
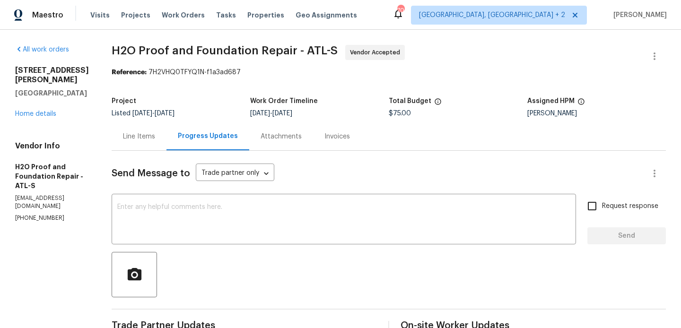
click at [125, 136] on div "Line Items" at bounding box center [139, 136] width 32 height 9
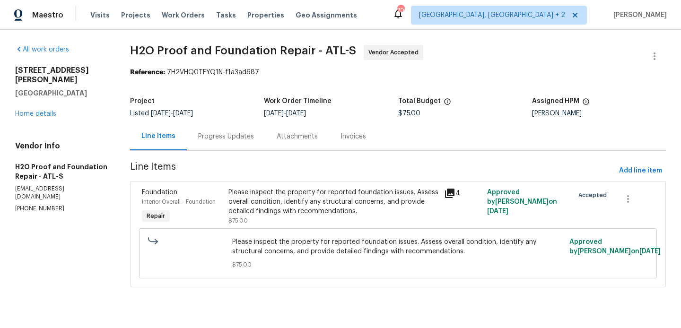
click at [270, 192] on div "Please inspect the property for reported foundation issues. Assess overall cond…" at bounding box center [333, 202] width 210 height 28
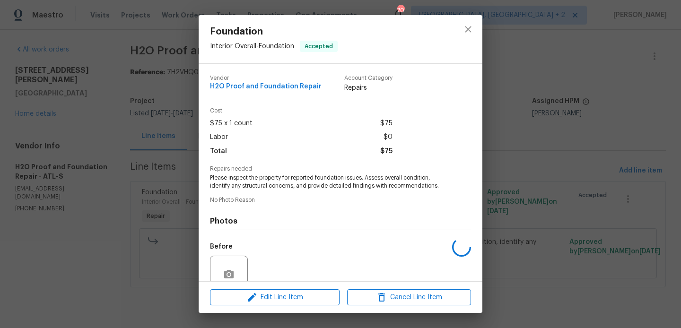
scroll to position [83, 0]
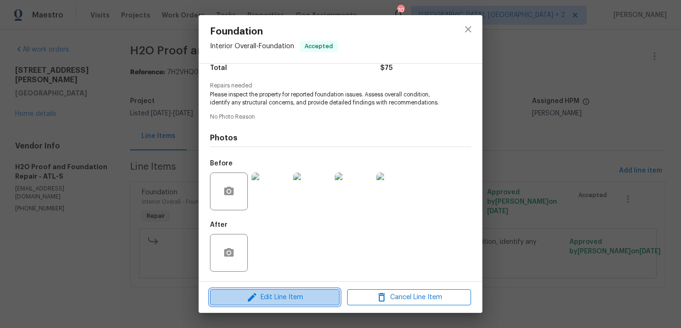
click at [257, 298] on icon "button" at bounding box center [251, 297] width 11 height 11
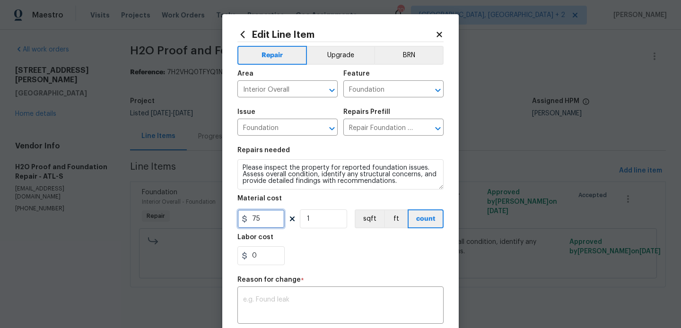
click at [253, 225] on input "75" at bounding box center [260, 218] width 47 height 19
type input "2000"
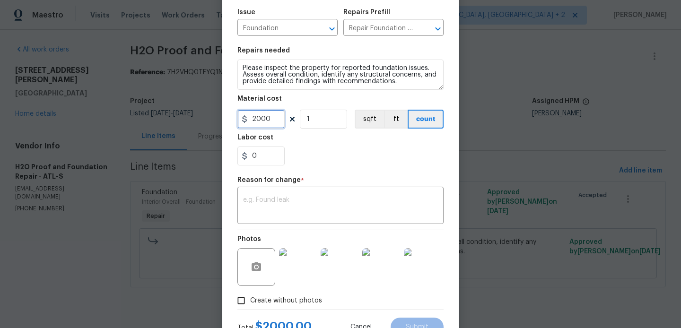
scroll to position [138, 0]
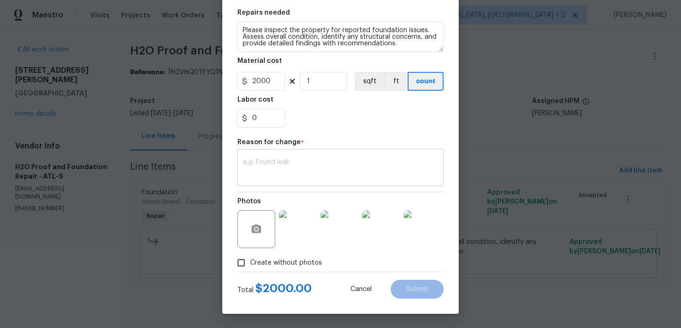
click at [308, 173] on textarea at bounding box center [340, 169] width 195 height 20
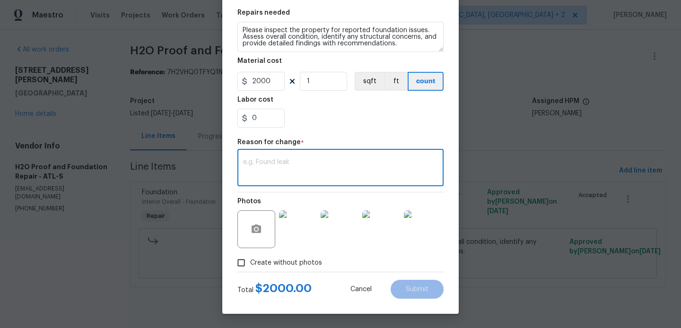
paste textarea "(BA) Updated cost per BR team approval."
type textarea "(BA) Updated cost per BR team approval."
click at [418, 282] on button "Submit" at bounding box center [417, 289] width 53 height 19
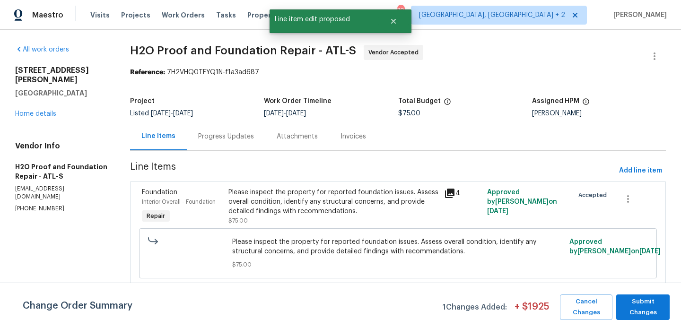
scroll to position [0, 0]
click at [628, 296] on span "Submit Changes" at bounding box center [643, 307] width 44 height 22
